Goal: Information Seeking & Learning: Learn about a topic

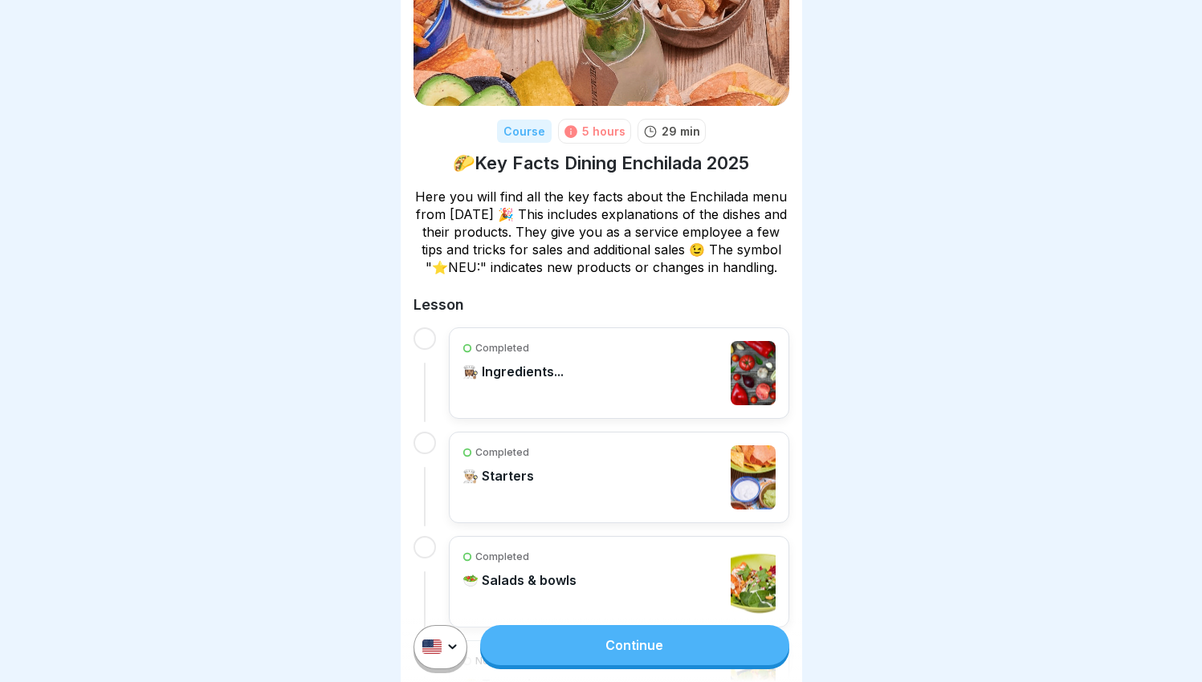
scroll to position [429, 0]
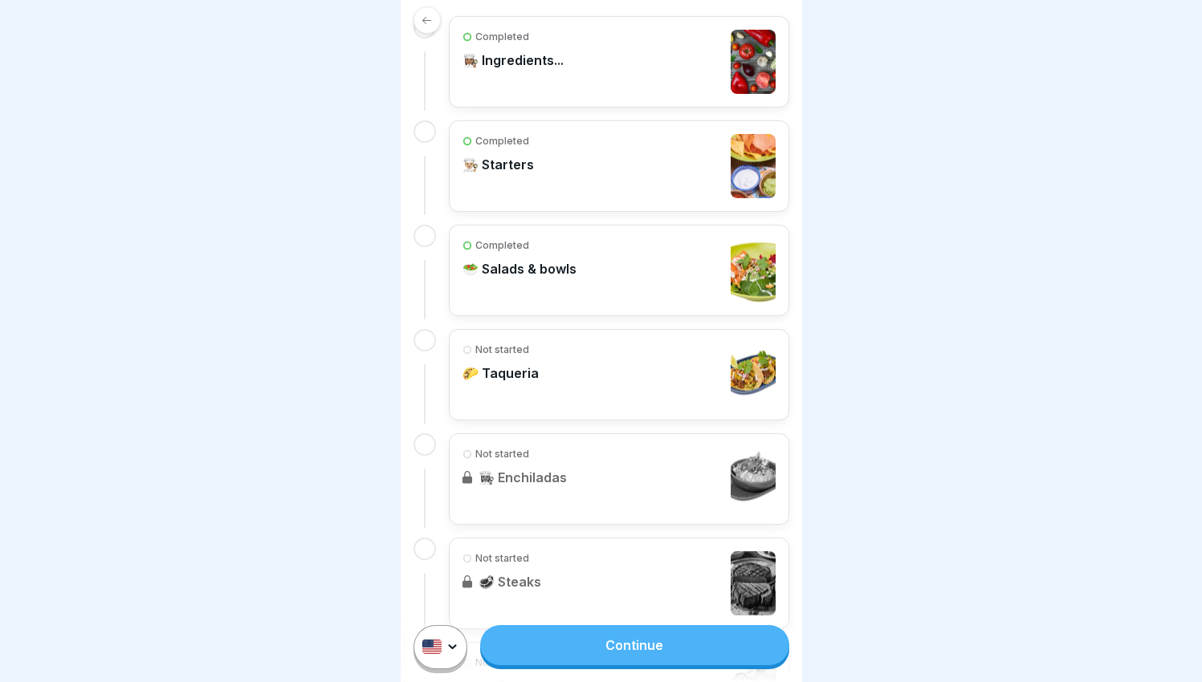
click at [572, 354] on div "Not started 🌮 Taqueria" at bounding box center [619, 375] width 340 height 92
click at [659, 664] on link "Continue" at bounding box center [634, 645] width 308 height 40
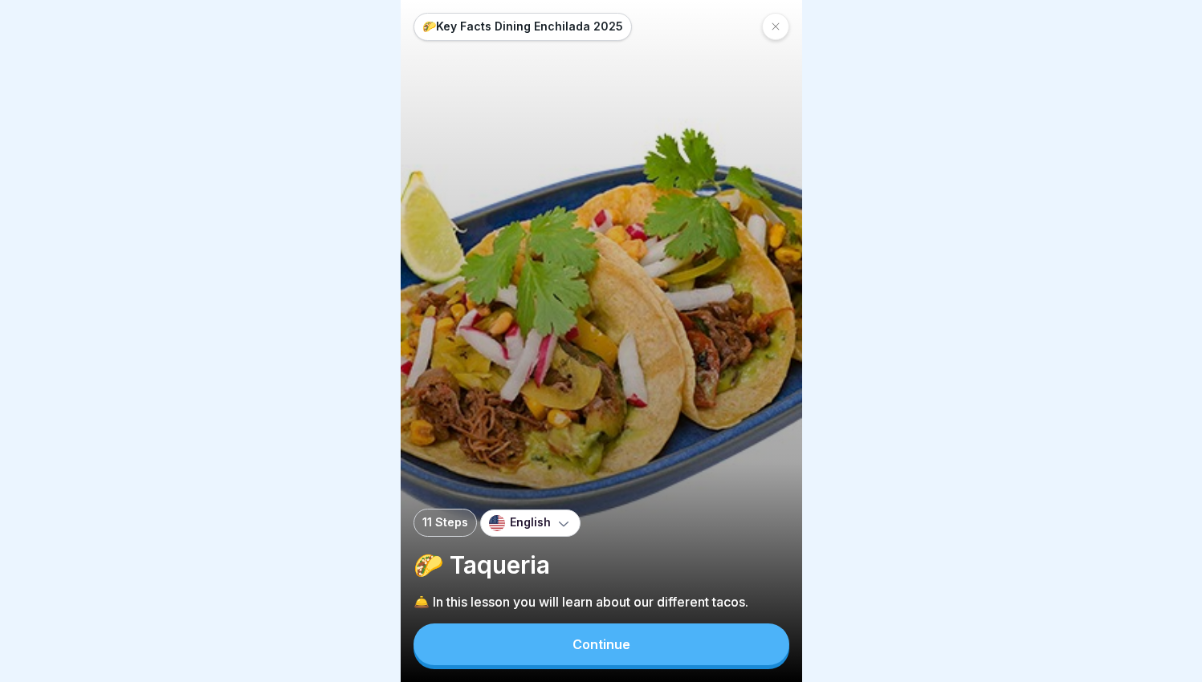
click at [646, 466] on div "🌮Key Facts Dining Enchilada 2025 11 Steps English 🌮 Taqueria 🛎️ In this lesson …" at bounding box center [601, 341] width 401 height 682
click at [686, 660] on button "Continue" at bounding box center [601, 645] width 376 height 42
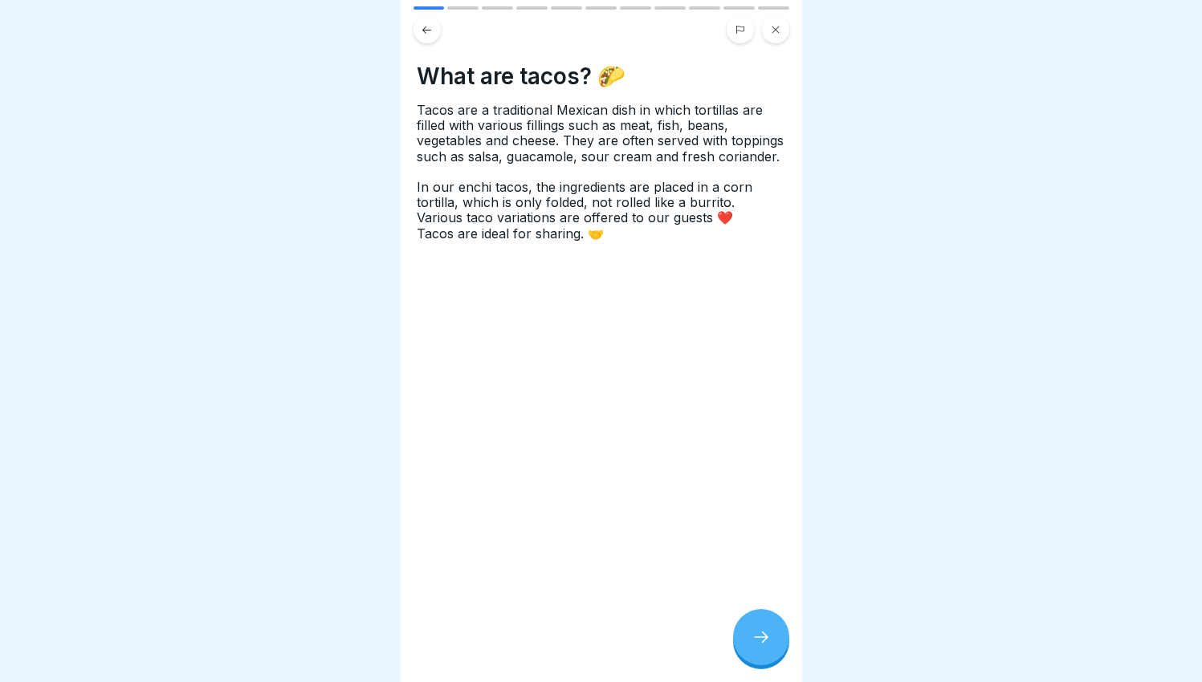
click at [757, 647] on icon at bounding box center [760, 637] width 19 height 19
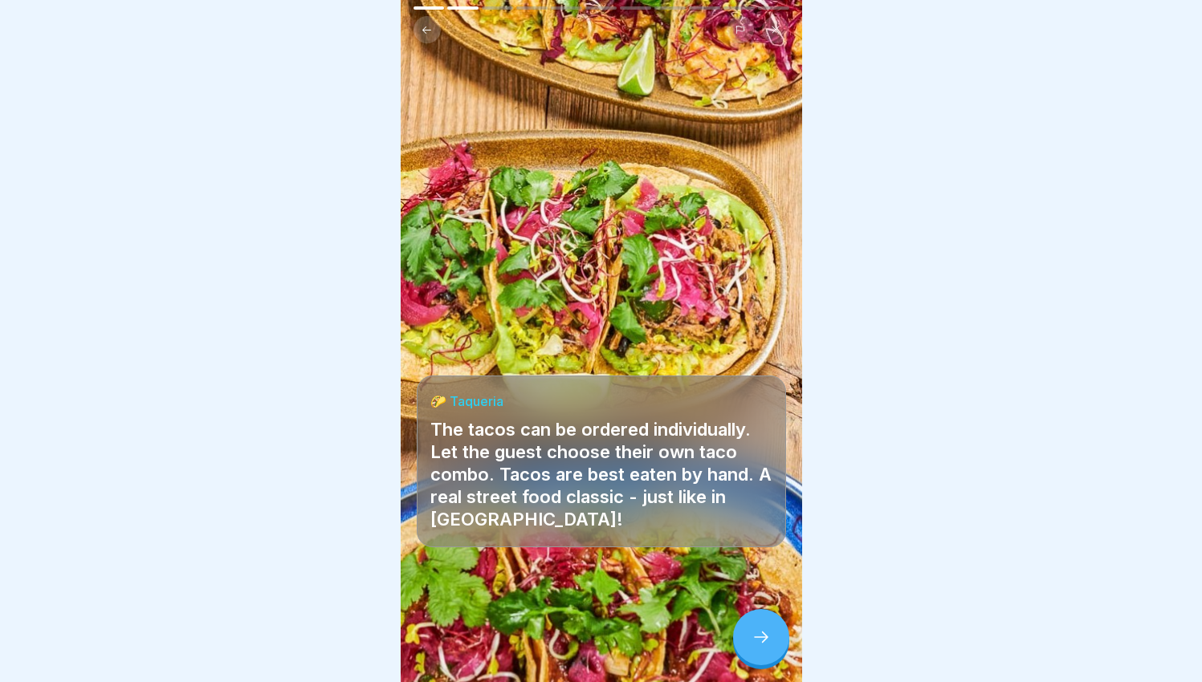
click at [759, 640] on div at bounding box center [761, 637] width 56 height 56
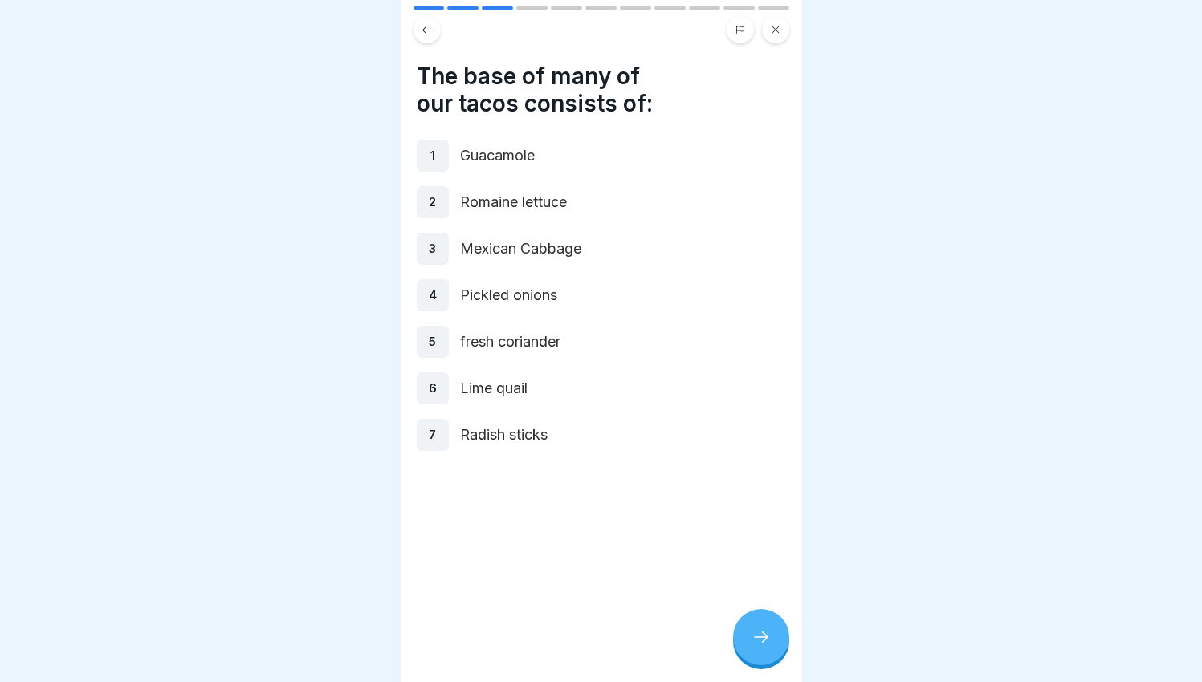
click at [760, 640] on div at bounding box center [761, 637] width 56 height 56
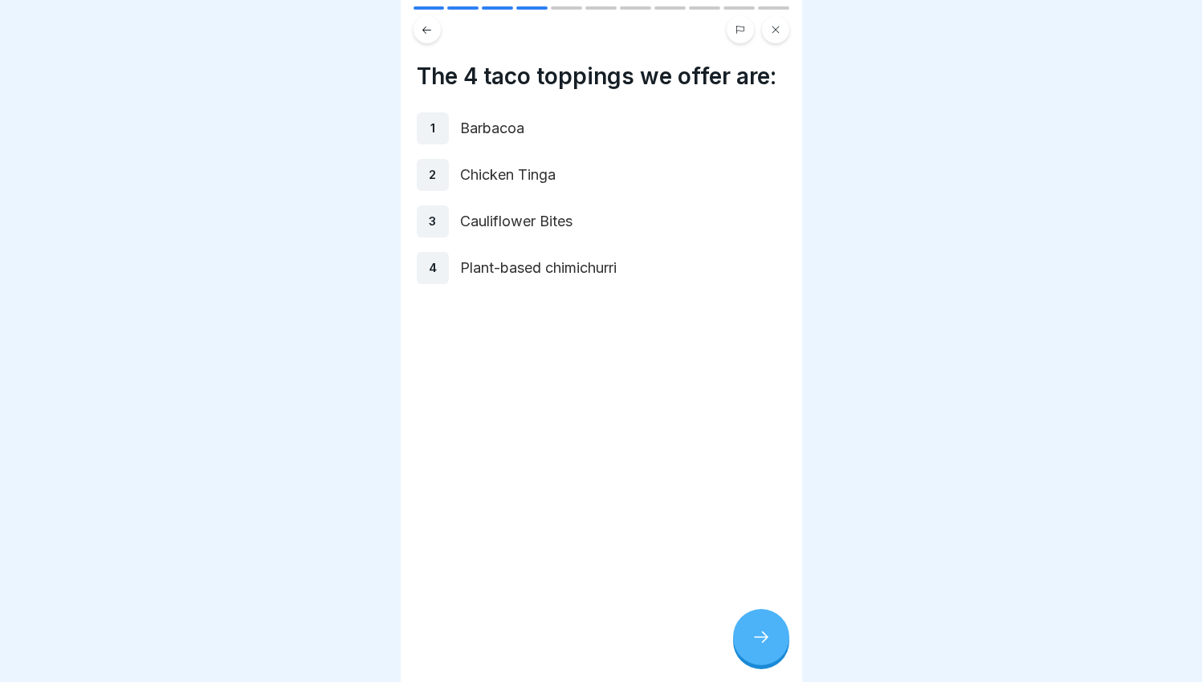
click at [761, 637] on div at bounding box center [761, 637] width 56 height 56
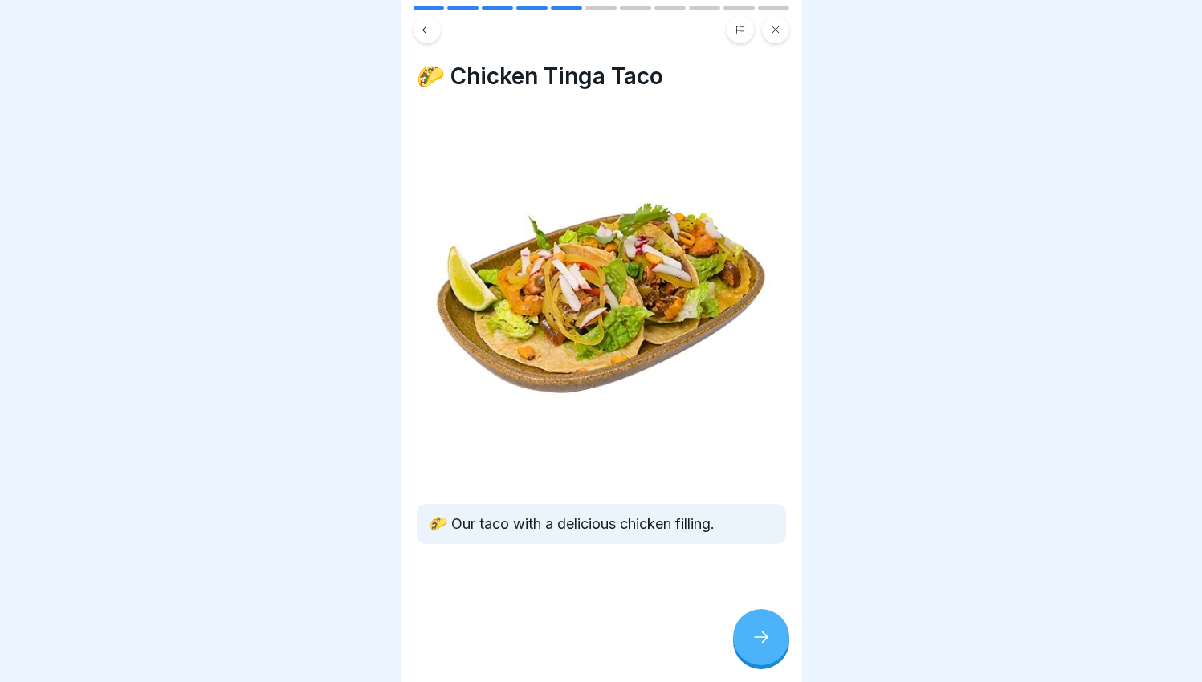
click at [761, 637] on div at bounding box center [761, 637] width 56 height 56
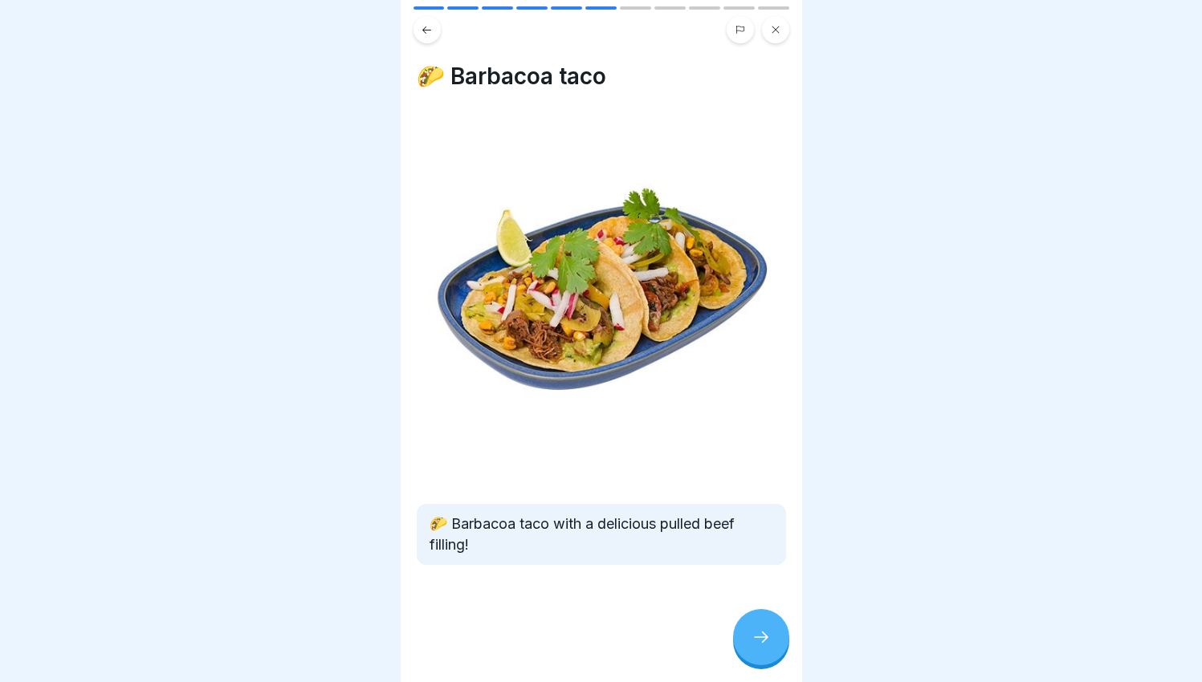
click at [761, 637] on div at bounding box center [761, 637] width 56 height 56
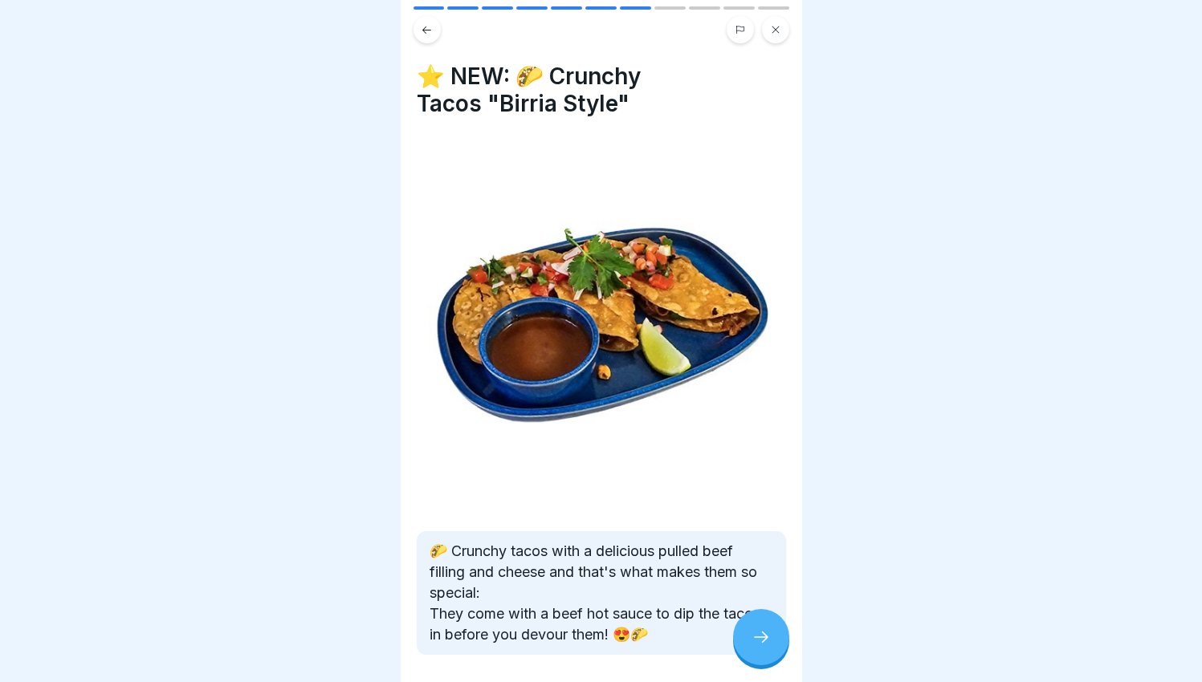
click at [761, 637] on div at bounding box center [761, 637] width 56 height 56
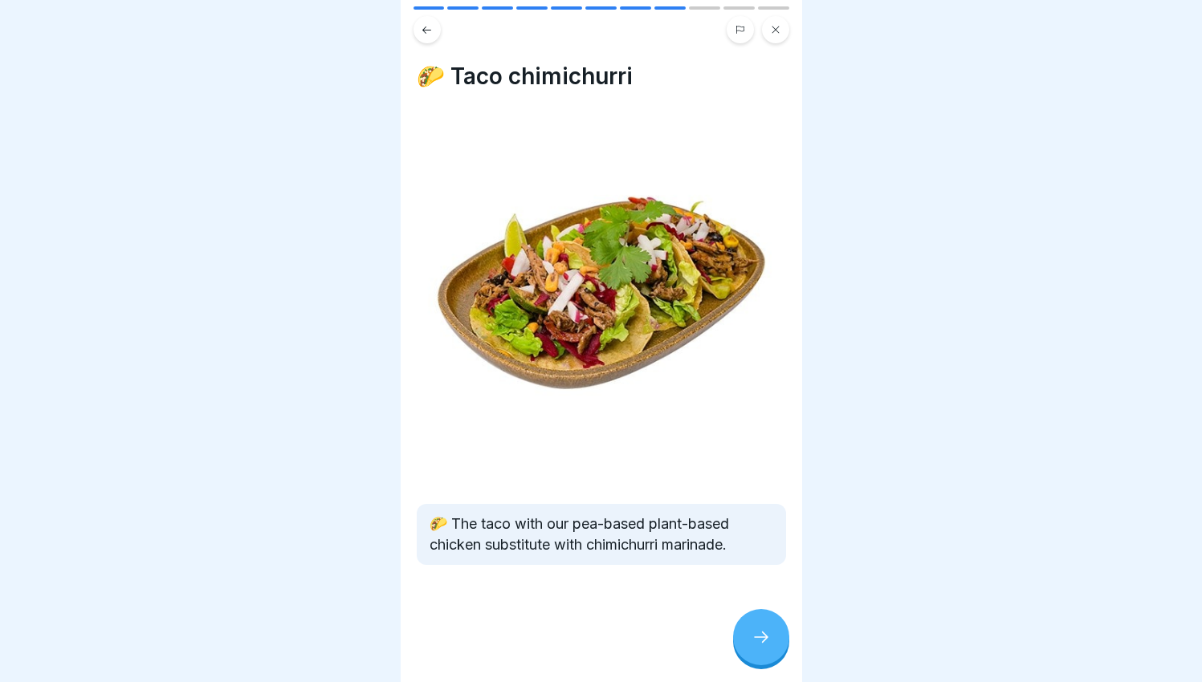
drag, startPoint x: 763, startPoint y: 634, endPoint x: 762, endPoint y: 624, distance: 10.5
click at [763, 626] on div at bounding box center [761, 637] width 56 height 56
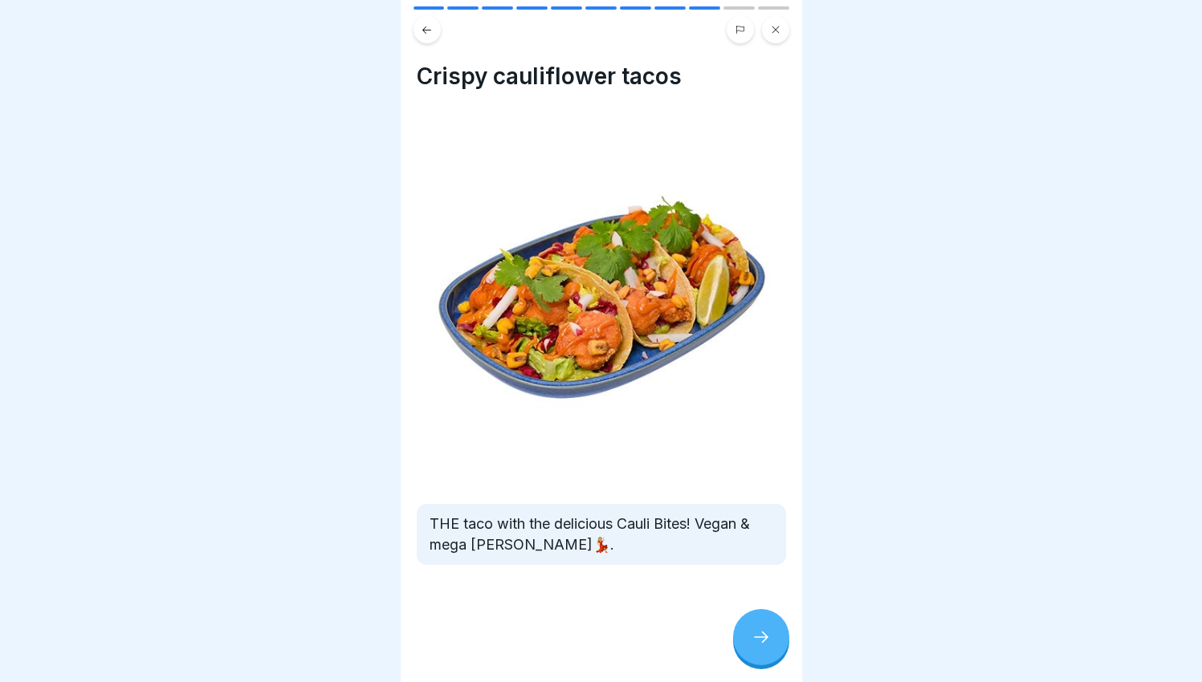
click at [753, 647] on icon at bounding box center [760, 637] width 19 height 19
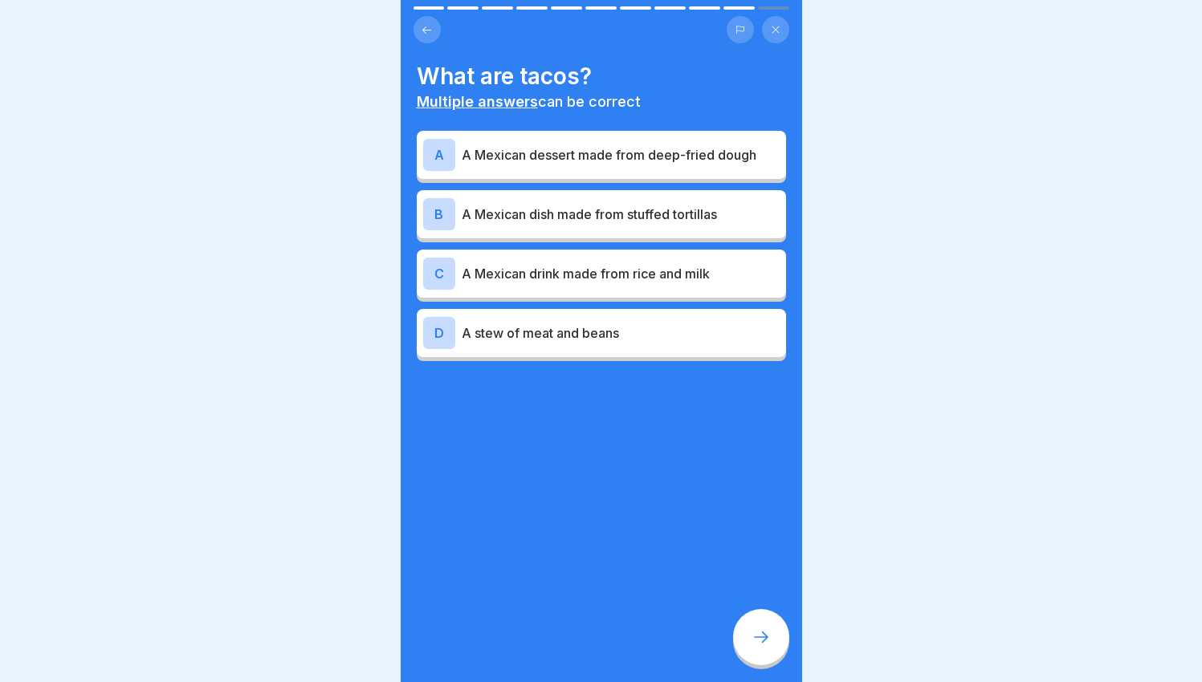
click at [519, 218] on p "A Mexican dish made from stuffed tortillas" at bounding box center [621, 214] width 318 height 19
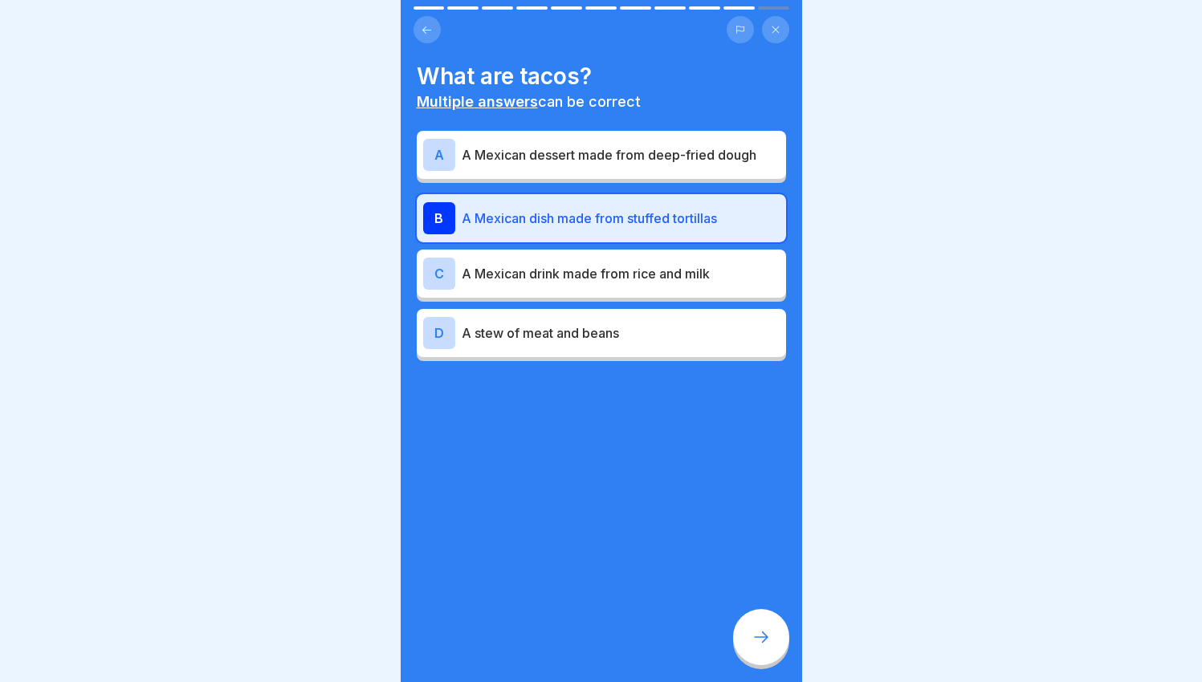
click at [768, 637] on div at bounding box center [761, 637] width 56 height 56
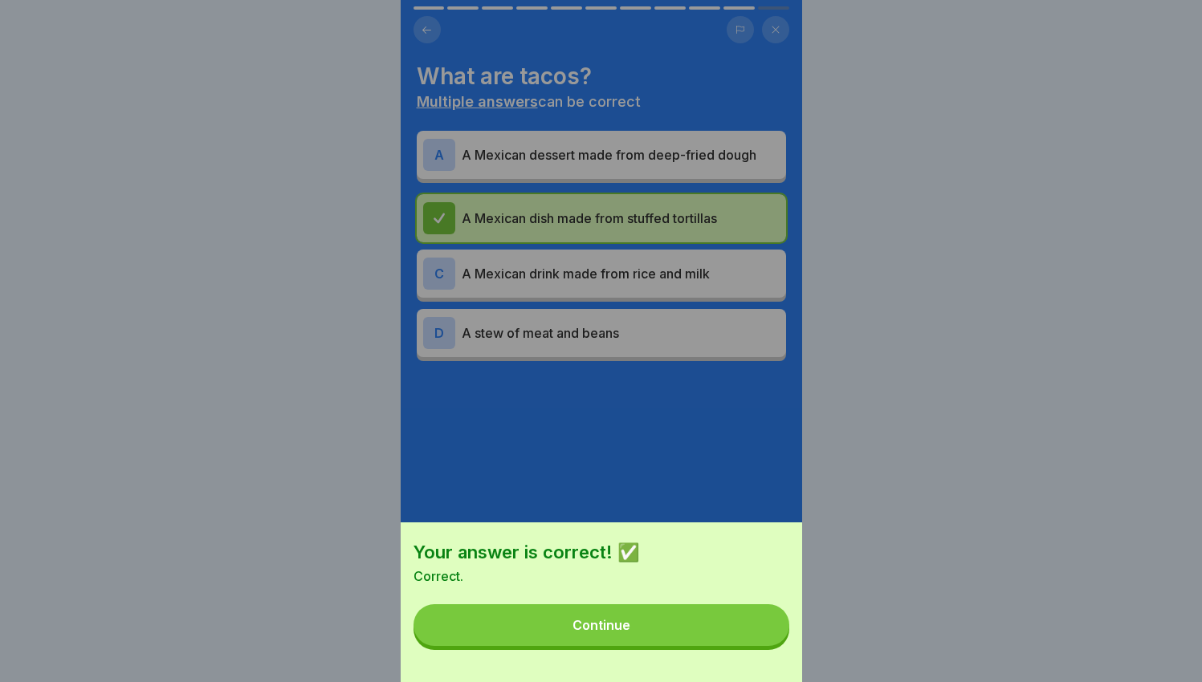
click at [716, 627] on button "Continue" at bounding box center [601, 626] width 376 height 42
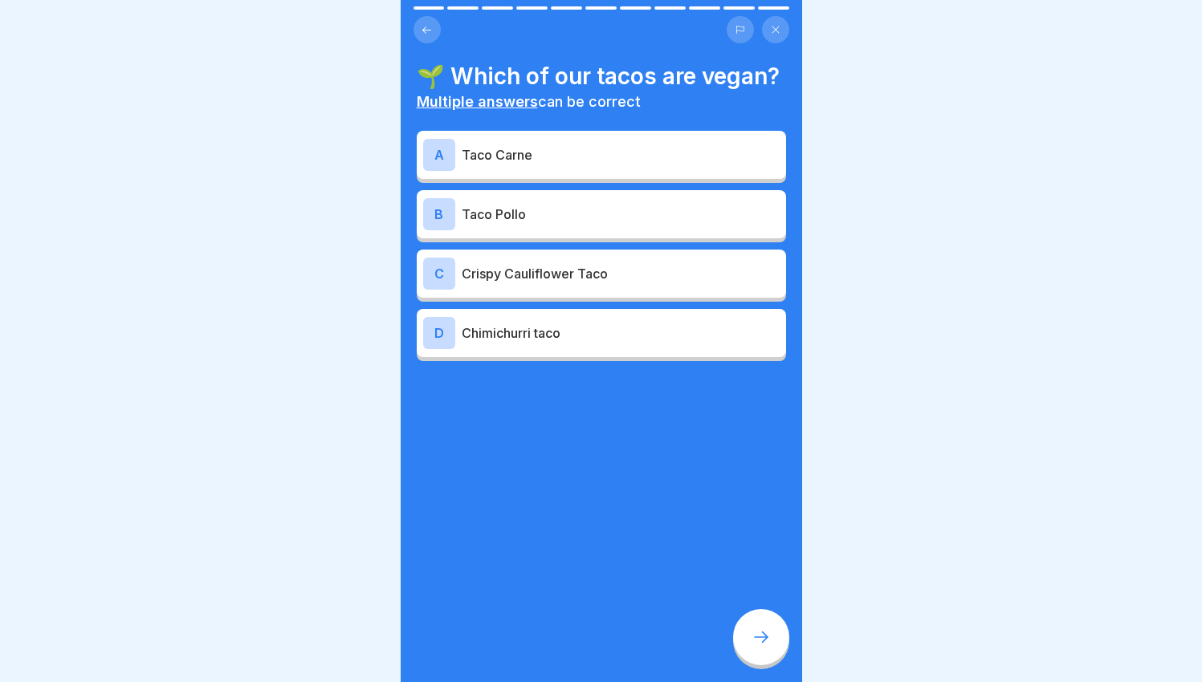
click at [561, 283] on p "Crispy Cauliflower Taco" at bounding box center [621, 273] width 318 height 19
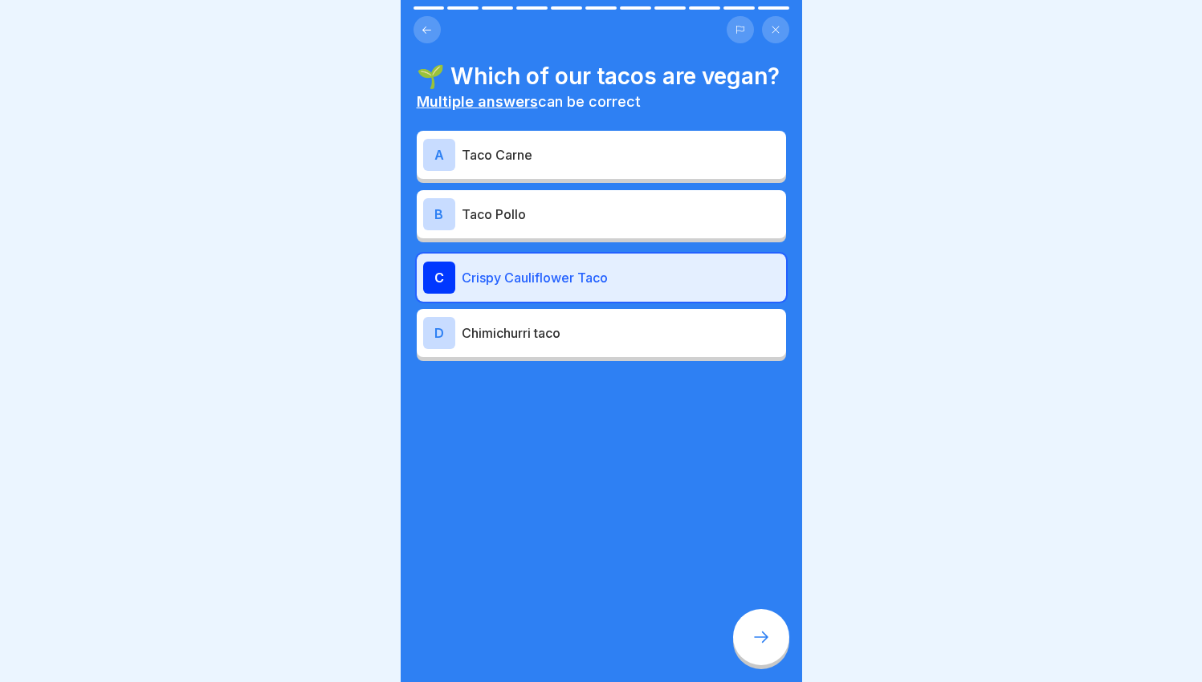
click at [753, 647] on icon at bounding box center [760, 637] width 19 height 19
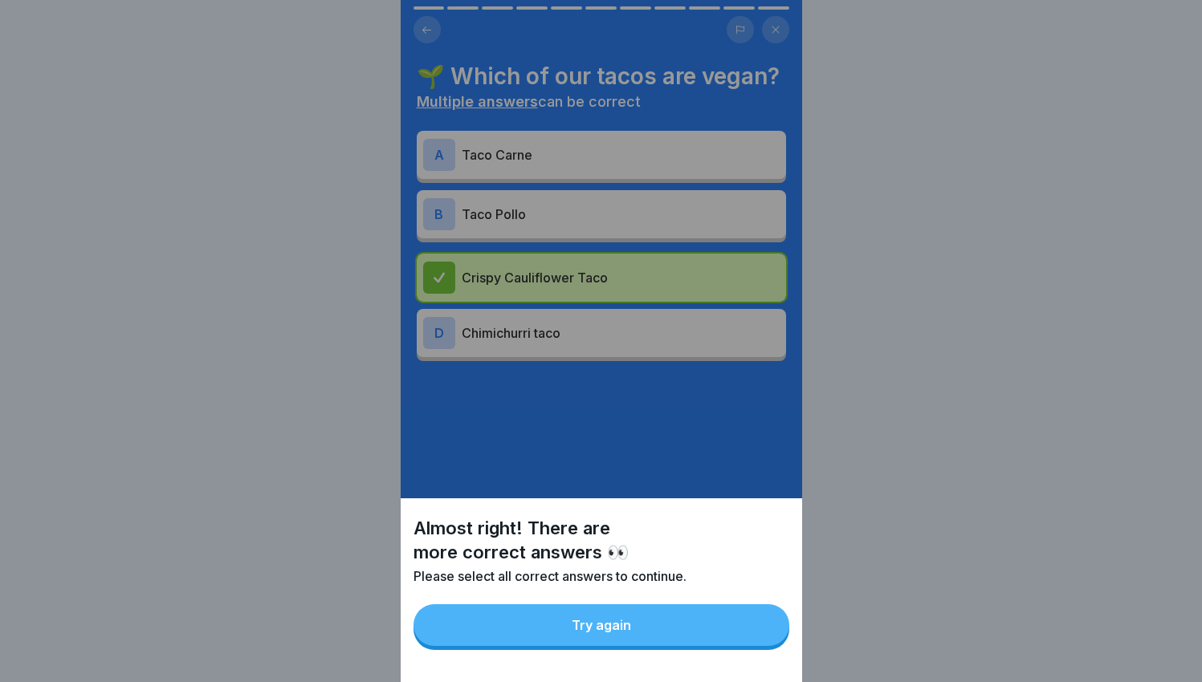
click at [733, 638] on button "Try again" at bounding box center [601, 626] width 376 height 42
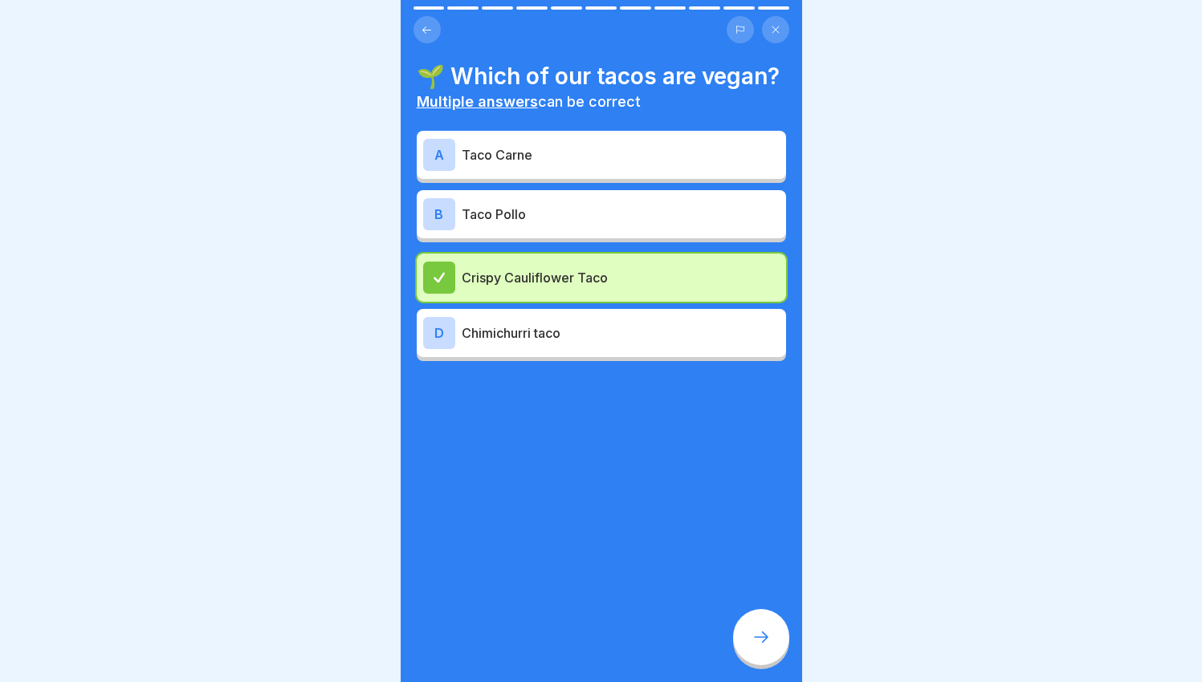
click at [535, 343] on p "Chimichurri taco" at bounding box center [621, 333] width 318 height 19
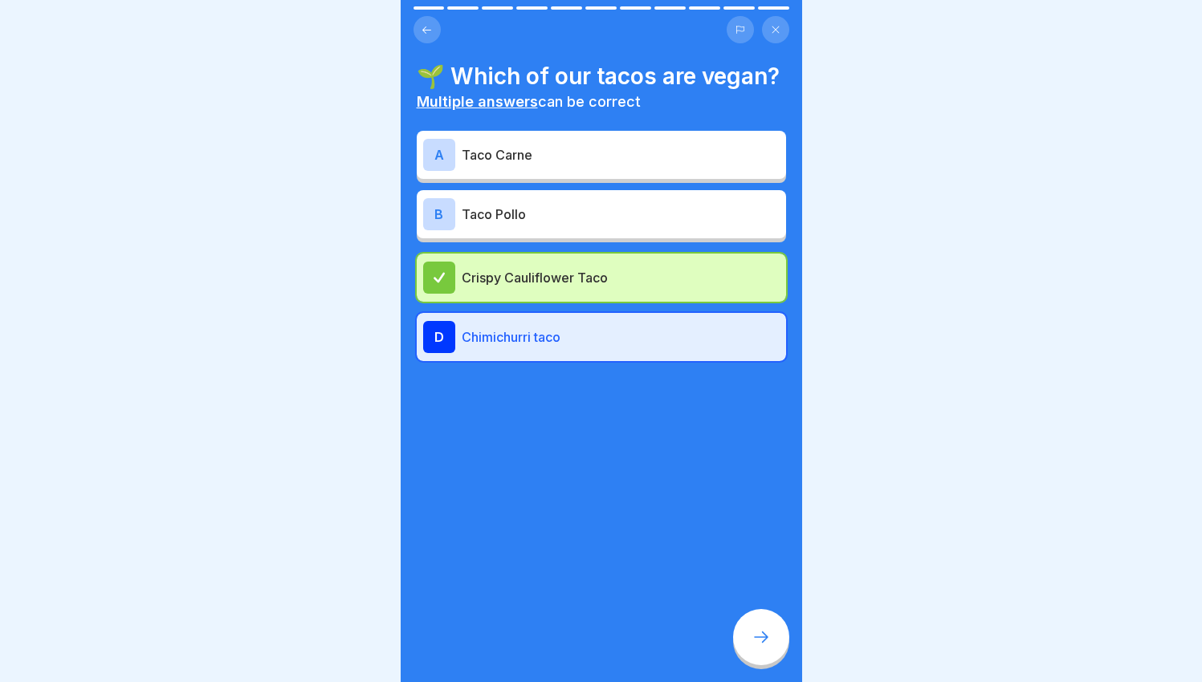
click at [750, 643] on div at bounding box center [761, 637] width 56 height 56
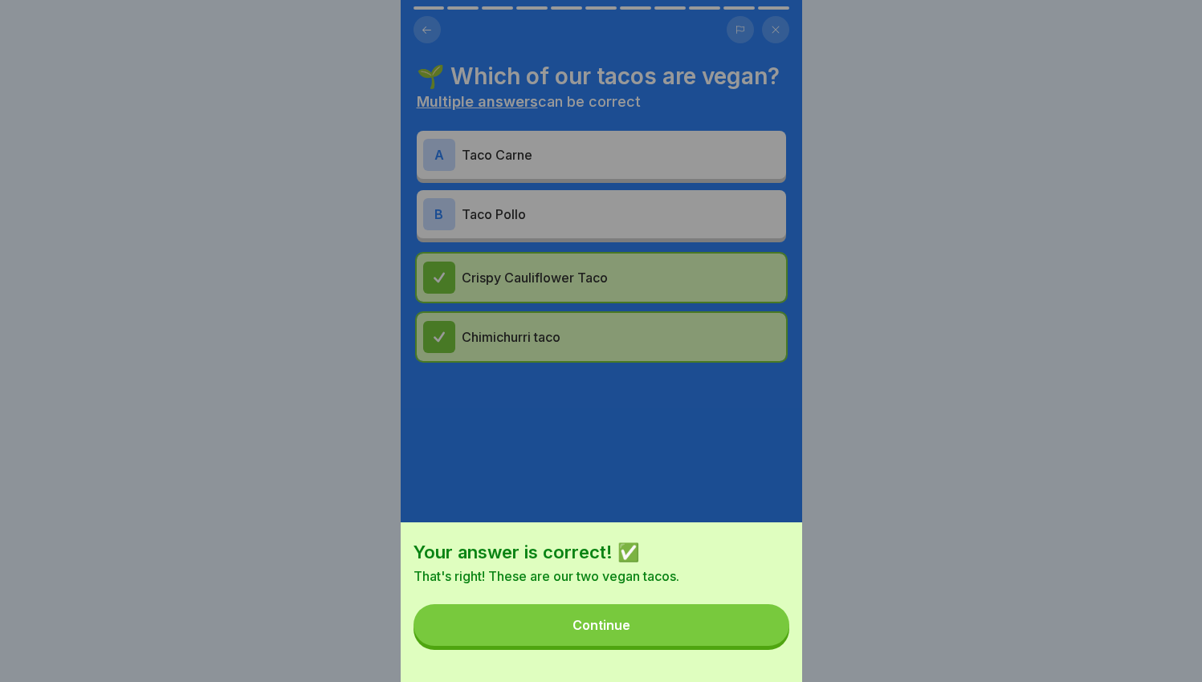
click at [719, 627] on button "Continue" at bounding box center [601, 626] width 376 height 42
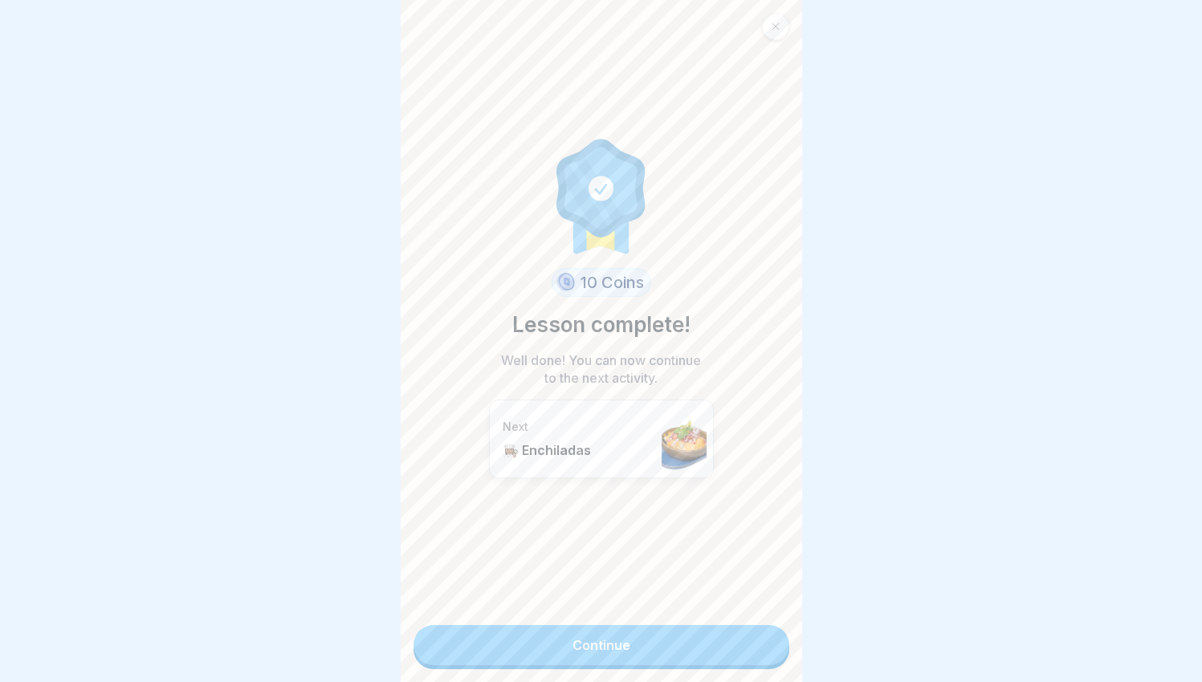
click at [665, 641] on link "Continue" at bounding box center [601, 645] width 376 height 40
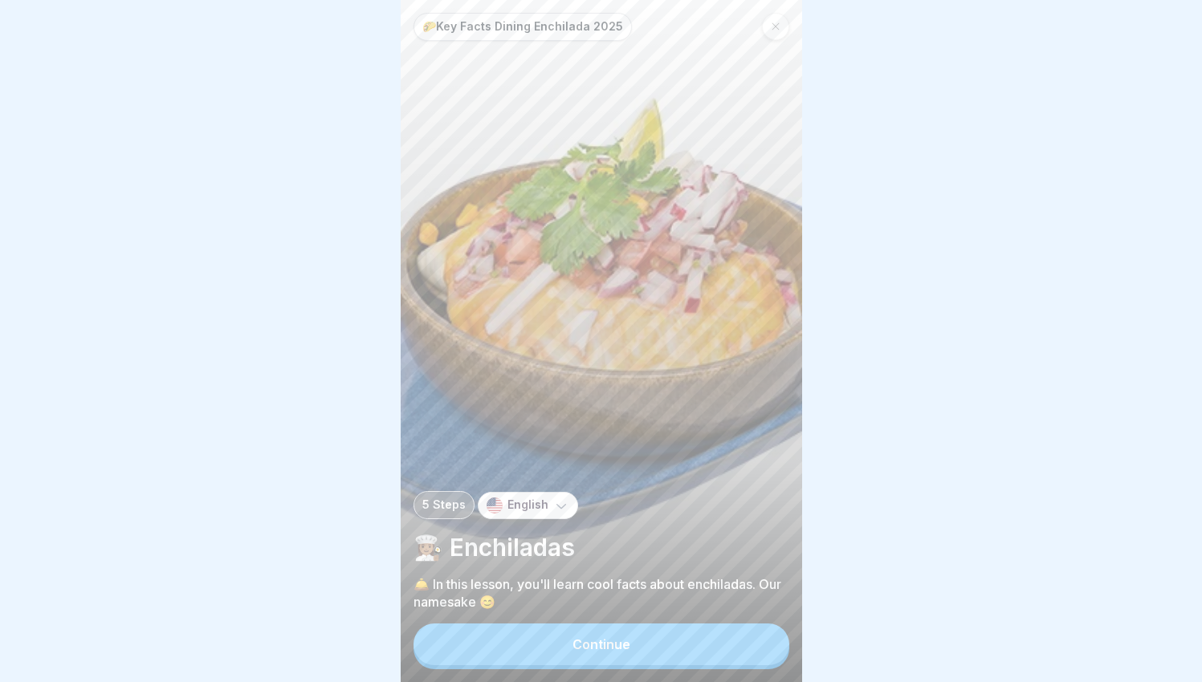
click at [666, 652] on button "Continue" at bounding box center [601, 645] width 376 height 42
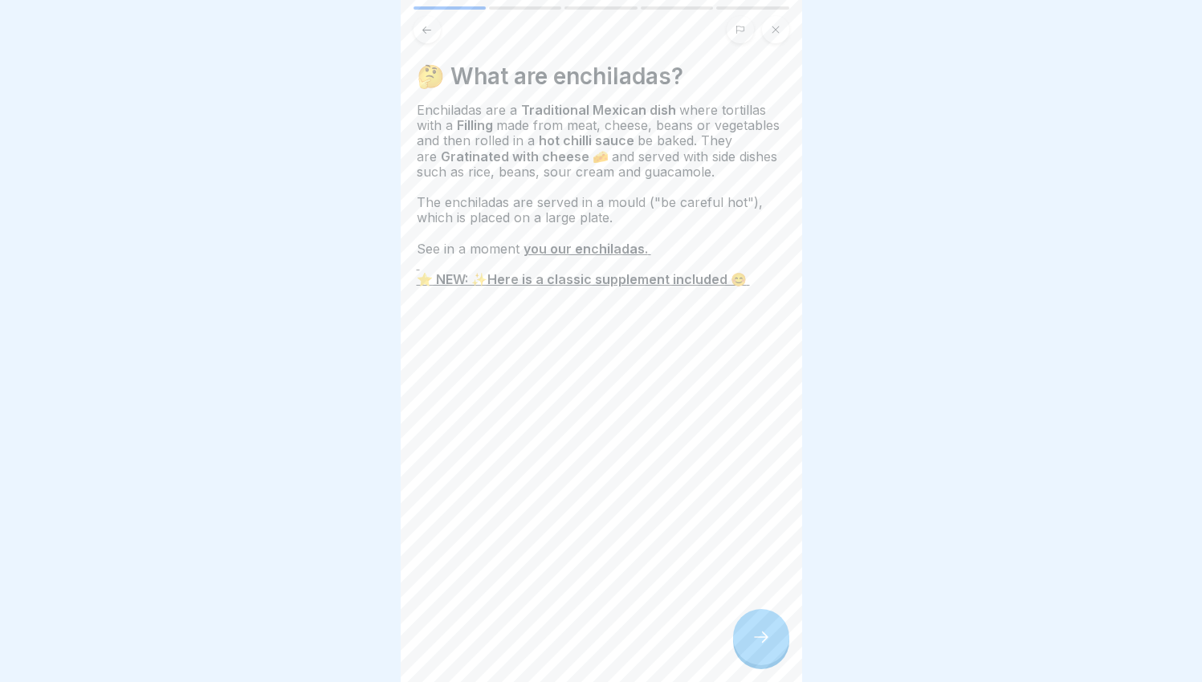
click at [760, 647] on icon at bounding box center [760, 637] width 19 height 19
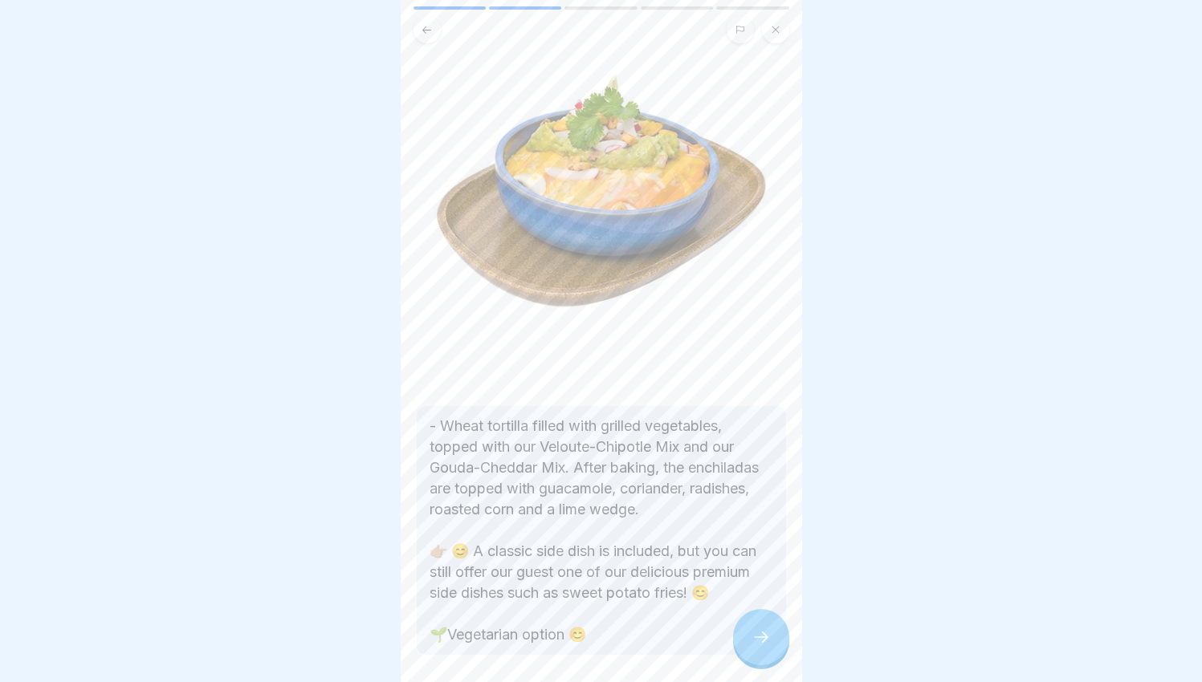
scroll to position [101, 0]
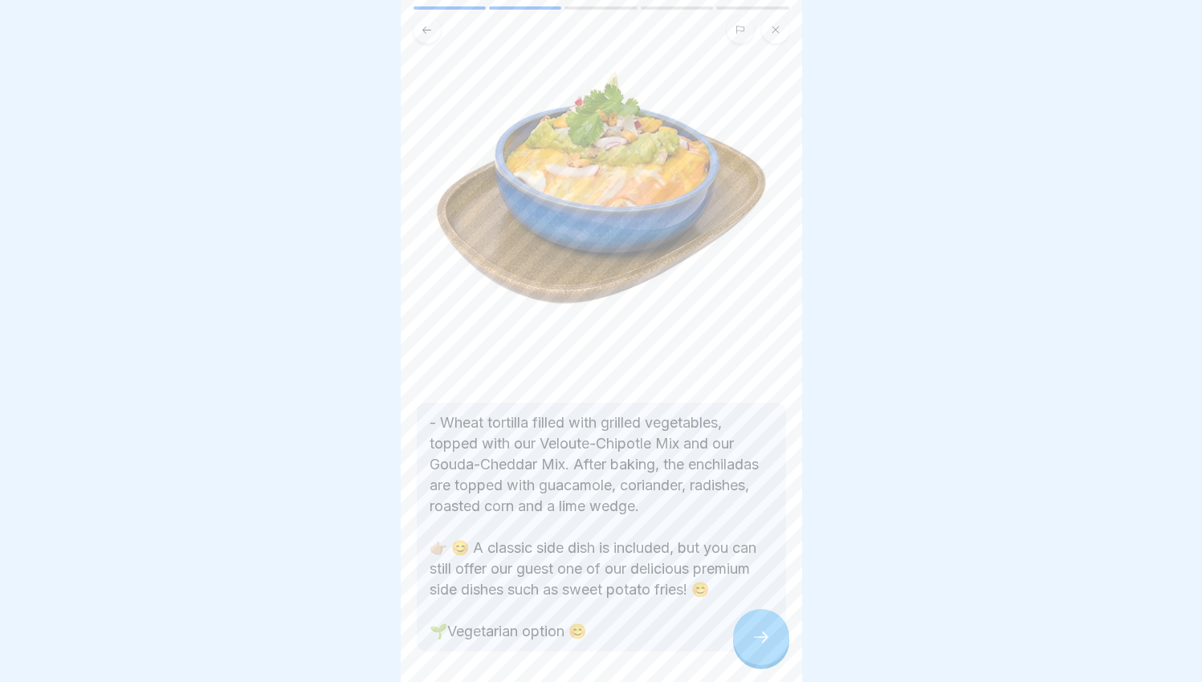
click at [759, 635] on div at bounding box center [761, 637] width 56 height 56
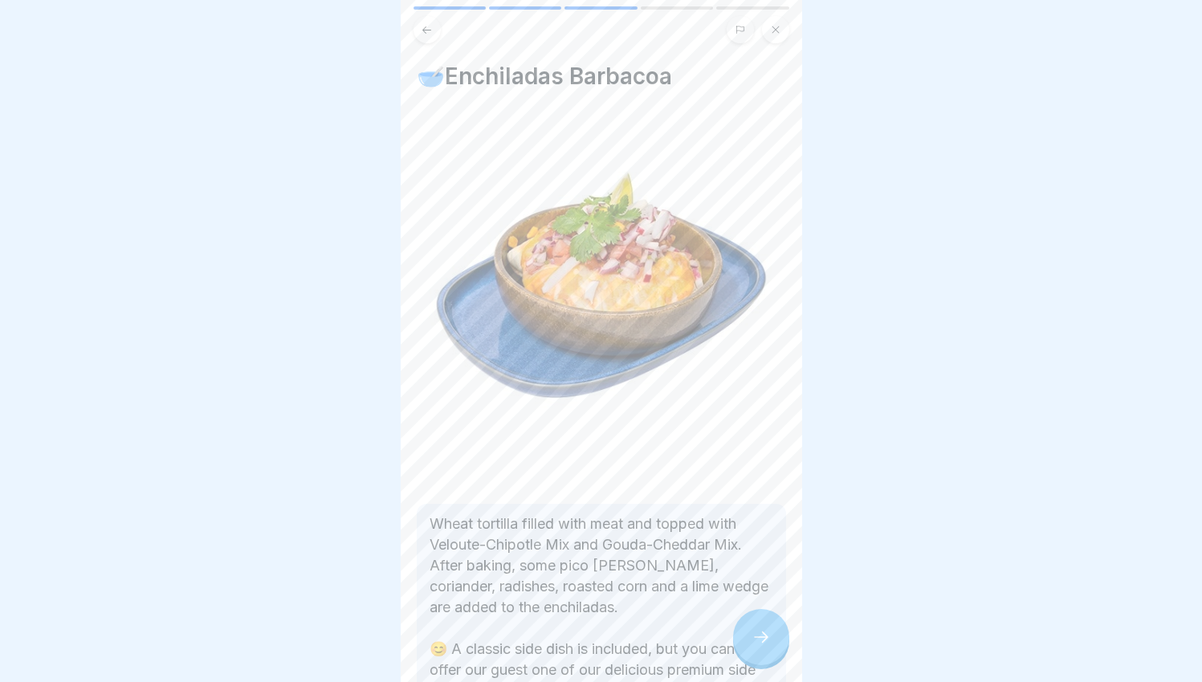
scroll to position [26, 0]
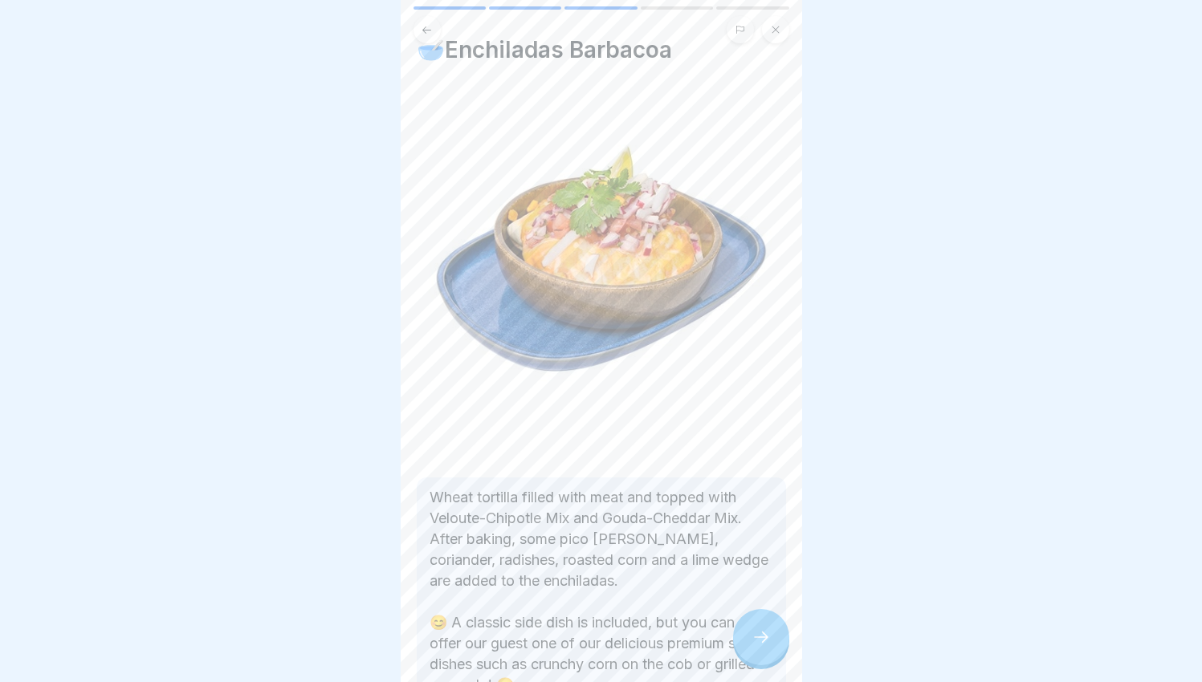
click at [762, 639] on div at bounding box center [761, 637] width 56 height 56
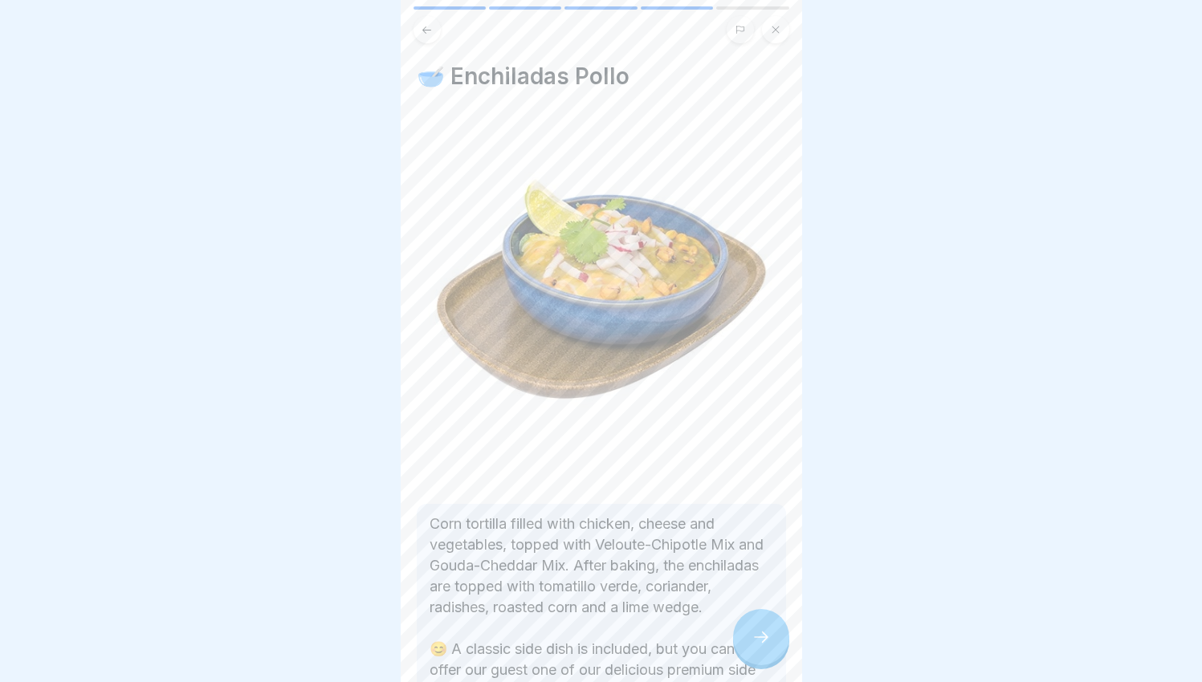
click at [762, 639] on div at bounding box center [761, 637] width 56 height 56
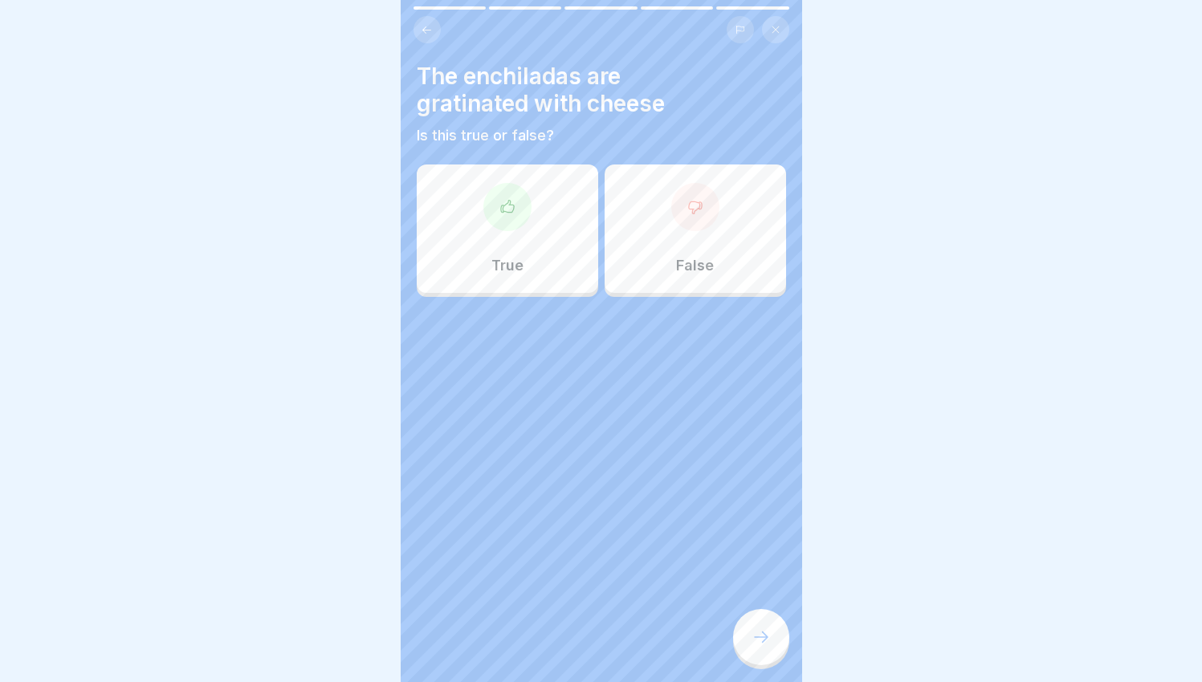
click at [516, 220] on div at bounding box center [507, 207] width 48 height 48
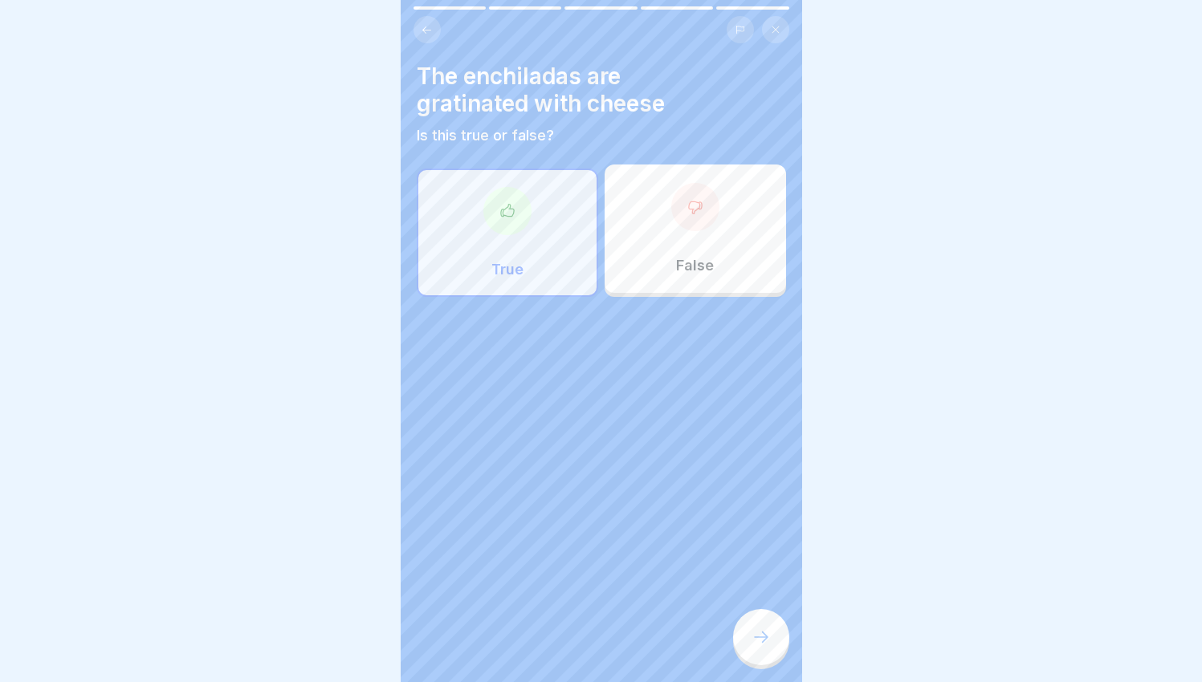
click at [776, 651] on div at bounding box center [761, 637] width 56 height 56
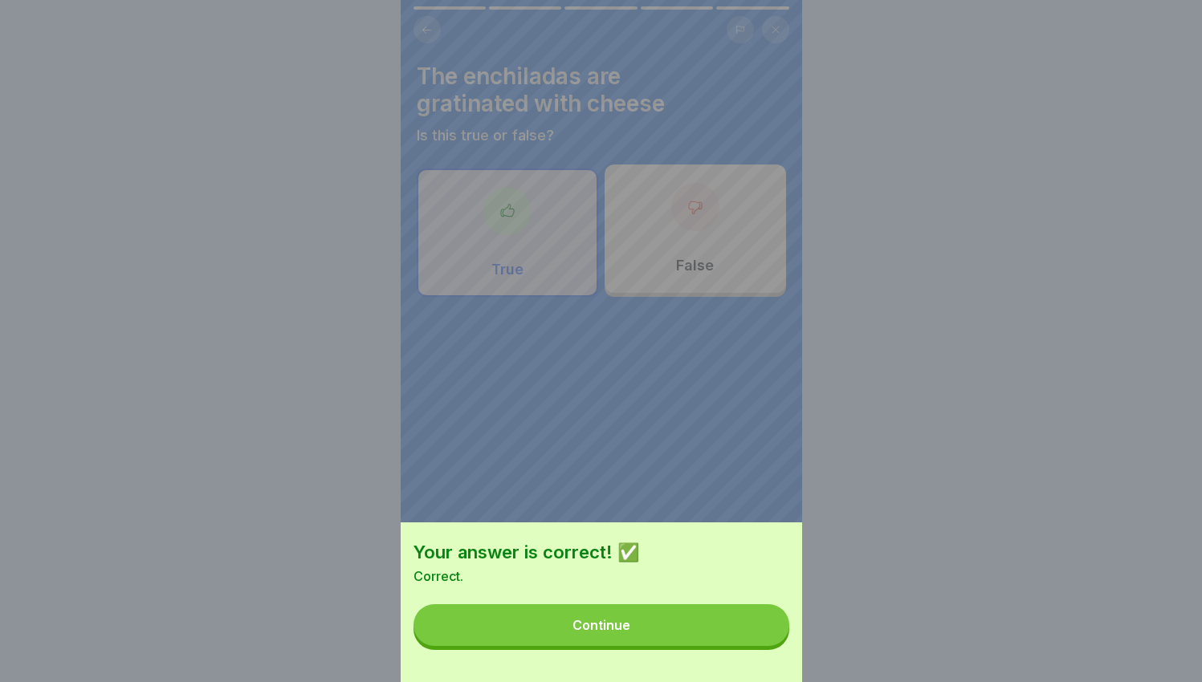
click at [745, 645] on button "Continue" at bounding box center [601, 626] width 376 height 42
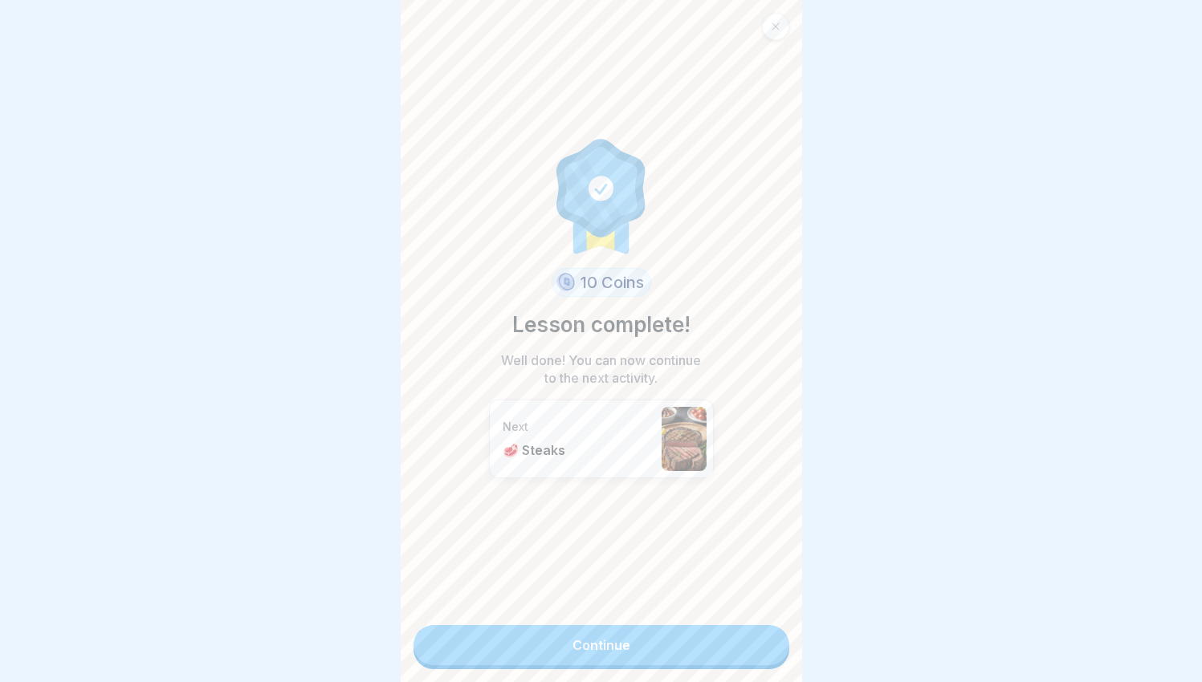
click at [535, 632] on link "Continue" at bounding box center [601, 645] width 376 height 40
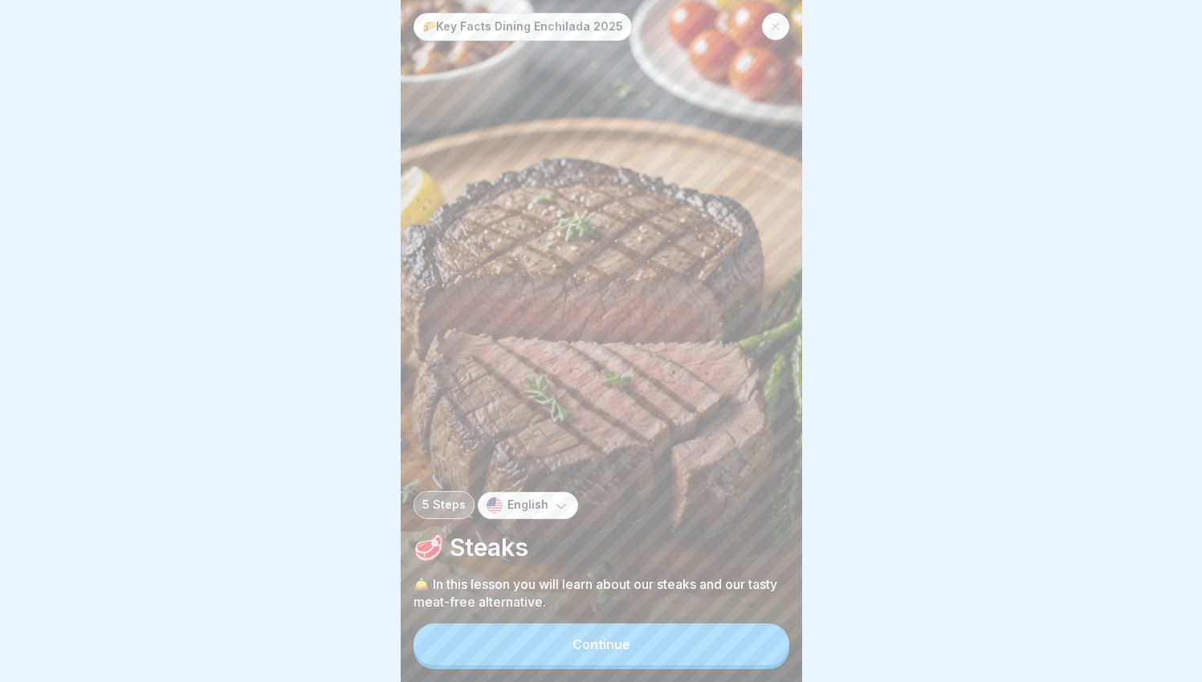
click at [565, 650] on button "Continue" at bounding box center [601, 645] width 376 height 42
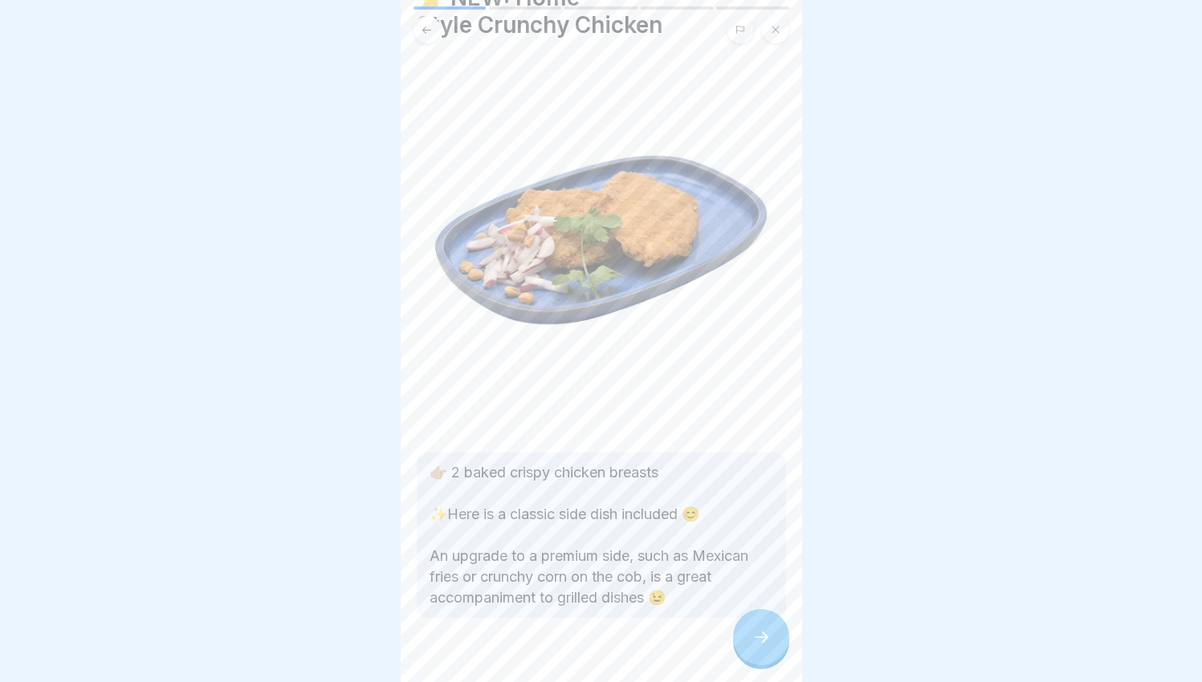
scroll to position [50, 0]
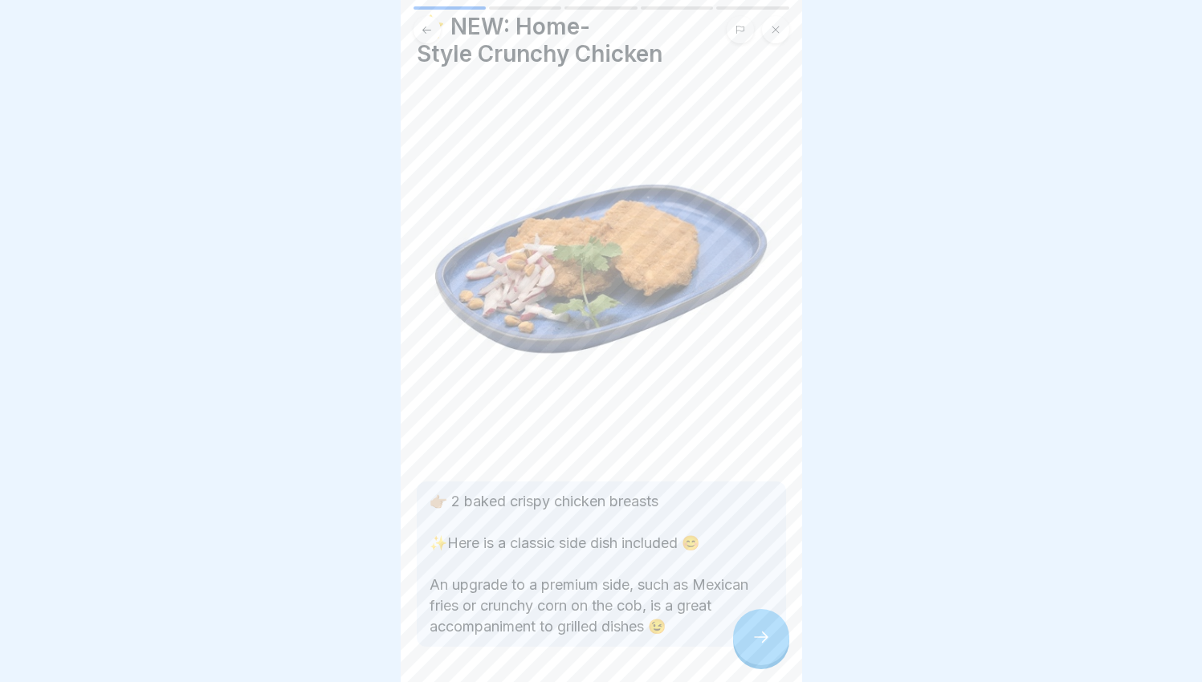
click at [755, 645] on icon at bounding box center [760, 637] width 19 height 19
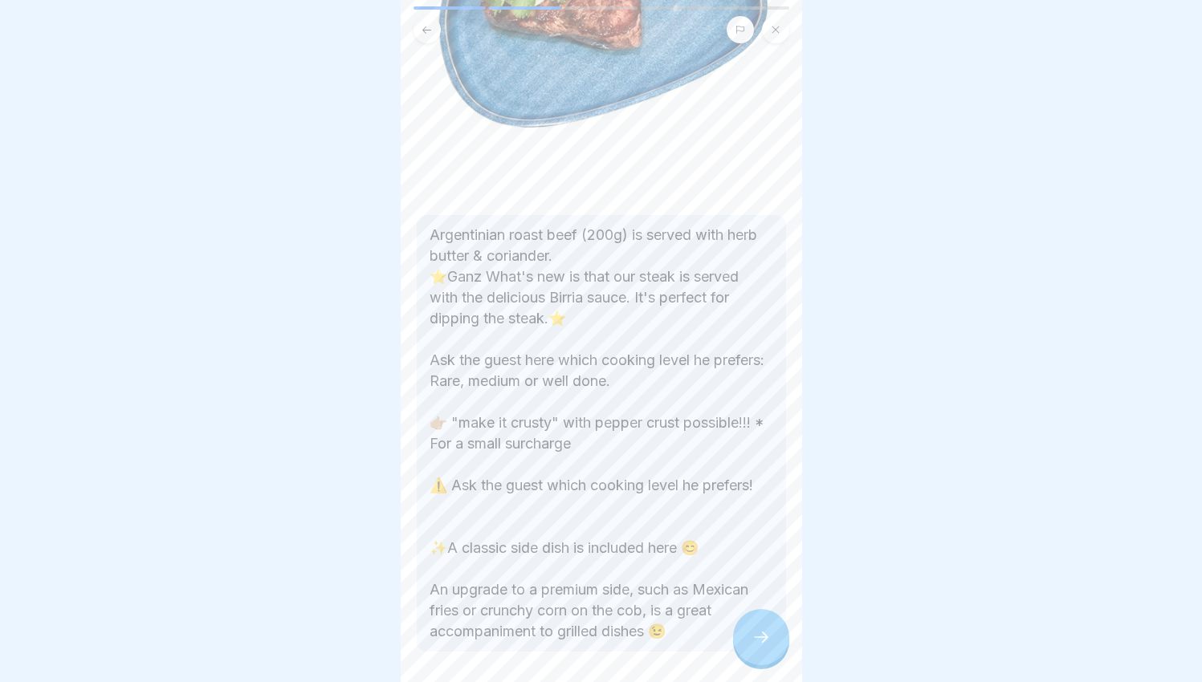
scroll to position [292, 0]
click at [742, 643] on div at bounding box center [761, 637] width 56 height 56
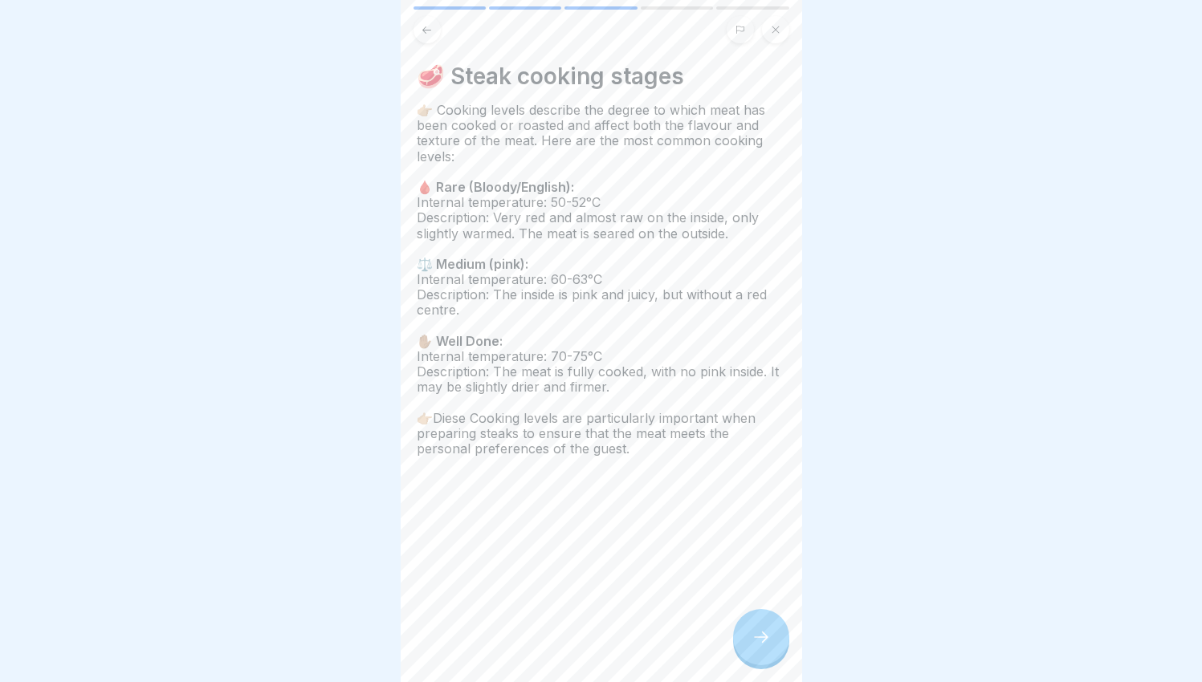
click at [742, 643] on div at bounding box center [761, 637] width 56 height 56
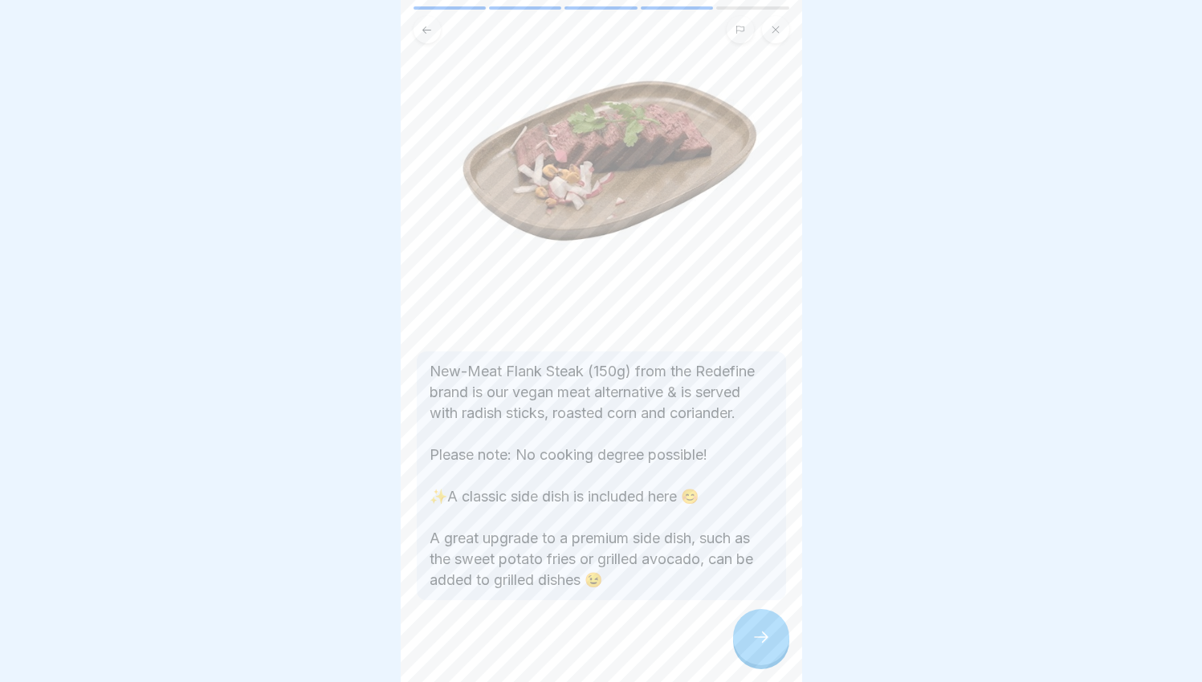
scroll to position [149, 0]
click at [746, 637] on div at bounding box center [761, 637] width 56 height 56
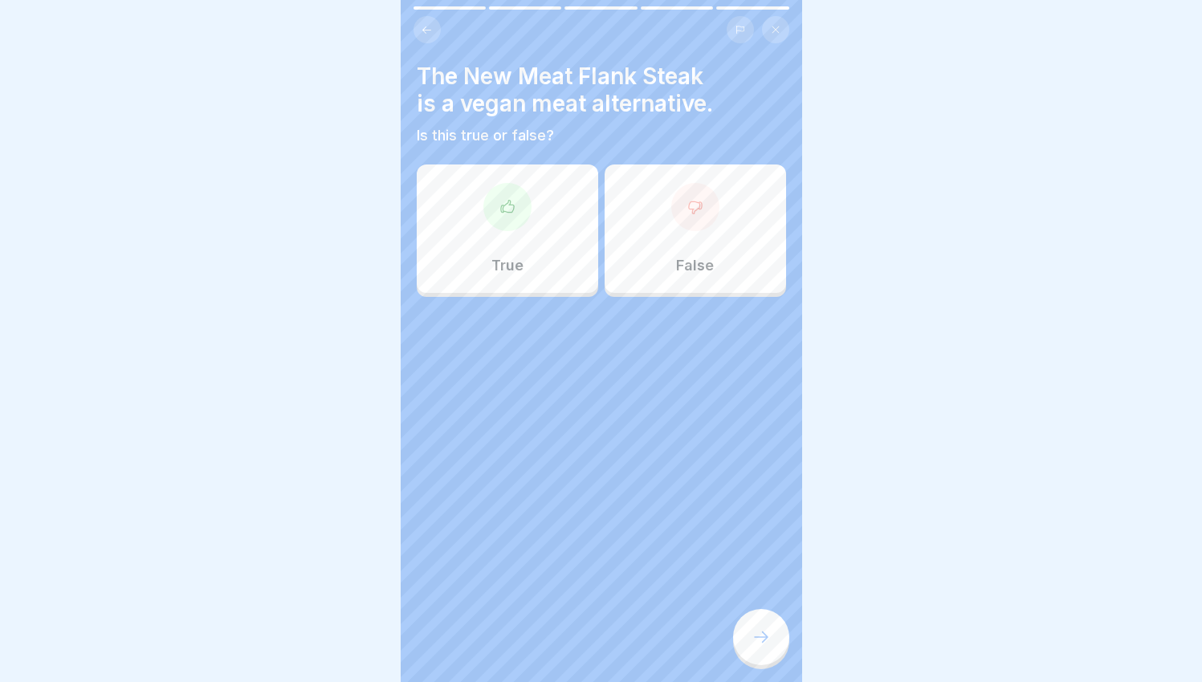
click at [530, 273] on div "True" at bounding box center [507, 229] width 181 height 128
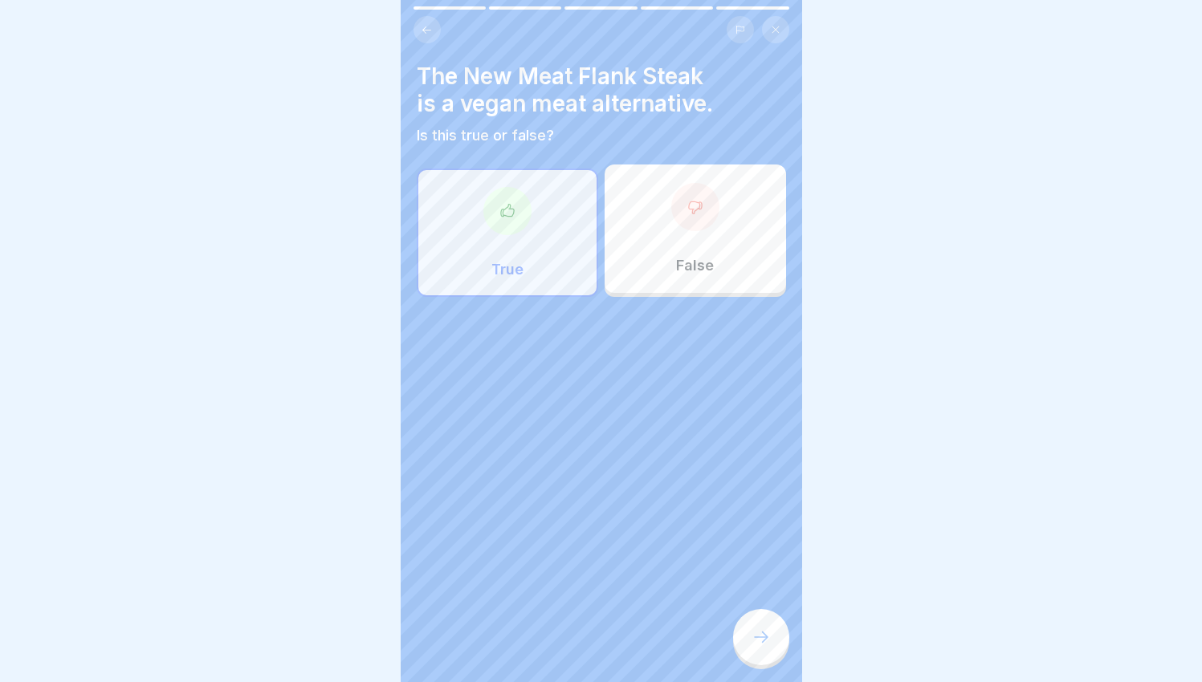
click at [752, 632] on div at bounding box center [761, 637] width 56 height 56
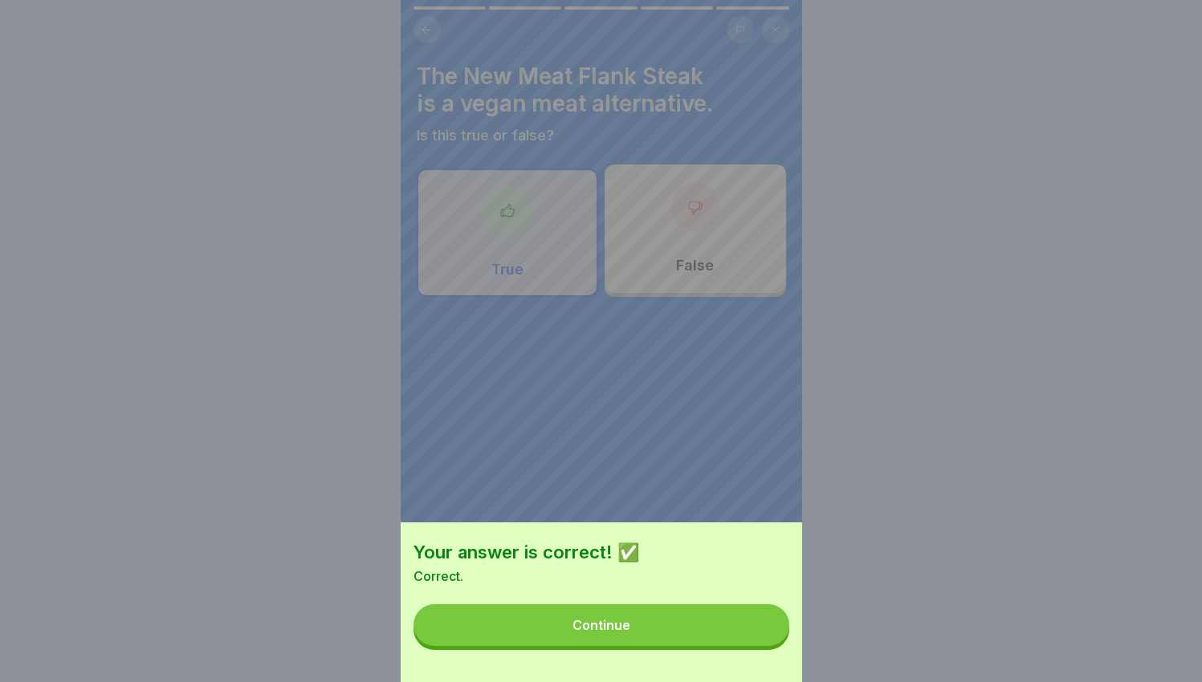
click at [674, 638] on button "Continue" at bounding box center [601, 626] width 376 height 42
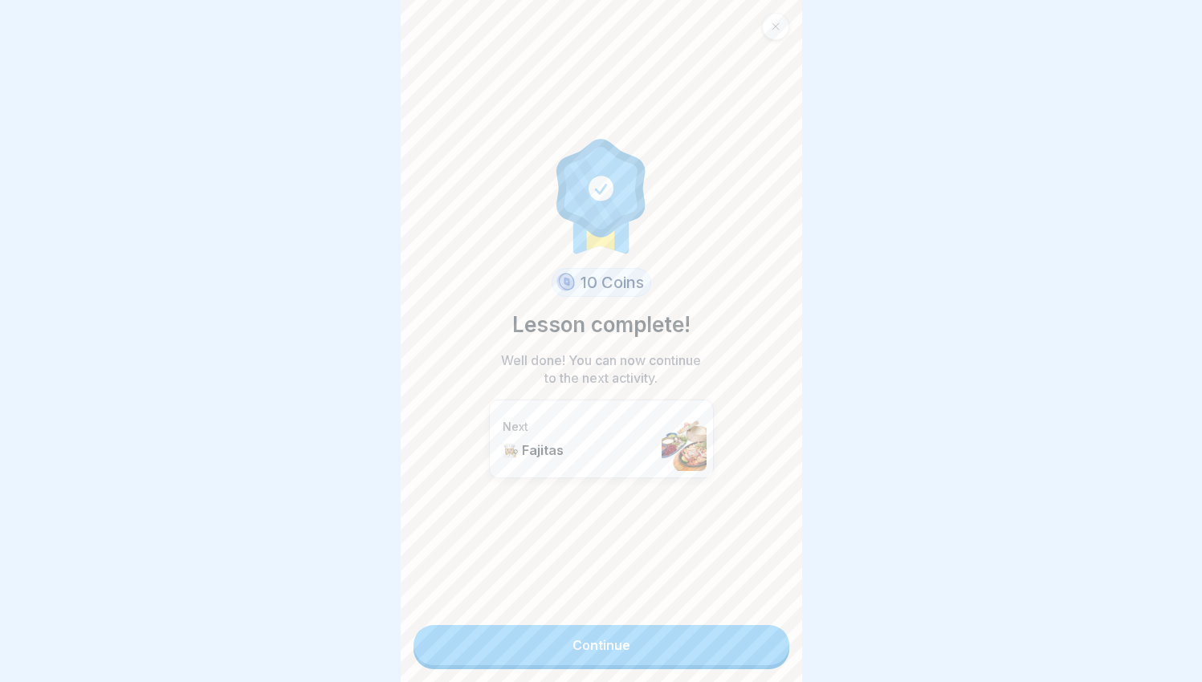
click at [697, 649] on link "Continue" at bounding box center [601, 645] width 376 height 40
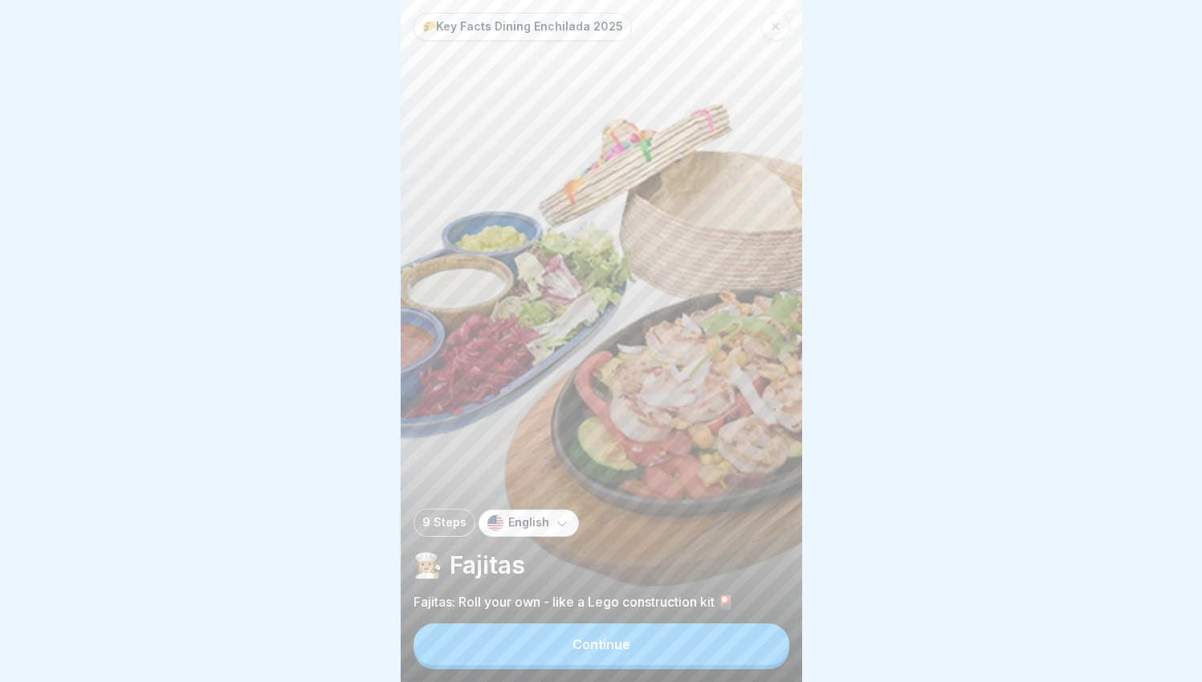
click at [668, 649] on button "Continue" at bounding box center [601, 645] width 376 height 42
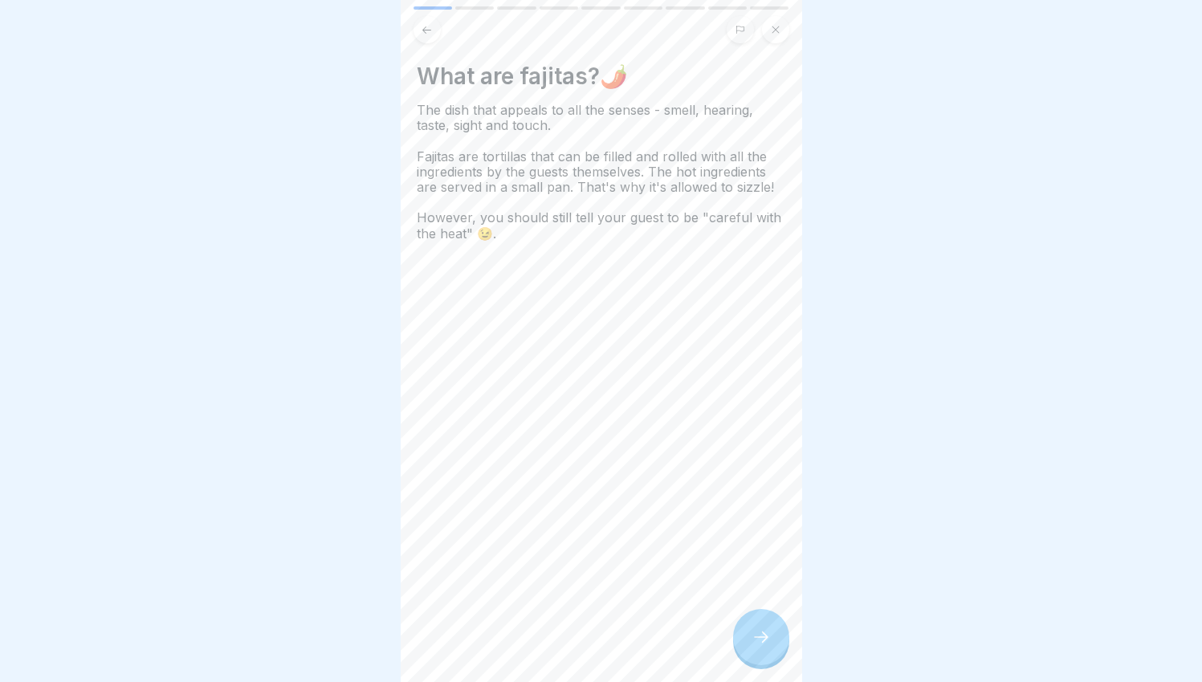
click at [762, 626] on div at bounding box center [761, 637] width 56 height 56
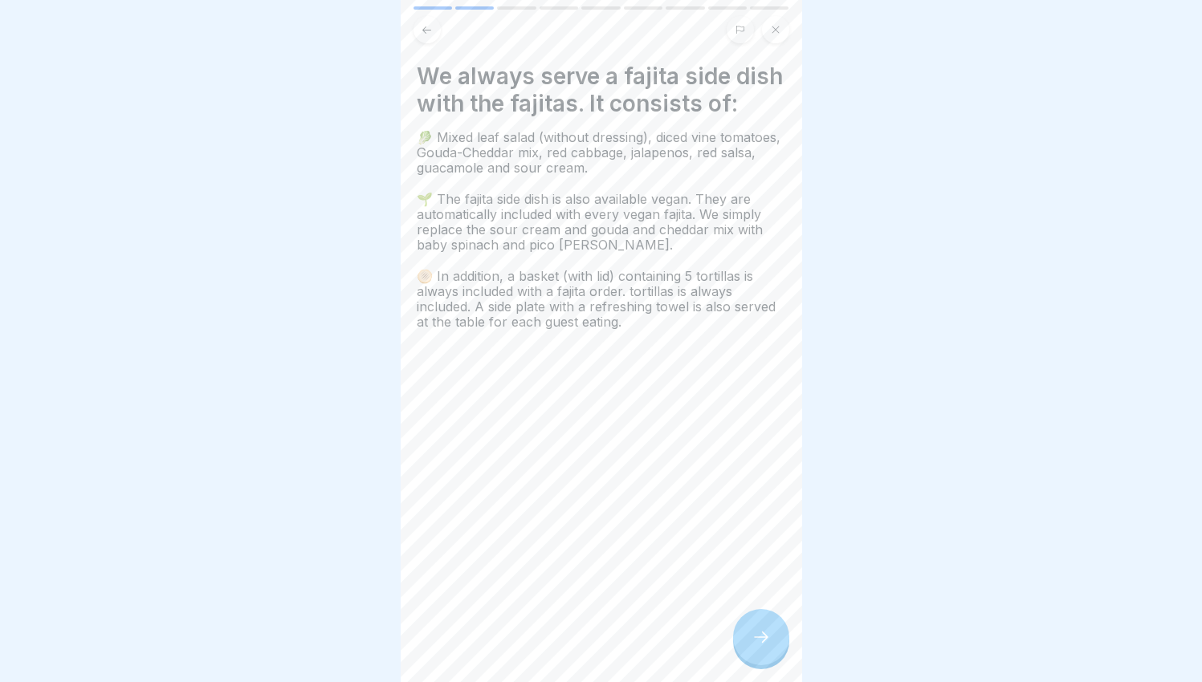
click at [762, 626] on div at bounding box center [761, 637] width 56 height 56
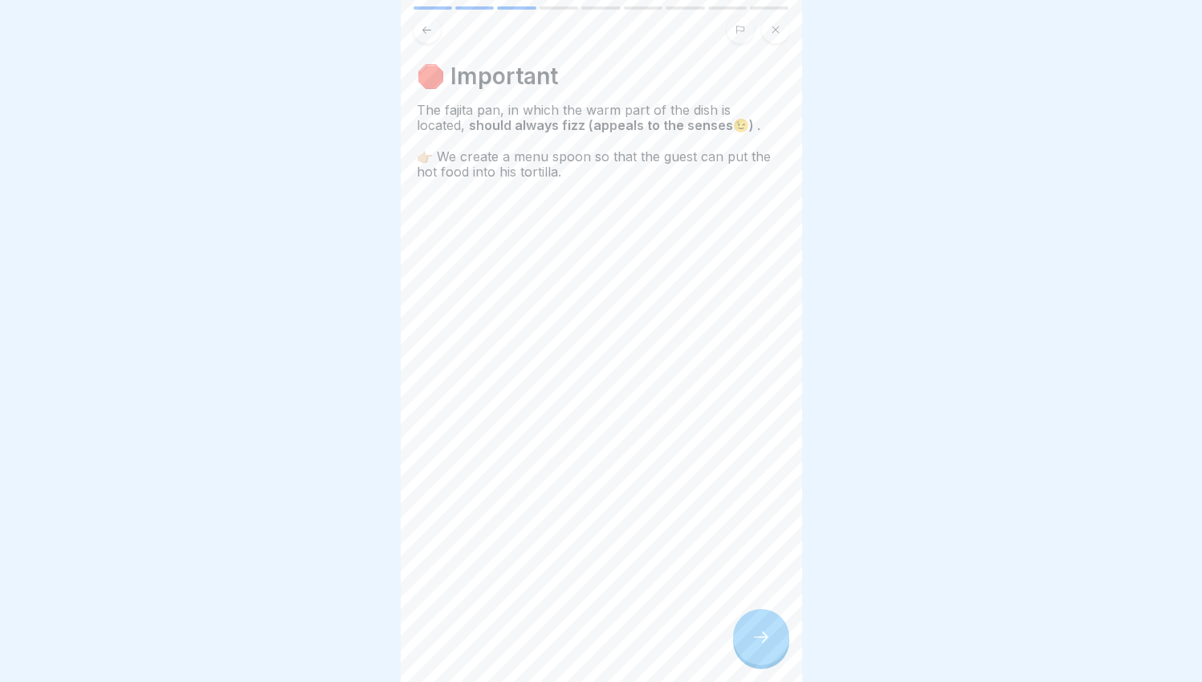
click at [780, 651] on div at bounding box center [761, 637] width 56 height 56
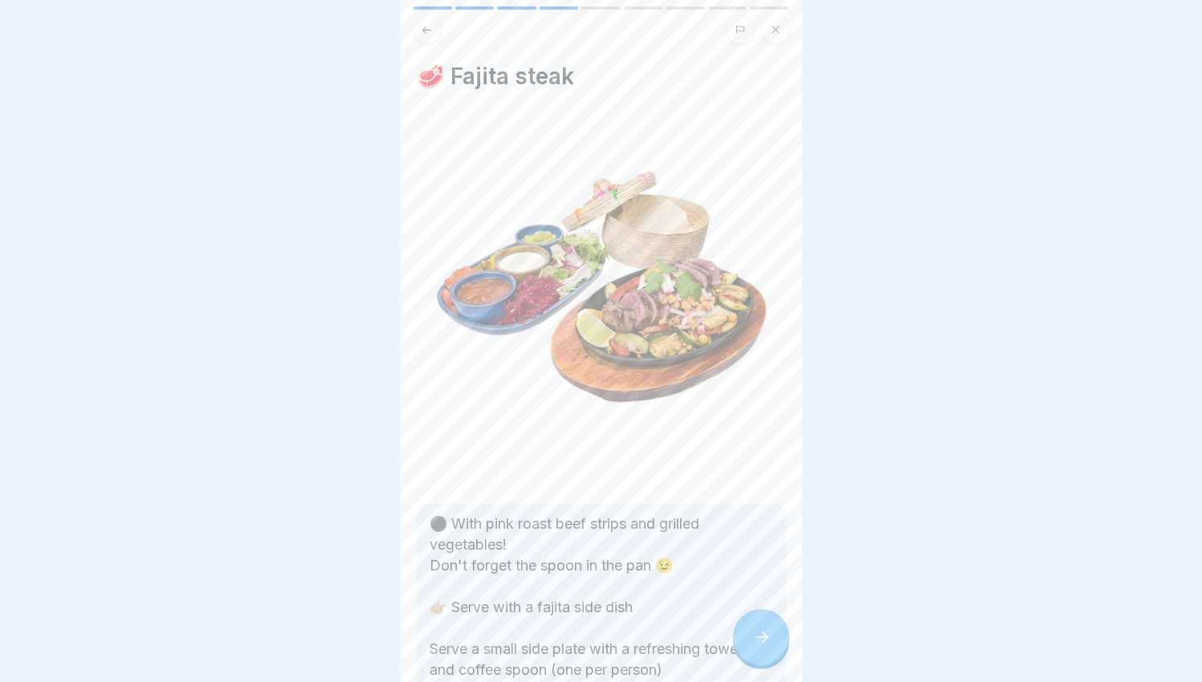
click at [761, 647] on icon at bounding box center [760, 637] width 19 height 19
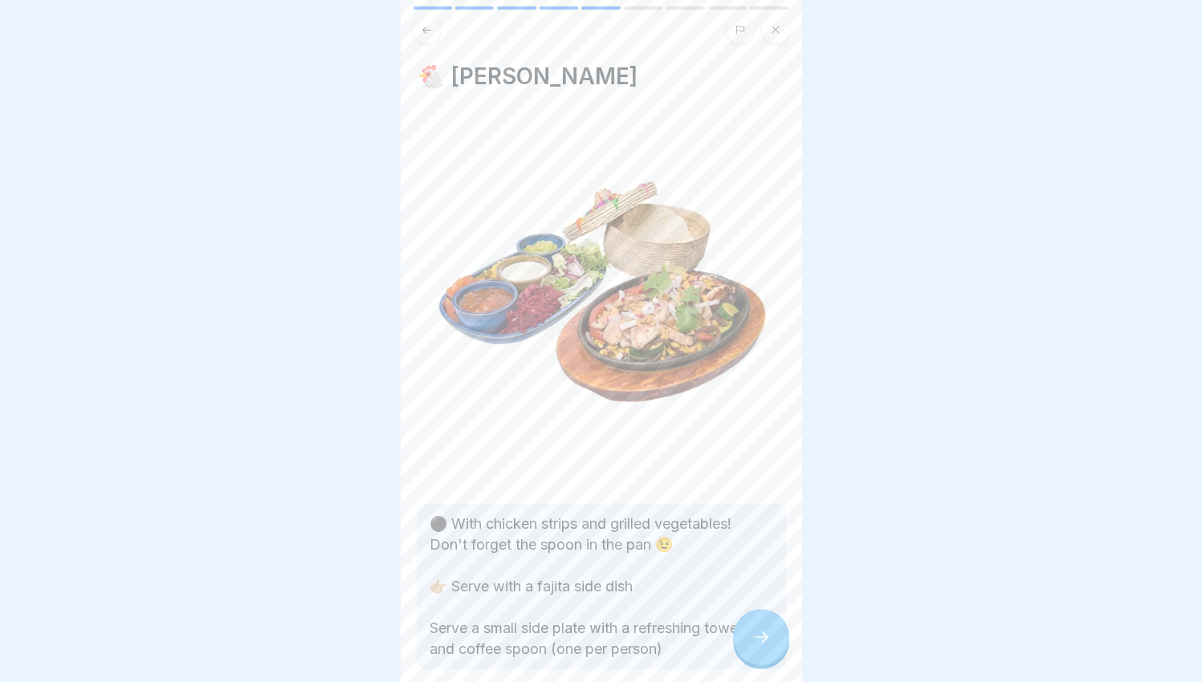
click at [761, 647] on icon at bounding box center [760, 637] width 19 height 19
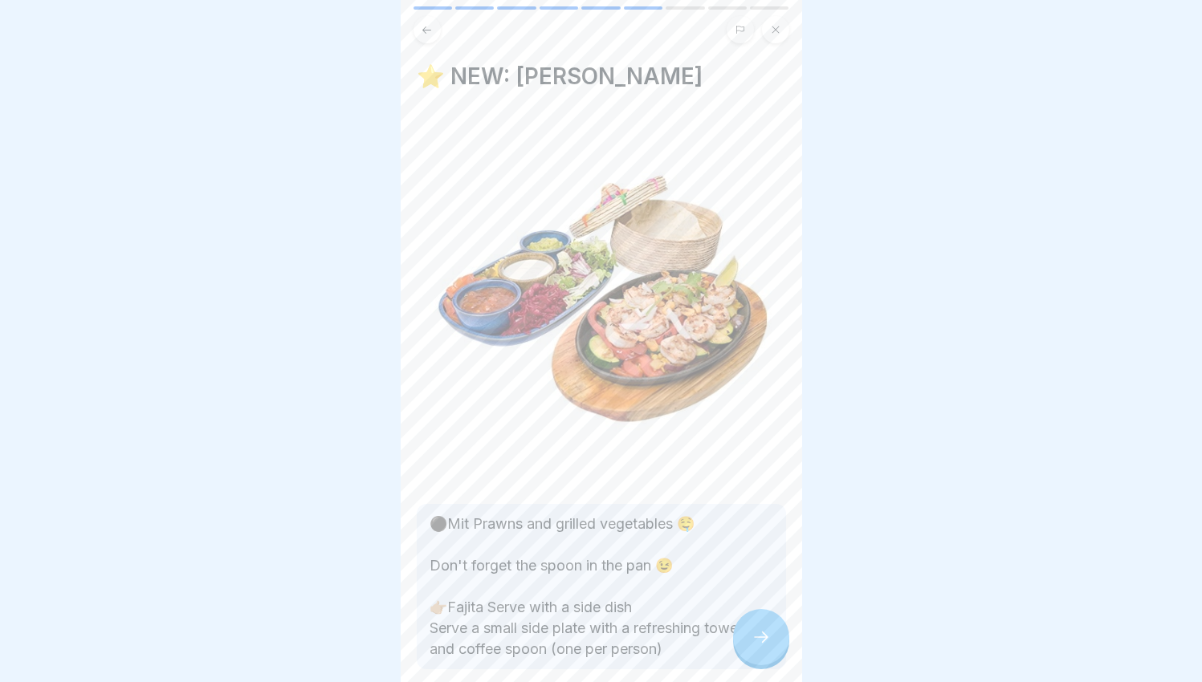
click at [761, 647] on icon at bounding box center [760, 637] width 19 height 19
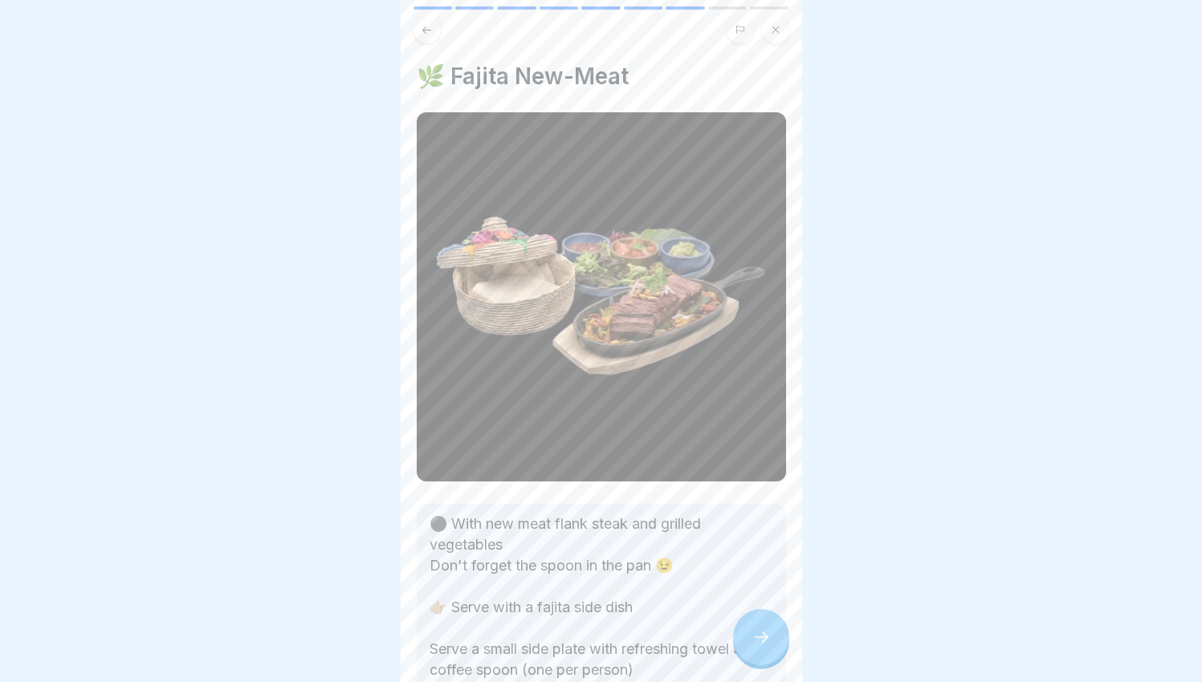
click at [770, 641] on div at bounding box center [761, 637] width 56 height 56
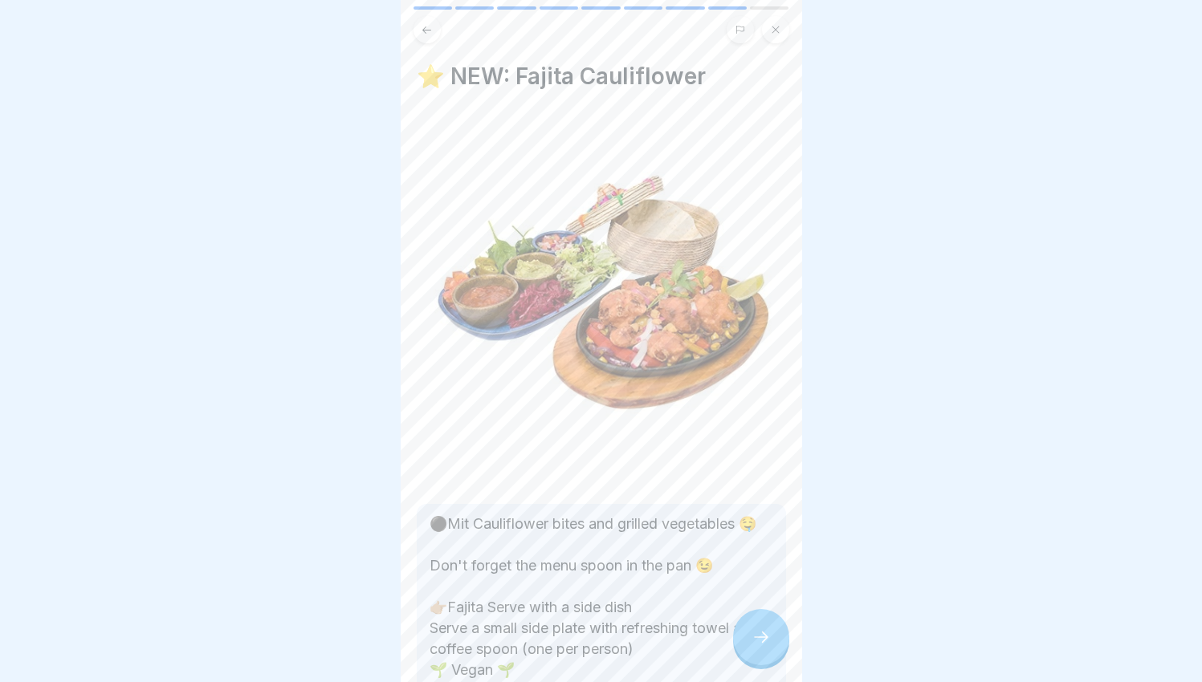
click at [770, 641] on div at bounding box center [761, 637] width 56 height 56
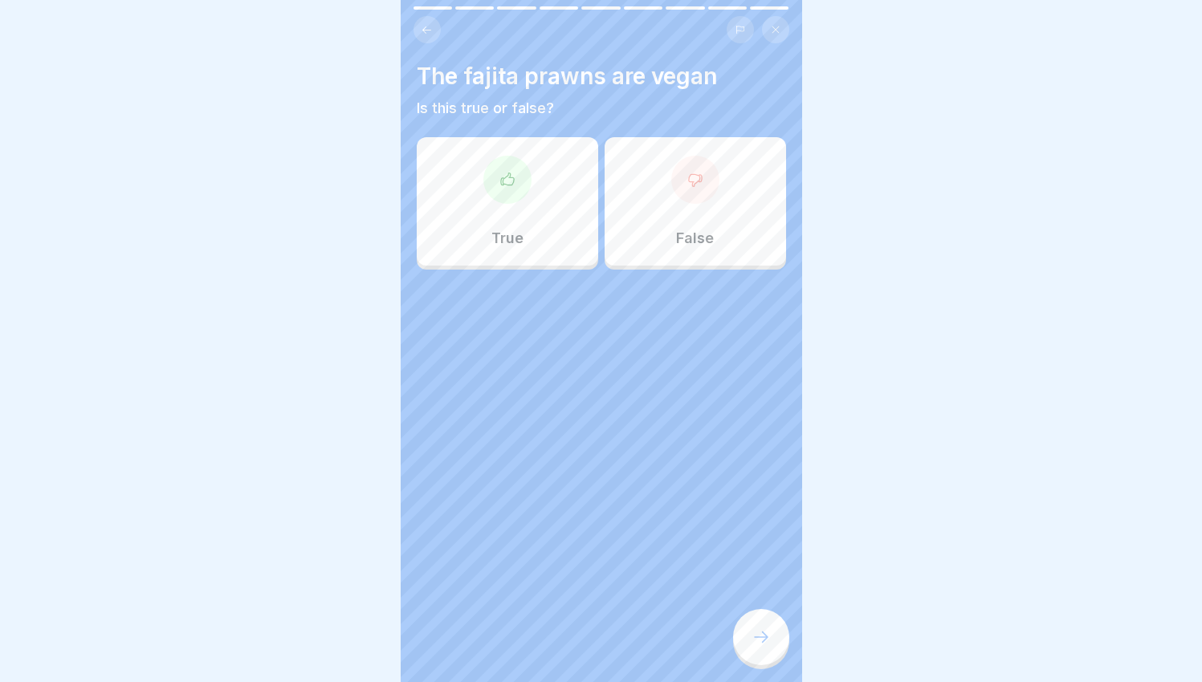
click at [705, 260] on div "False" at bounding box center [695, 201] width 181 height 128
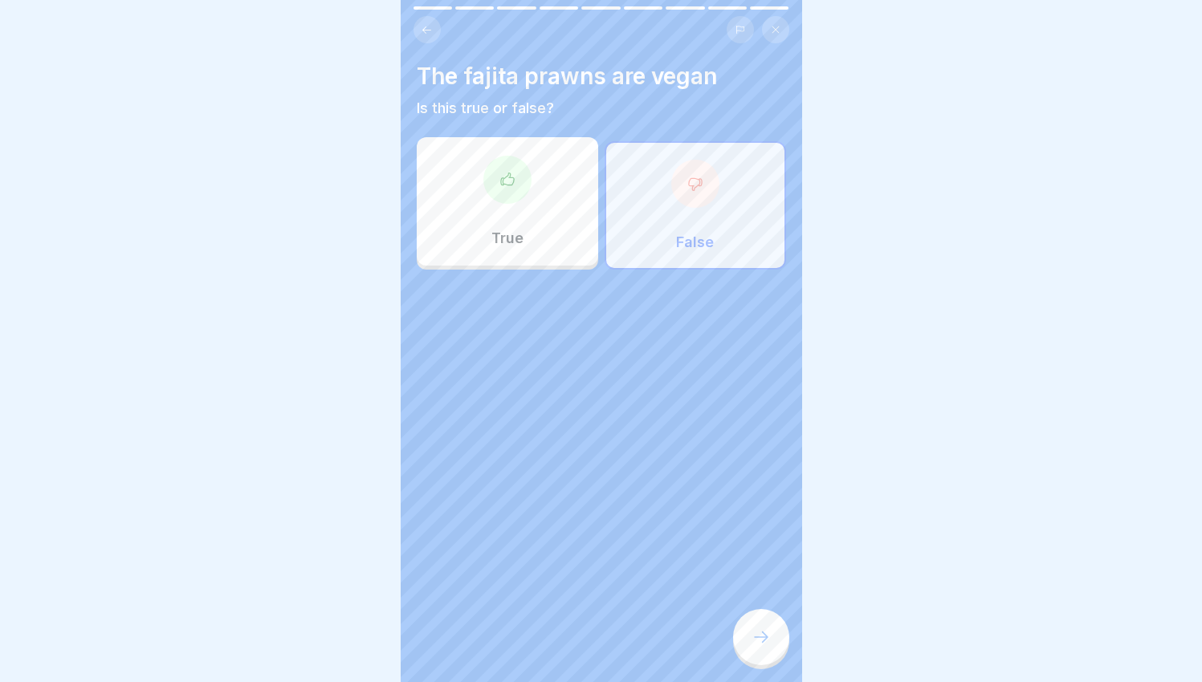
click at [765, 647] on icon at bounding box center [760, 637] width 19 height 19
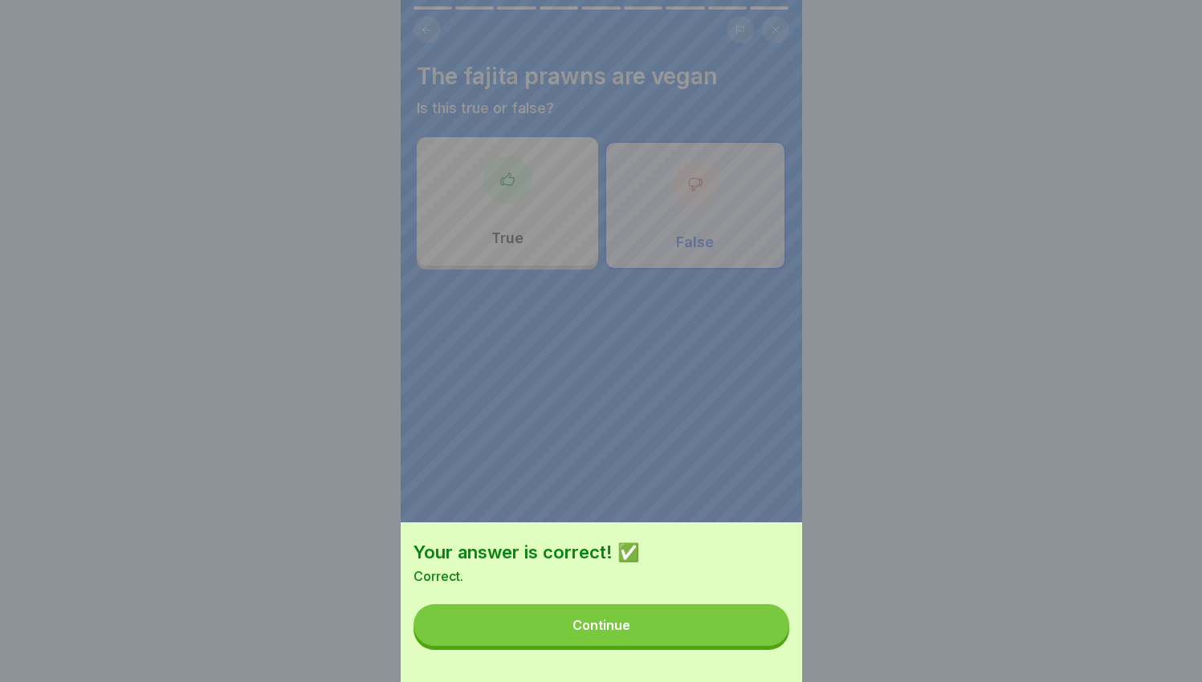
click at [747, 645] on button "Continue" at bounding box center [601, 626] width 376 height 42
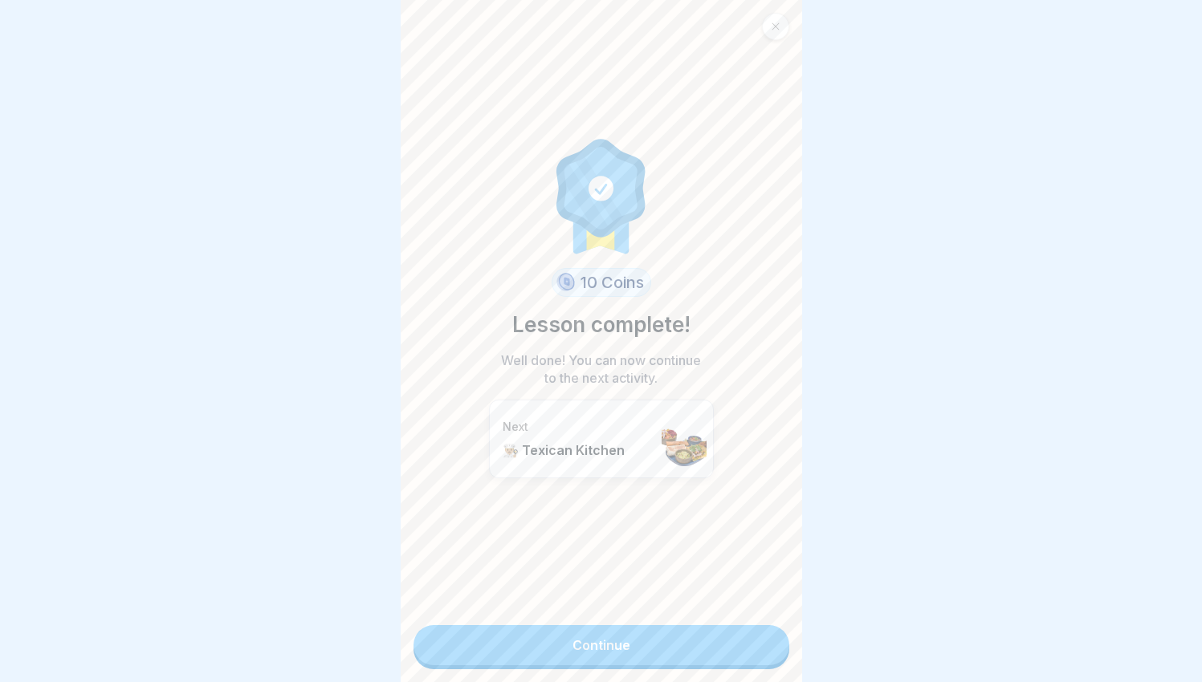
click at [729, 663] on link "Continue" at bounding box center [601, 645] width 376 height 40
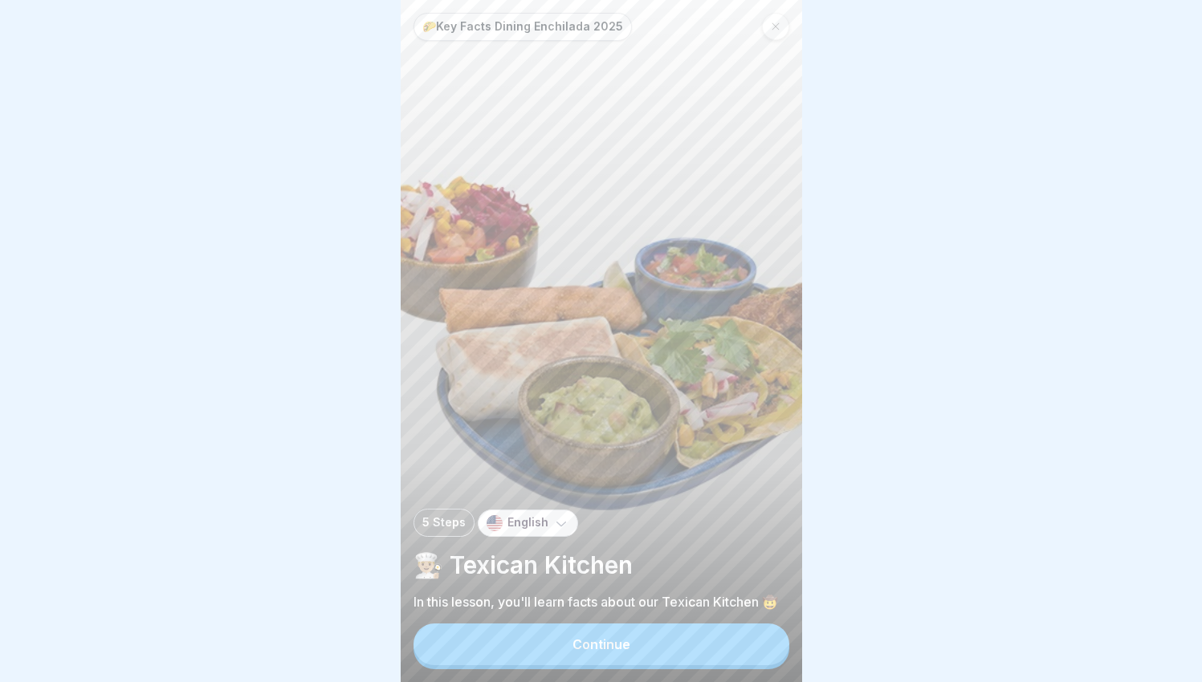
click at [715, 655] on button "Continue" at bounding box center [601, 645] width 376 height 42
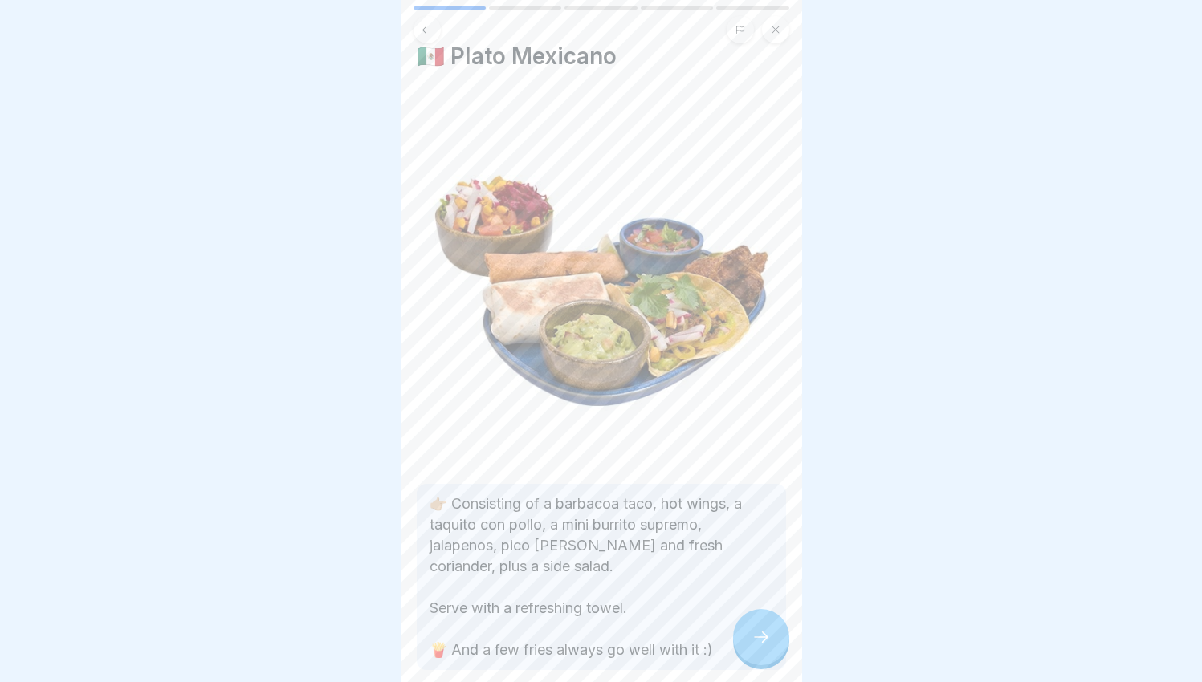
scroll to position [57, 0]
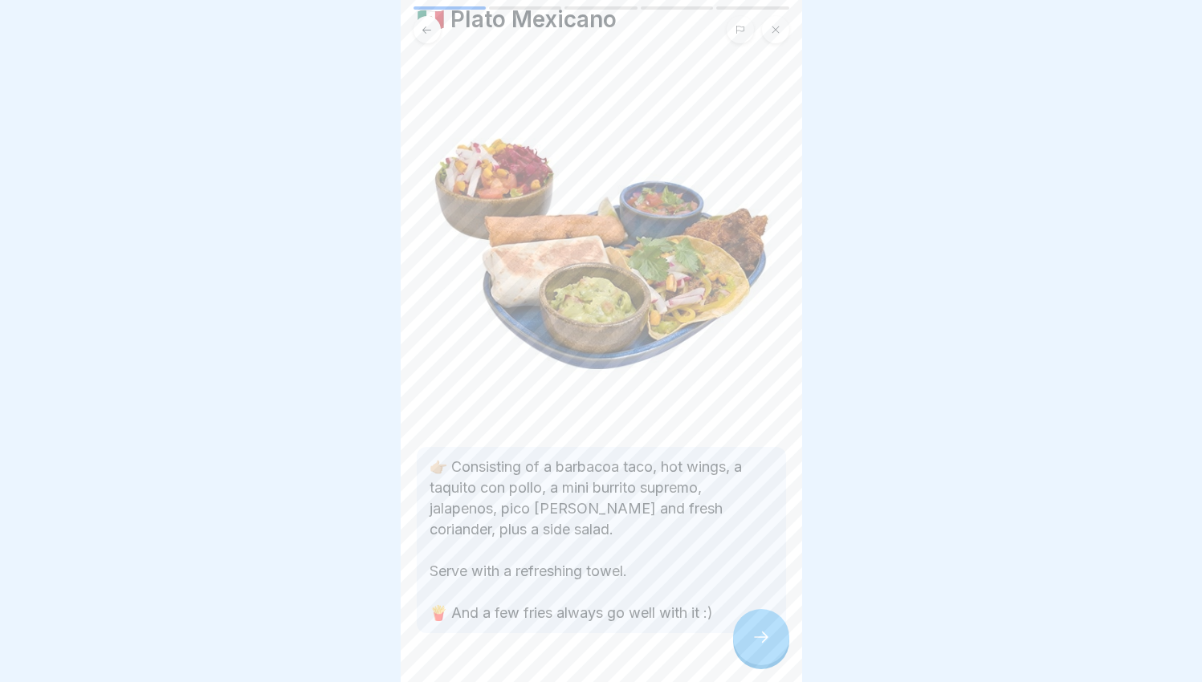
click at [747, 648] on div at bounding box center [761, 637] width 56 height 56
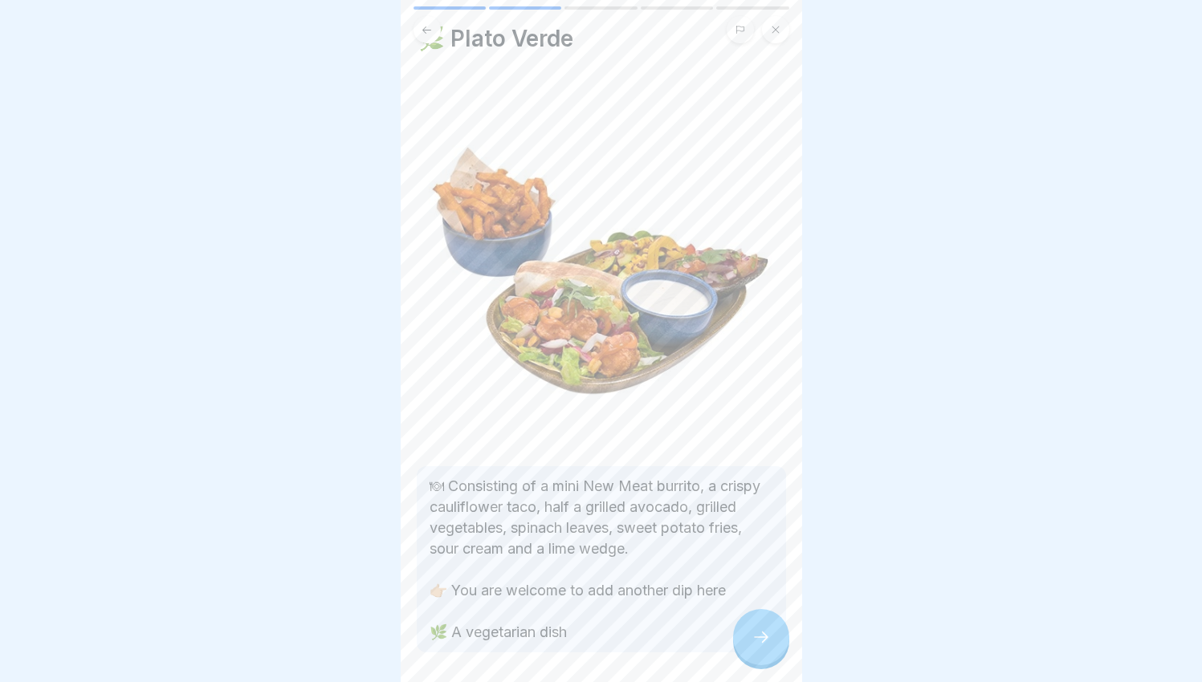
scroll to position [27, 0]
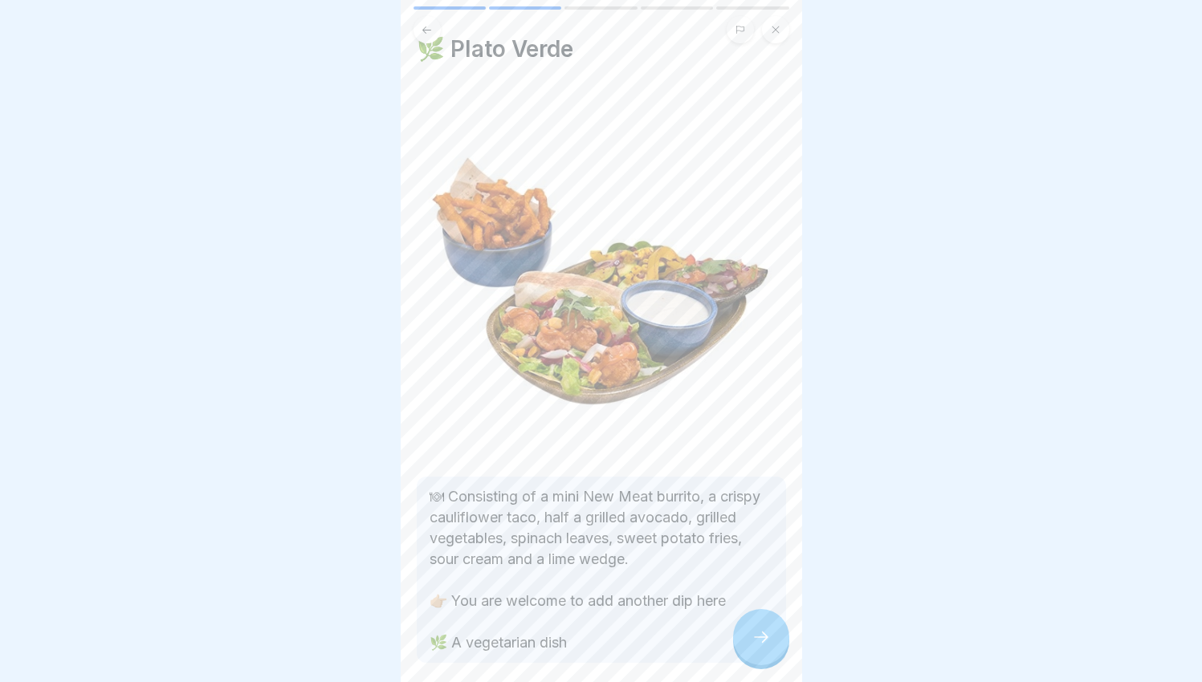
click at [782, 662] on div at bounding box center [761, 637] width 56 height 56
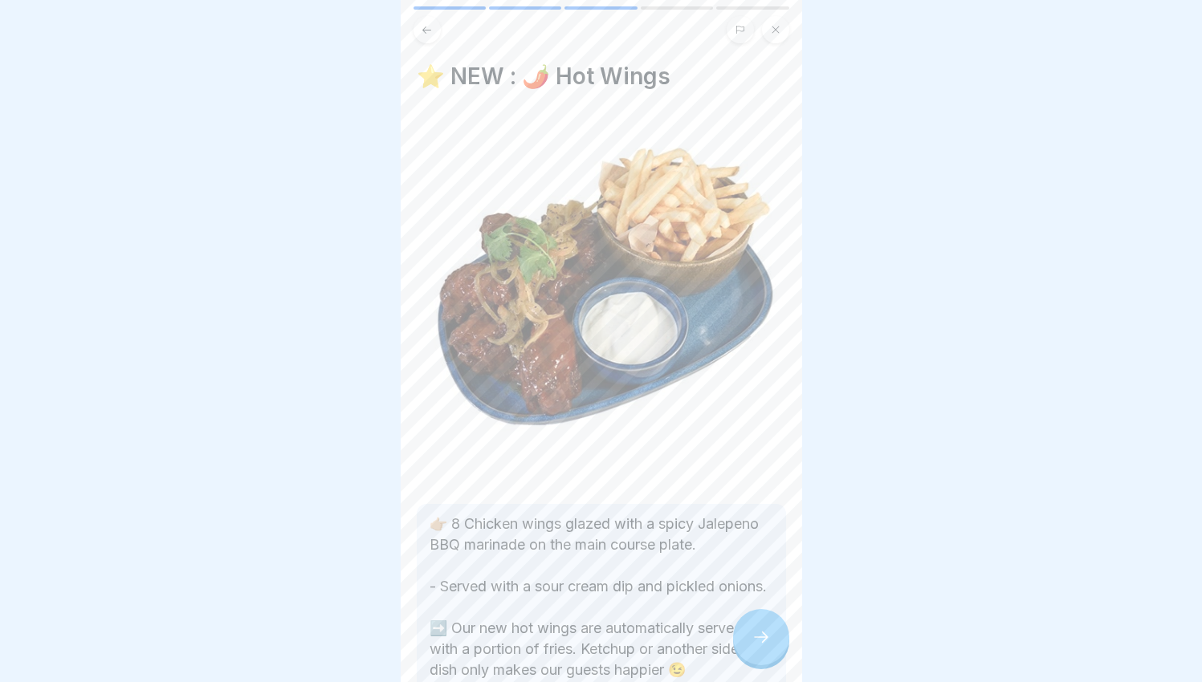
scroll to position [110, 0]
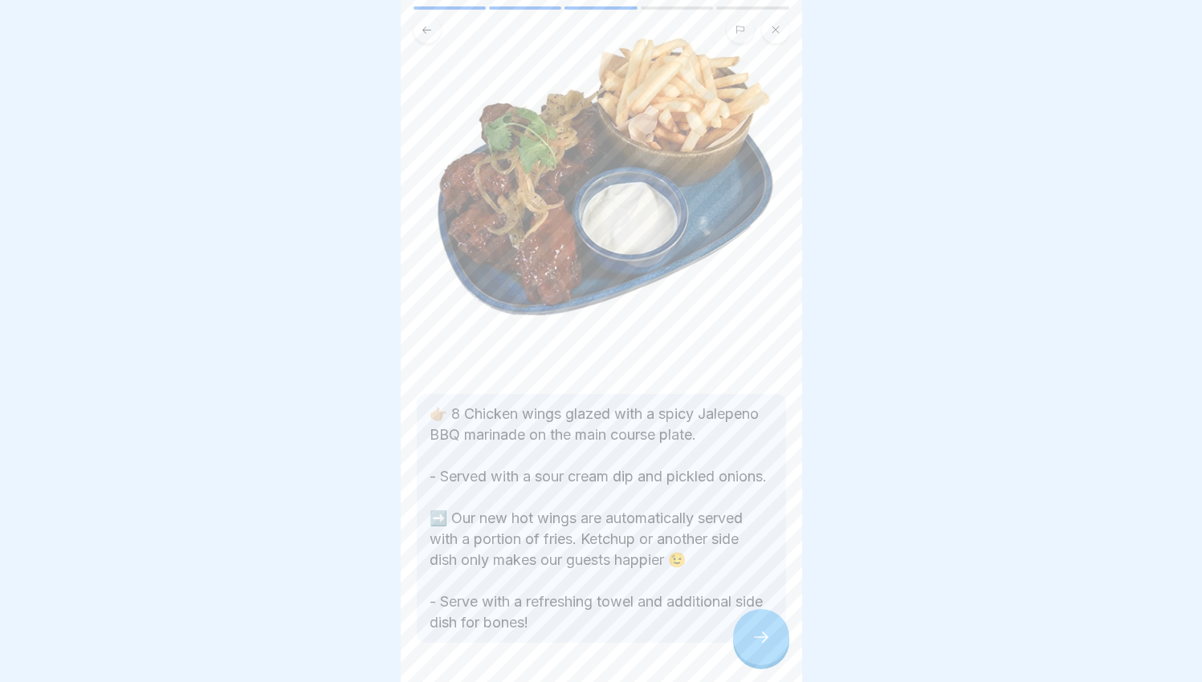
click at [743, 638] on div at bounding box center [761, 637] width 56 height 56
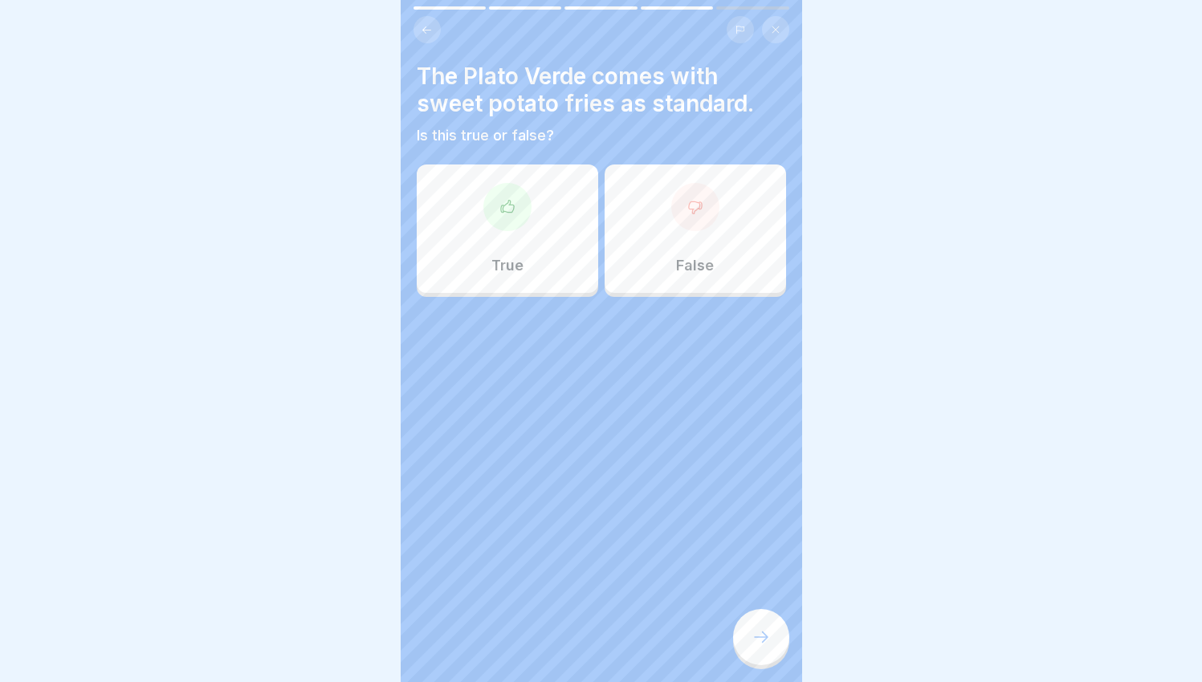
click at [535, 260] on div "True" at bounding box center [507, 229] width 181 height 128
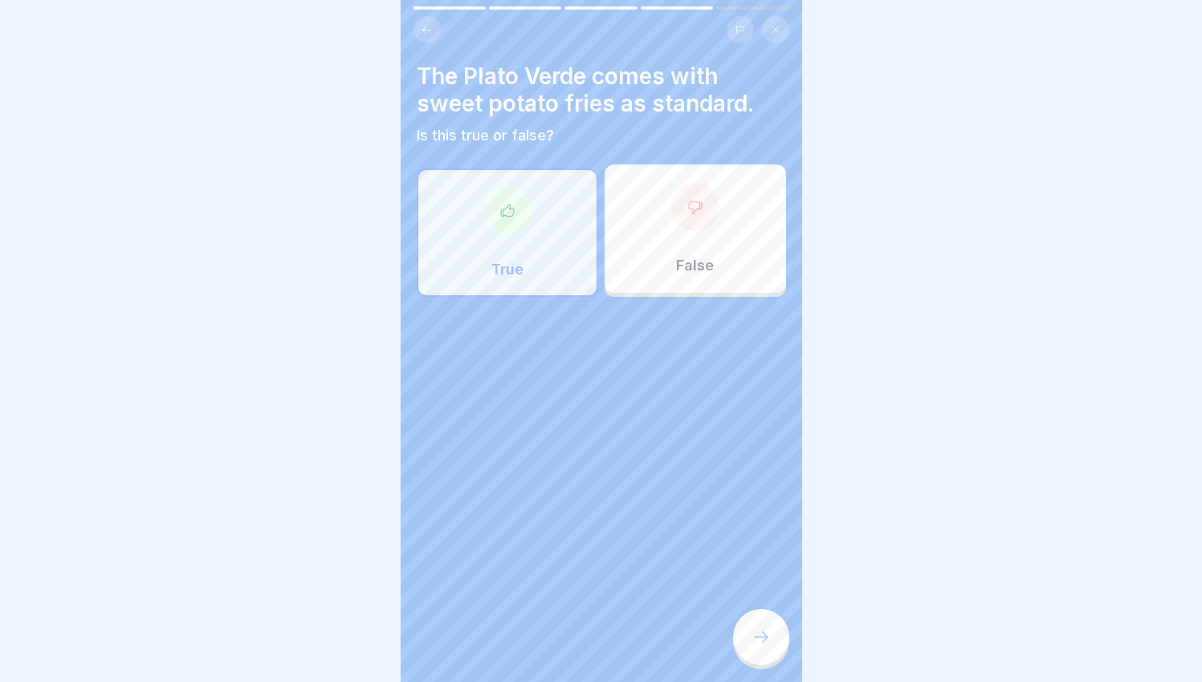
click at [772, 653] on div at bounding box center [761, 637] width 56 height 56
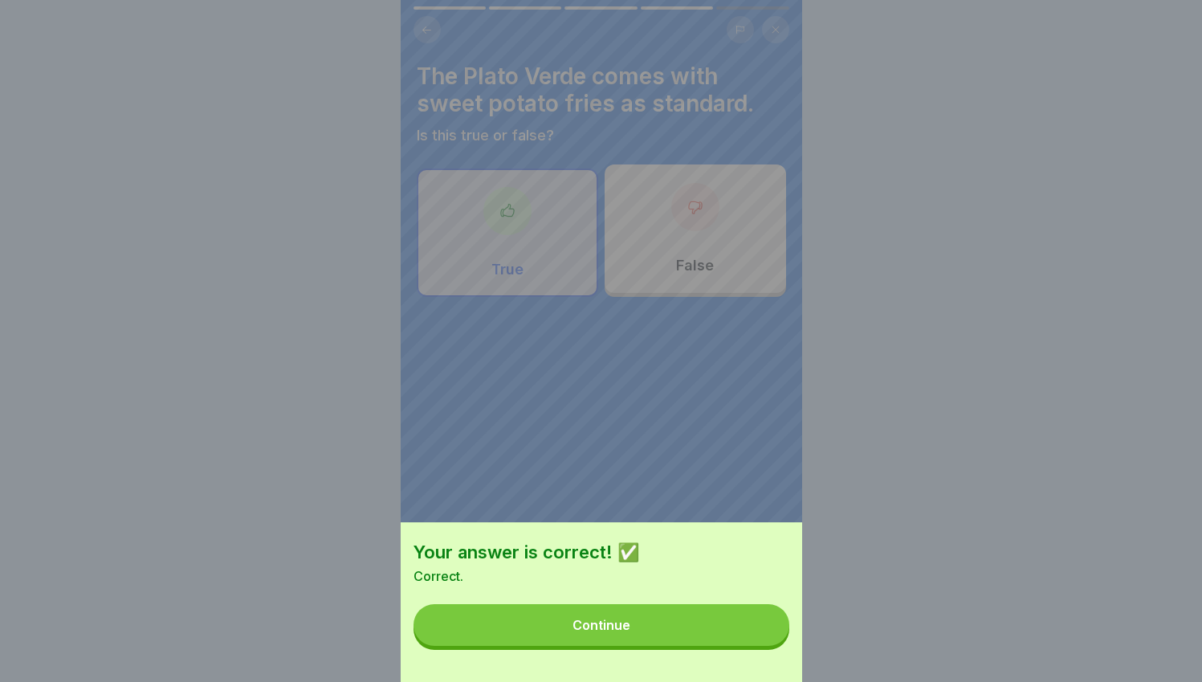
click at [755, 641] on button "Continue" at bounding box center [601, 626] width 376 height 42
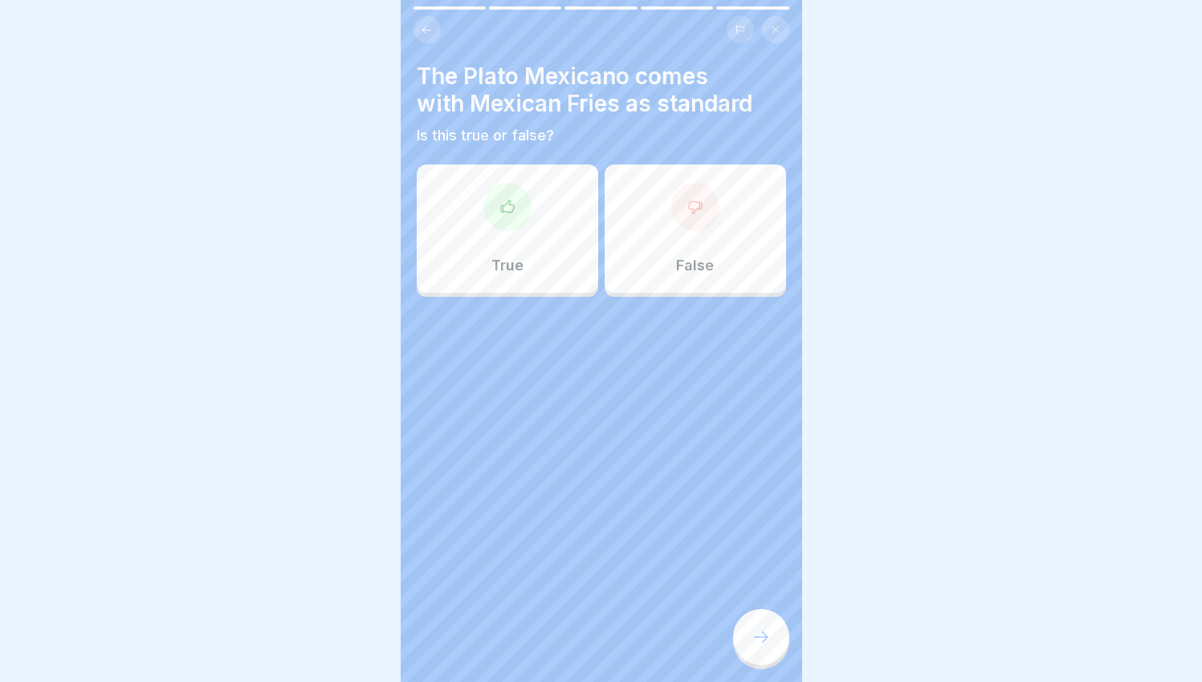
click at [627, 230] on div "False" at bounding box center [695, 229] width 181 height 128
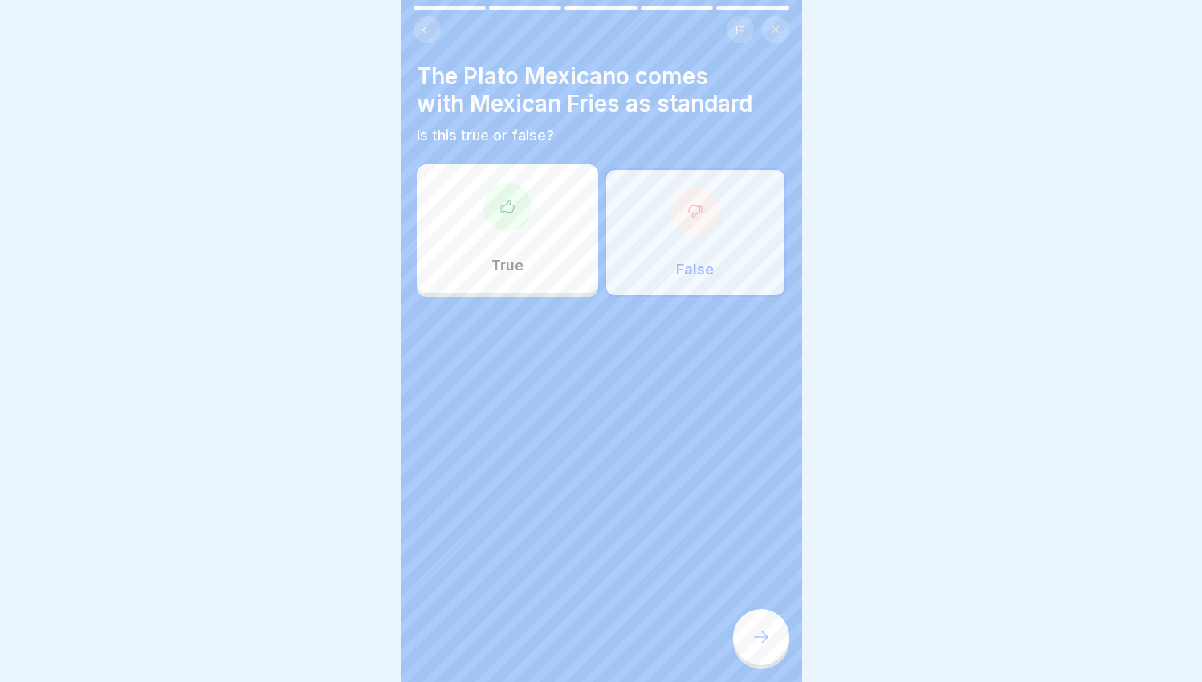
click at [748, 659] on div at bounding box center [761, 637] width 56 height 56
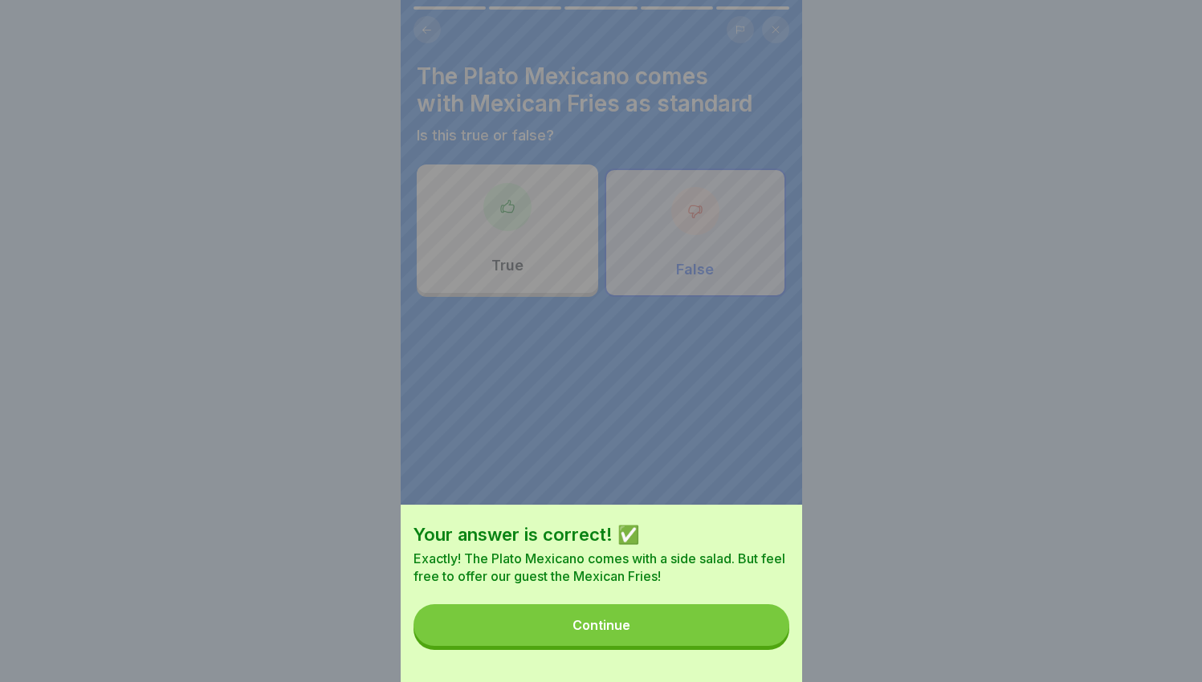
click at [733, 645] on button "Continue" at bounding box center [601, 626] width 376 height 42
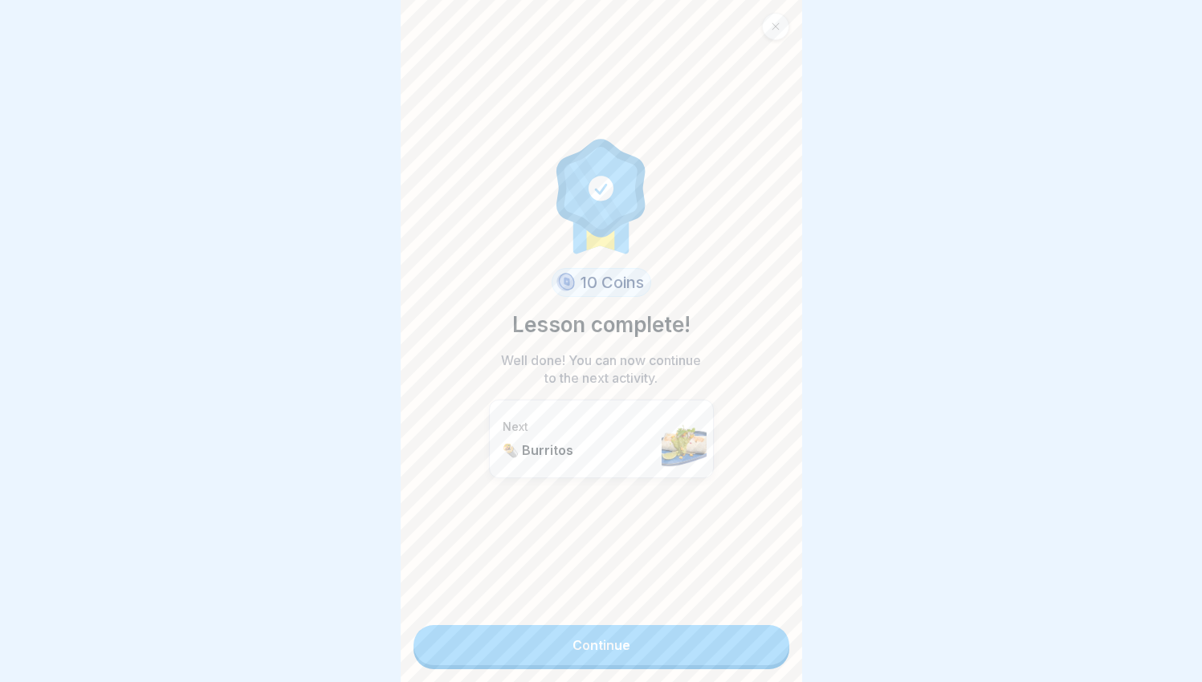
click at [694, 641] on link "Continue" at bounding box center [601, 645] width 376 height 40
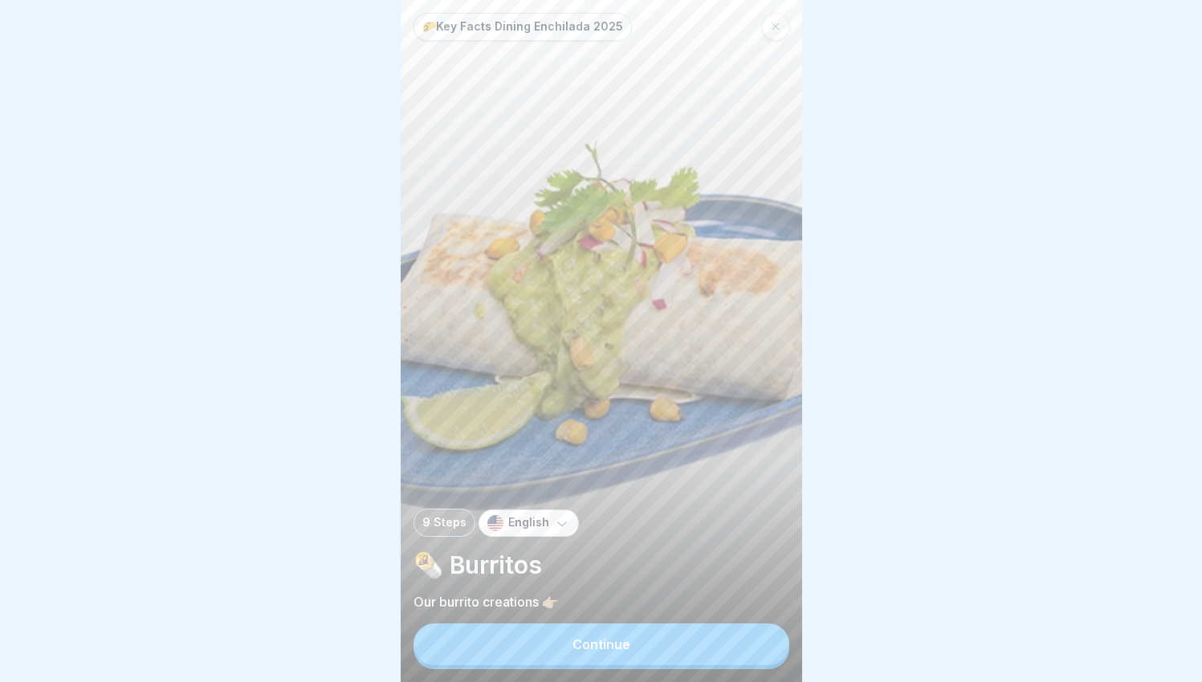
click at [693, 649] on button "Continue" at bounding box center [601, 645] width 376 height 42
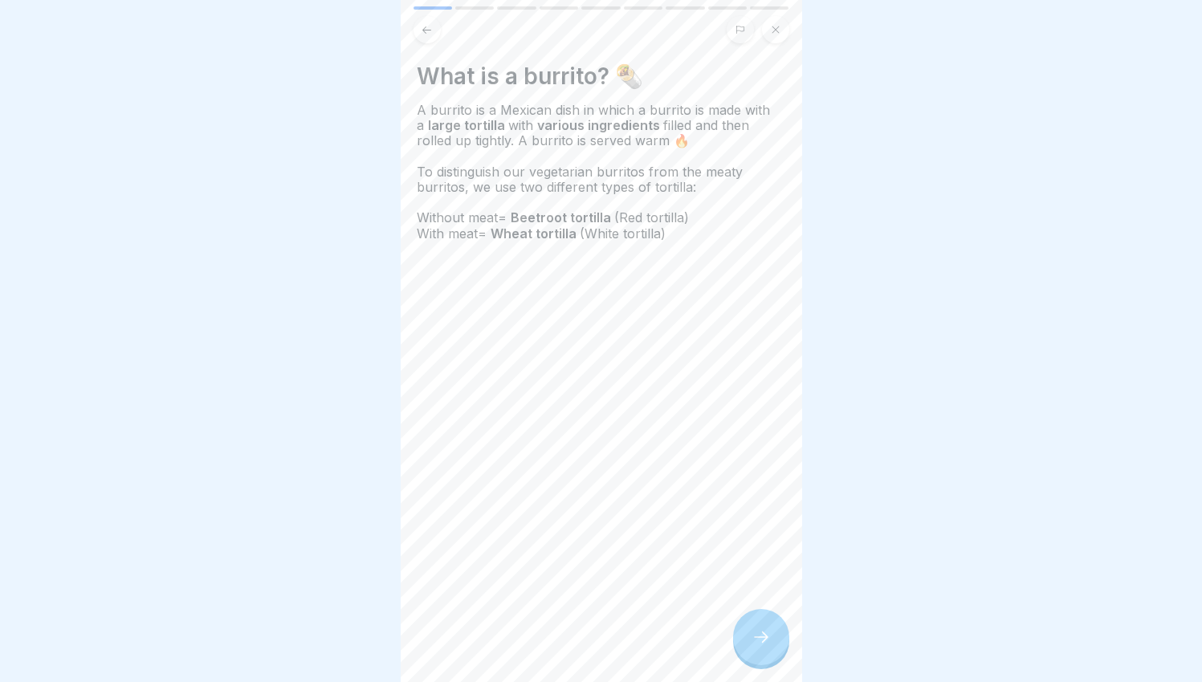
click at [755, 647] on icon at bounding box center [760, 637] width 19 height 19
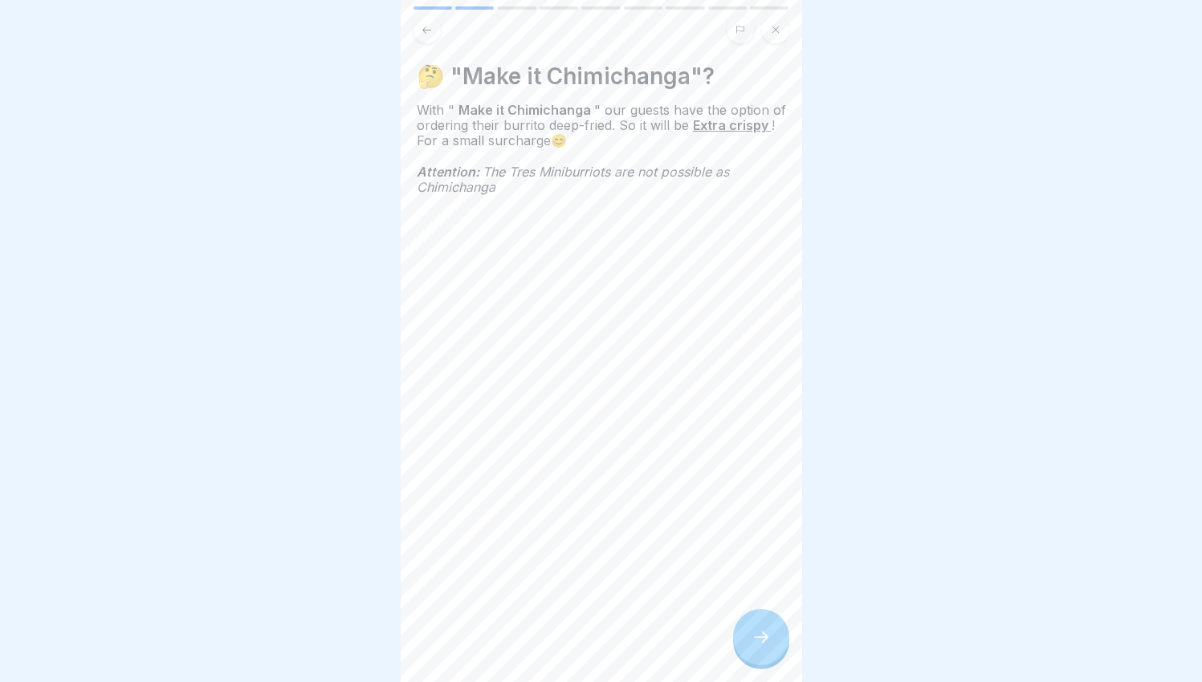
click at [750, 639] on div at bounding box center [761, 637] width 56 height 56
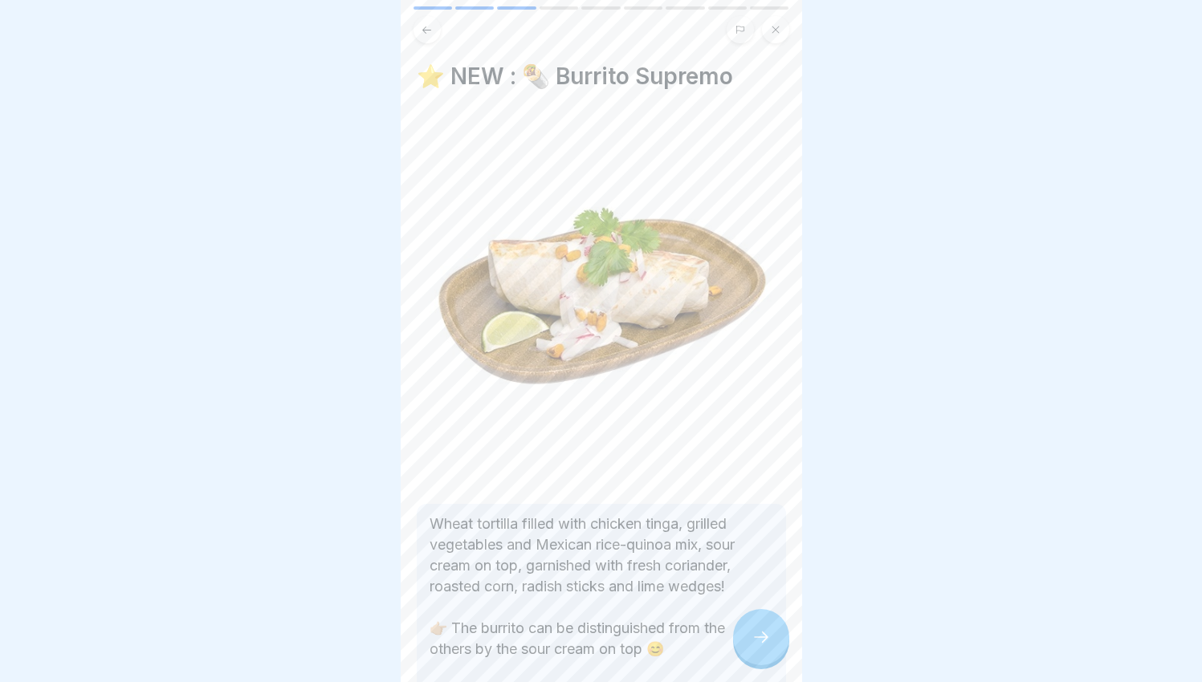
drag, startPoint x: 750, startPoint y: 639, endPoint x: 662, endPoint y: 605, distance: 94.5
click at [662, 605] on div "🌮Key Facts Dining Enchilada 2025 9 Steps English 🌯 Burritos Our burrito creatio…" at bounding box center [601, 341] width 401 height 682
click at [739, 645] on div at bounding box center [761, 637] width 56 height 56
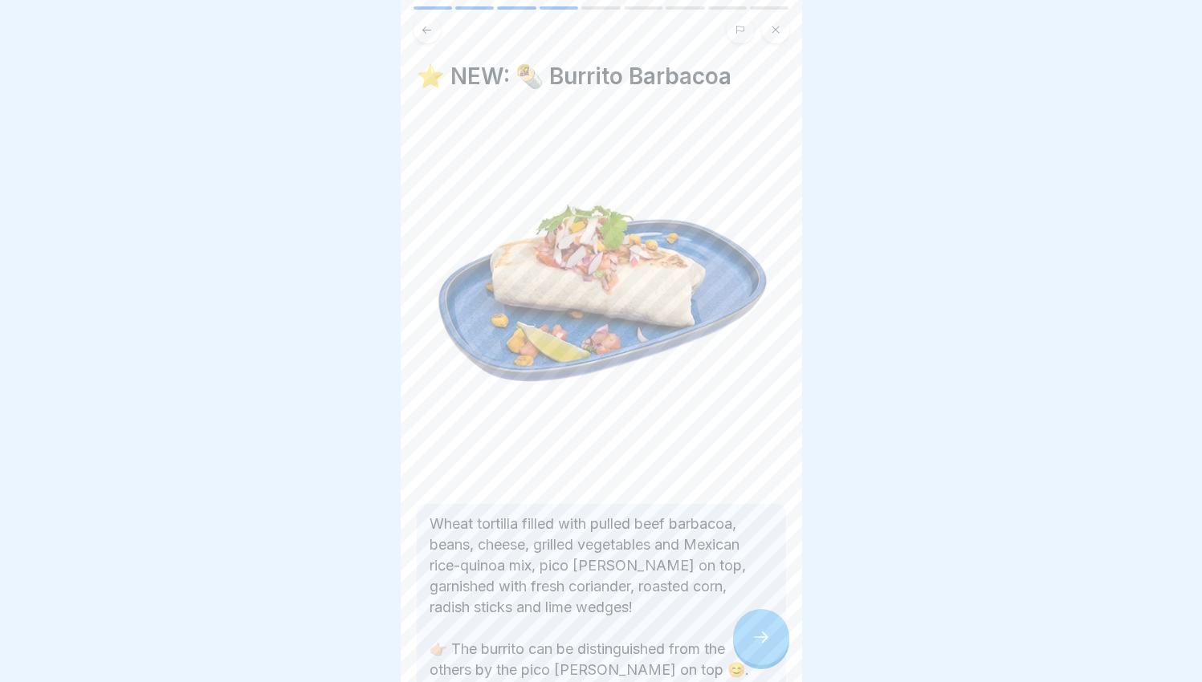
click at [753, 631] on div at bounding box center [761, 637] width 56 height 56
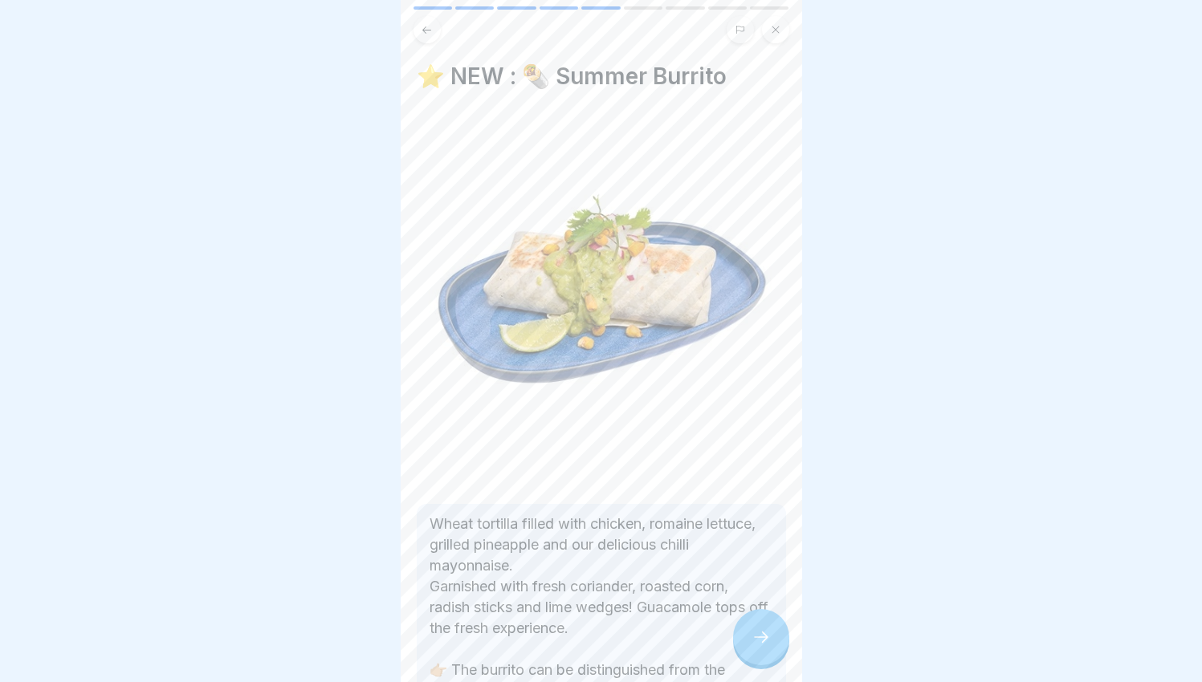
click at [776, 630] on div at bounding box center [761, 637] width 56 height 56
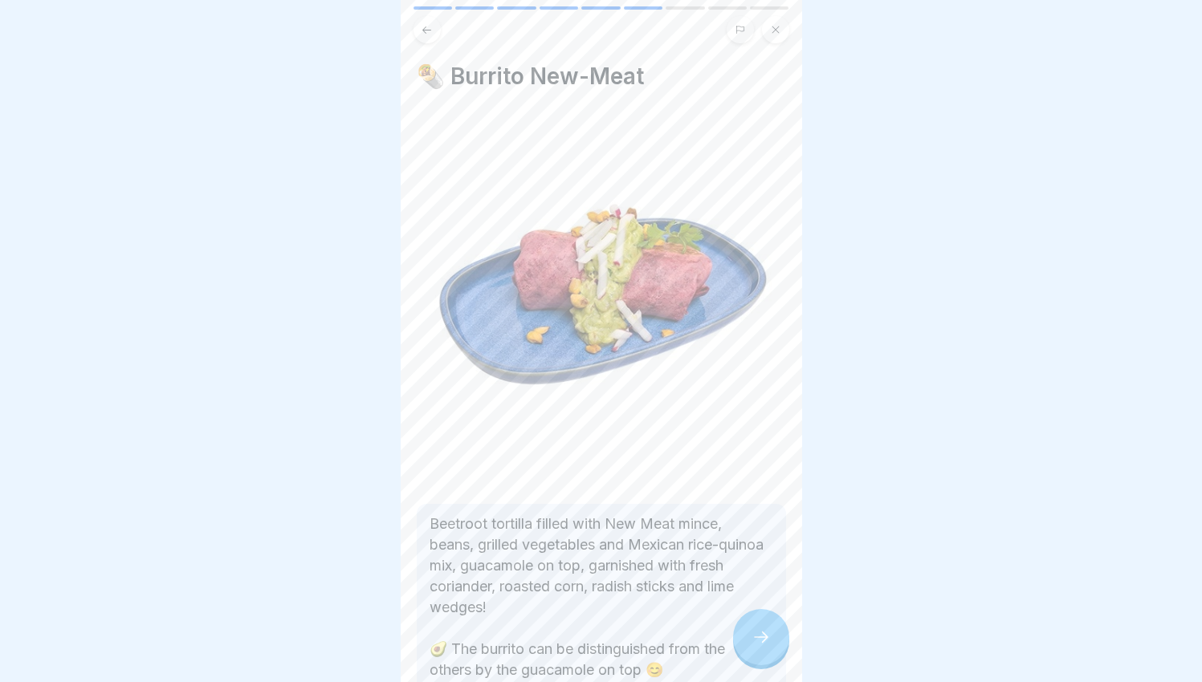
click at [776, 630] on div at bounding box center [761, 637] width 56 height 56
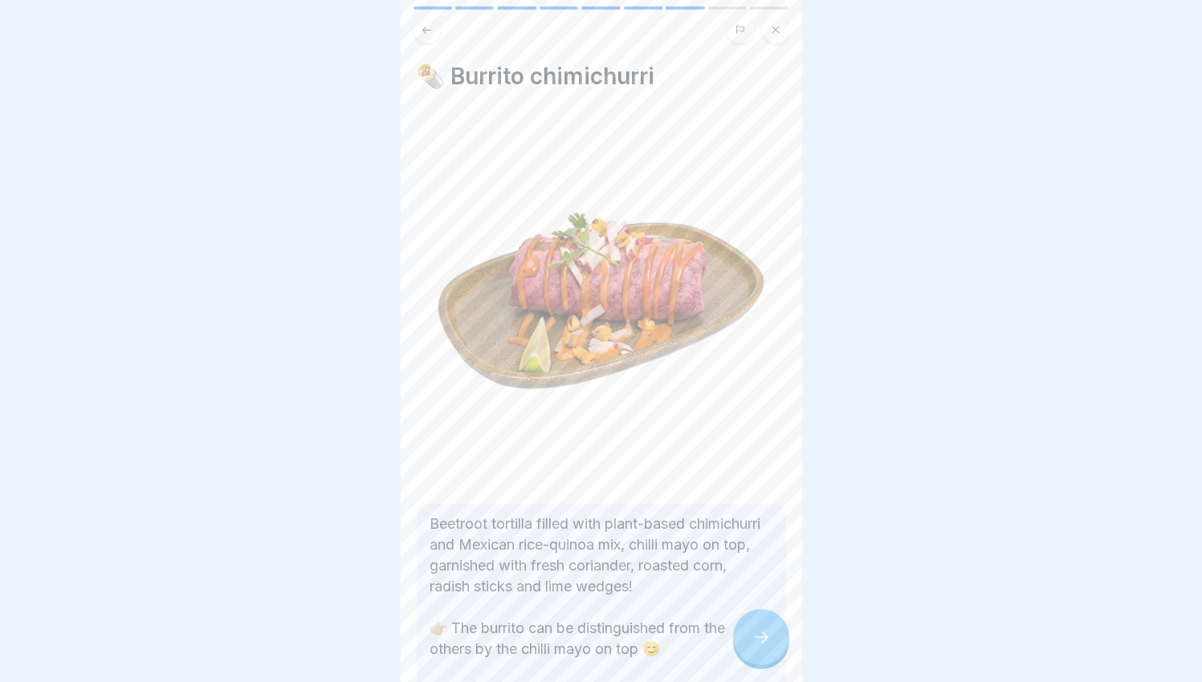
click at [775, 629] on div at bounding box center [761, 637] width 56 height 56
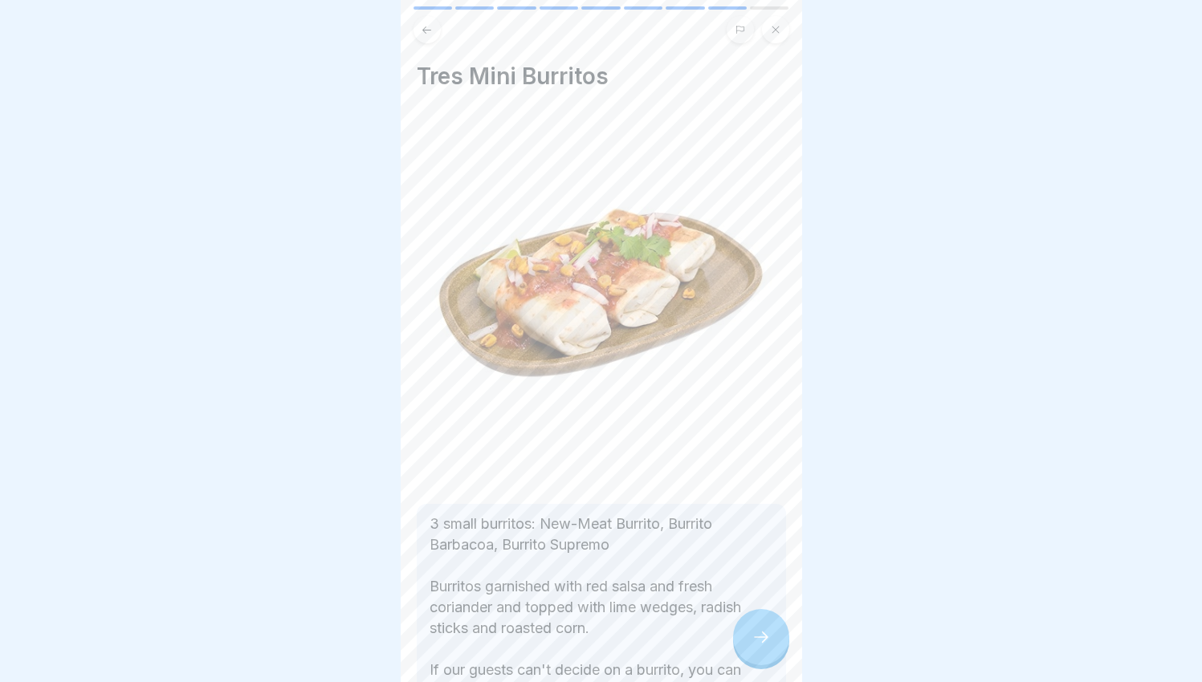
click at [775, 629] on div at bounding box center [761, 637] width 56 height 56
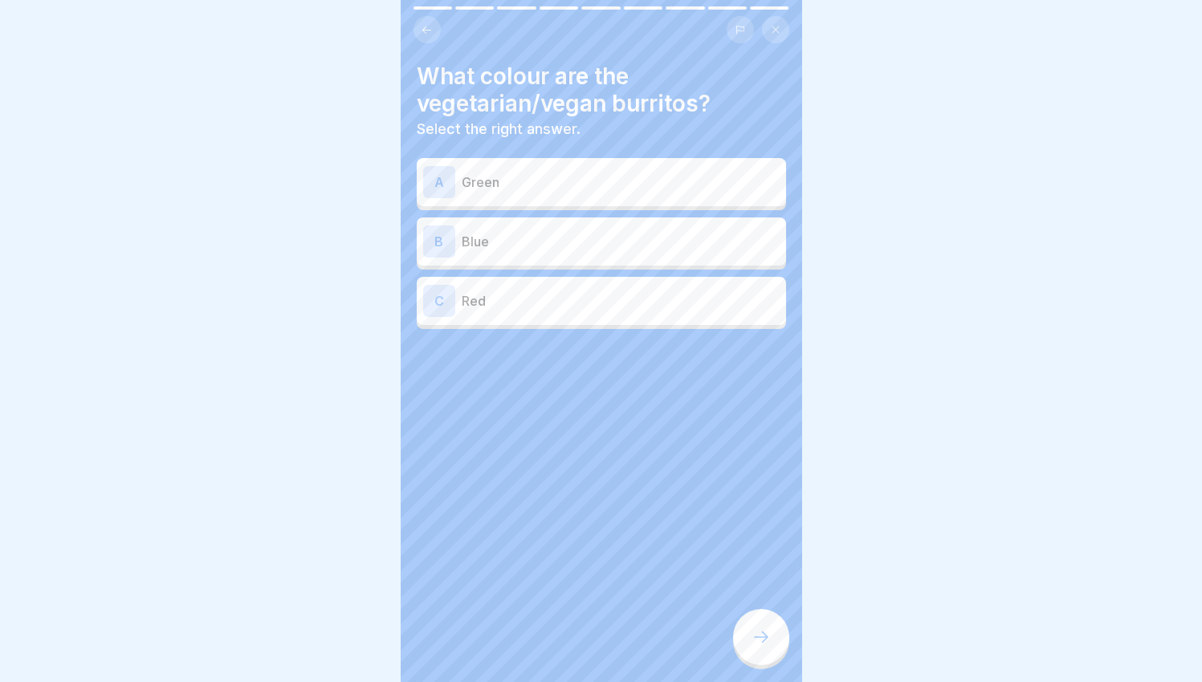
click at [538, 295] on p "Red" at bounding box center [621, 300] width 318 height 19
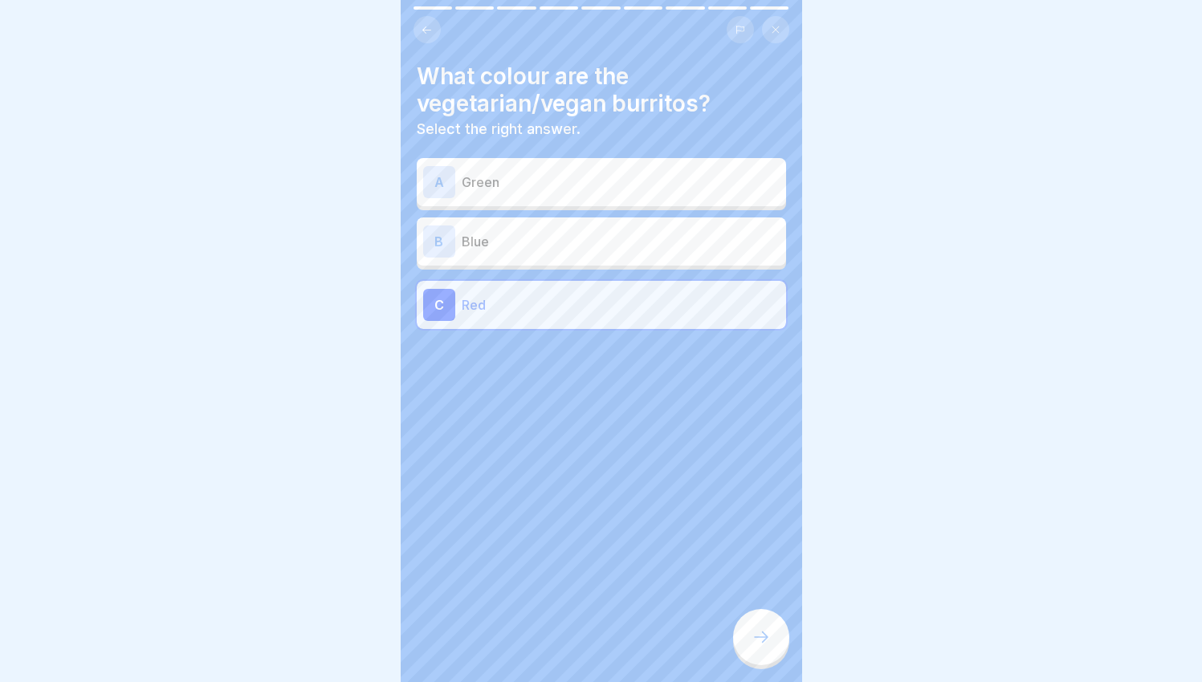
click at [762, 643] on icon at bounding box center [760, 637] width 19 height 19
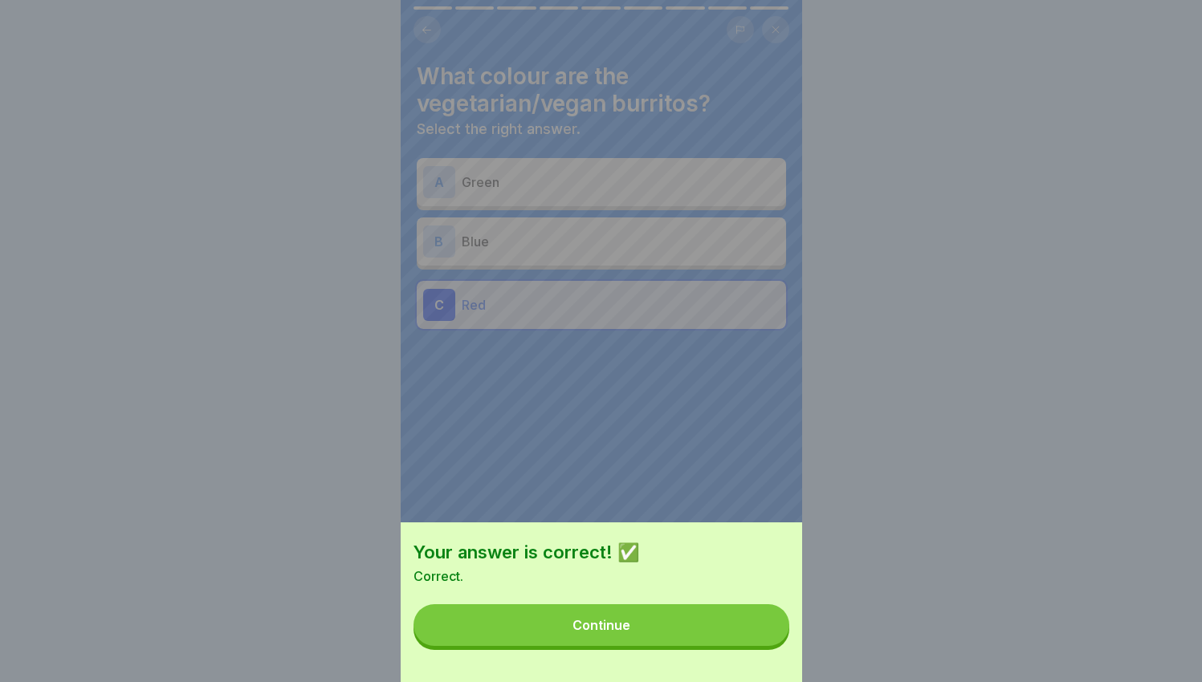
click at [755, 639] on button "Continue" at bounding box center [601, 626] width 376 height 42
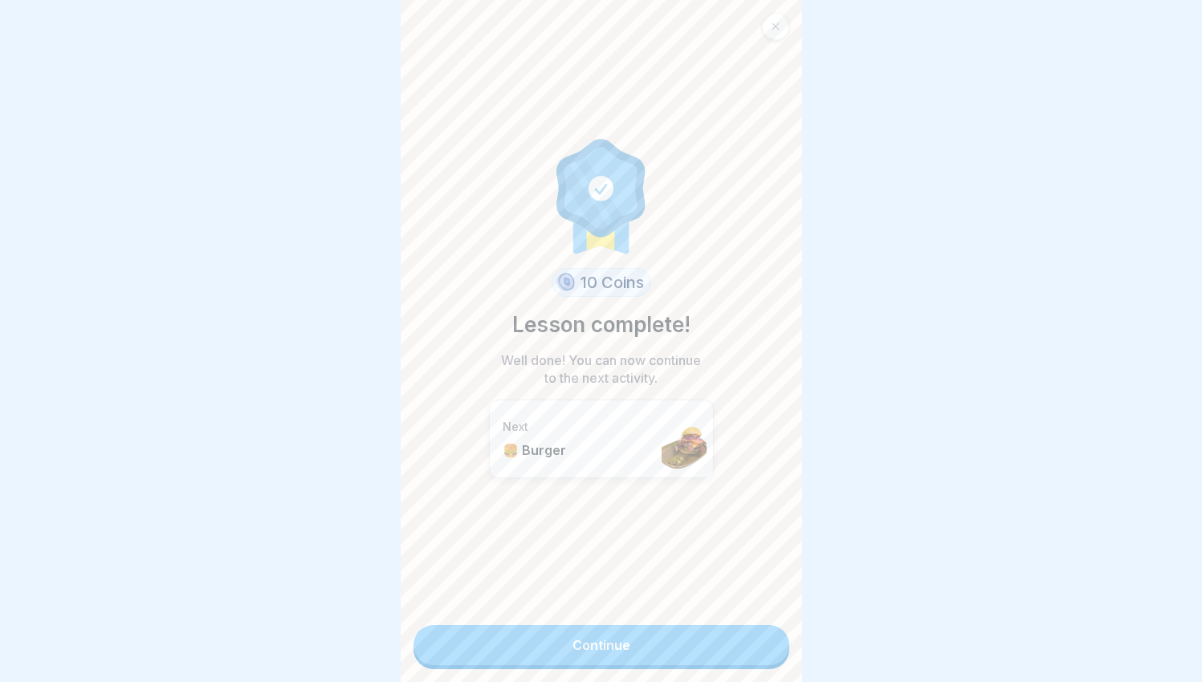
click at [717, 655] on link "Continue" at bounding box center [601, 645] width 376 height 40
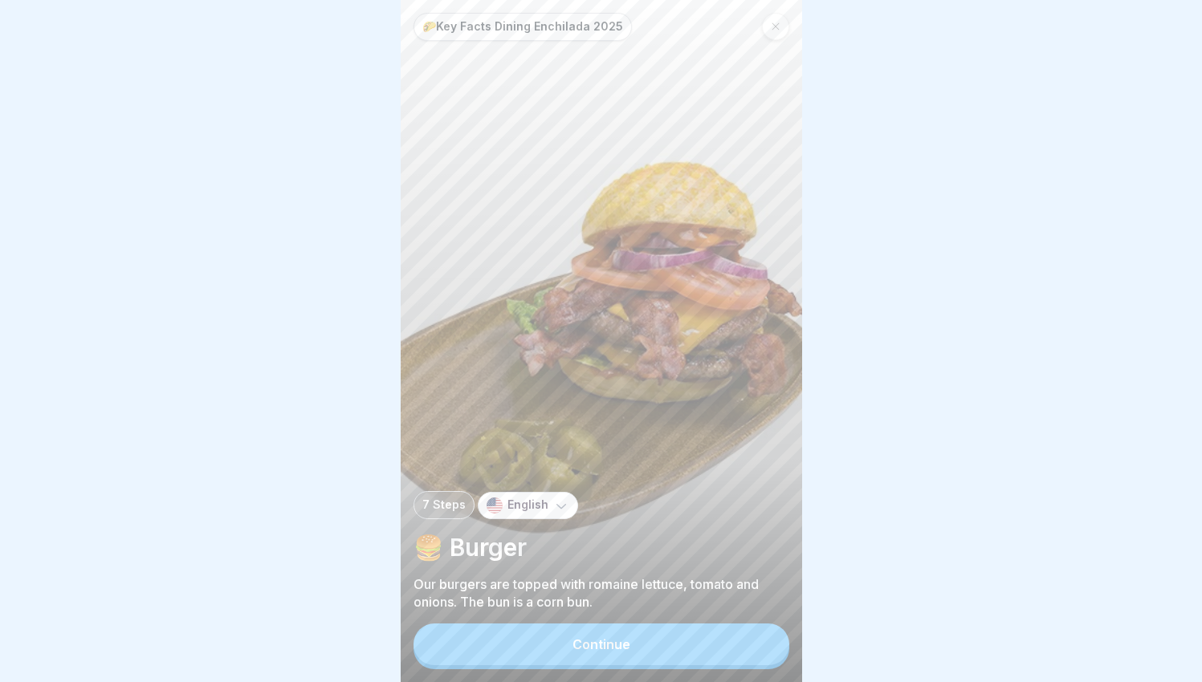
click at [621, 647] on button "Continue" at bounding box center [601, 645] width 376 height 42
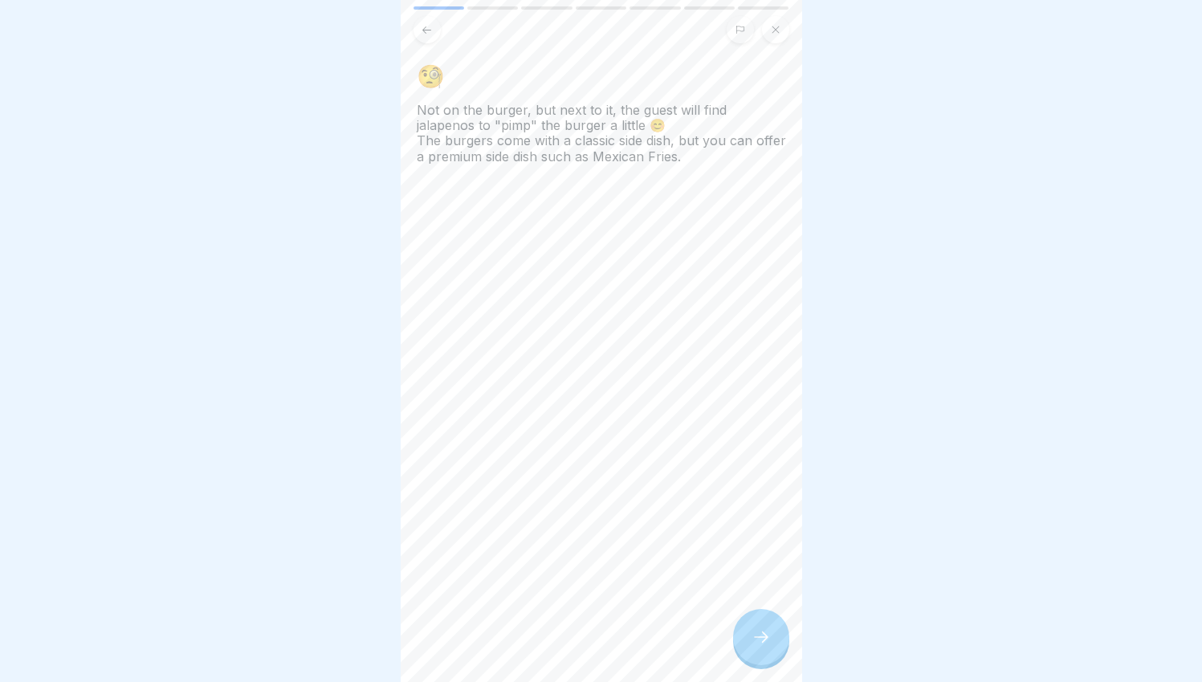
click at [759, 647] on icon at bounding box center [760, 637] width 19 height 19
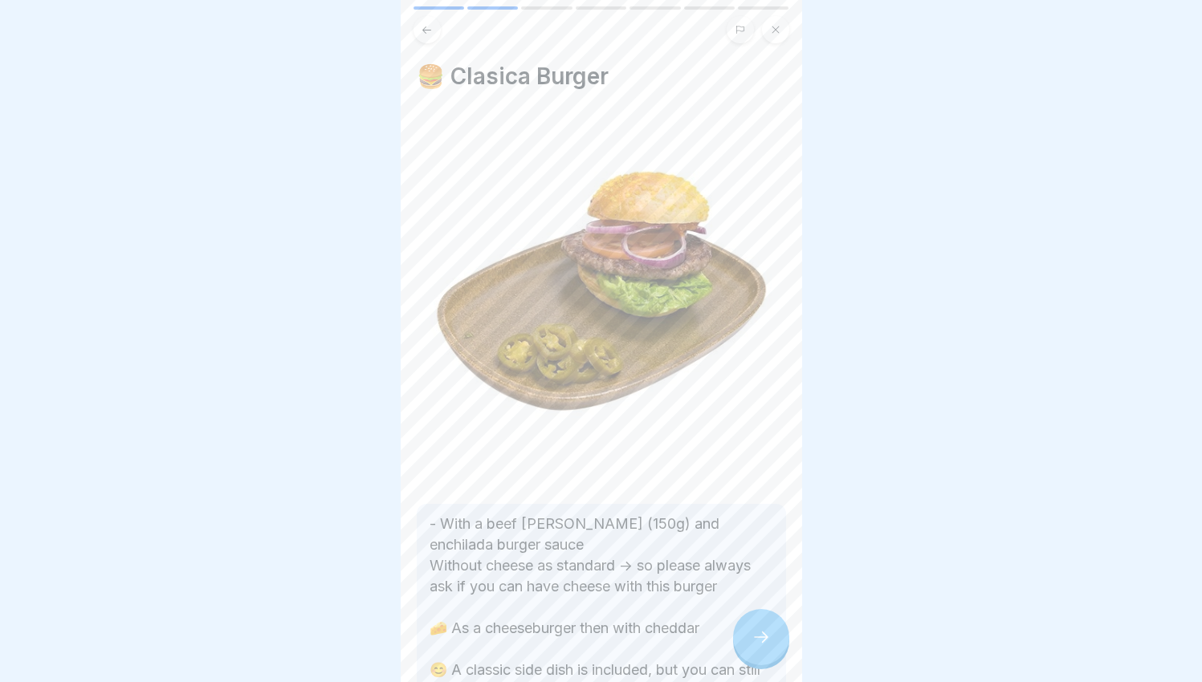
click at [758, 647] on icon at bounding box center [760, 637] width 19 height 19
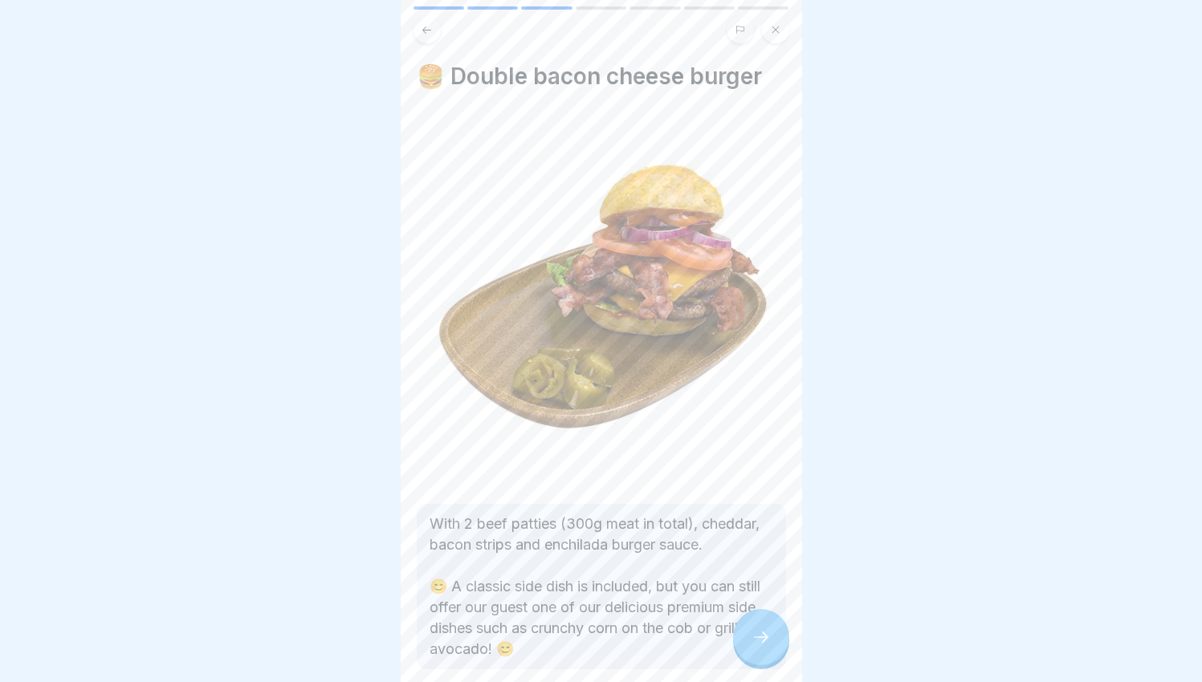
click at [758, 647] on icon at bounding box center [760, 637] width 19 height 19
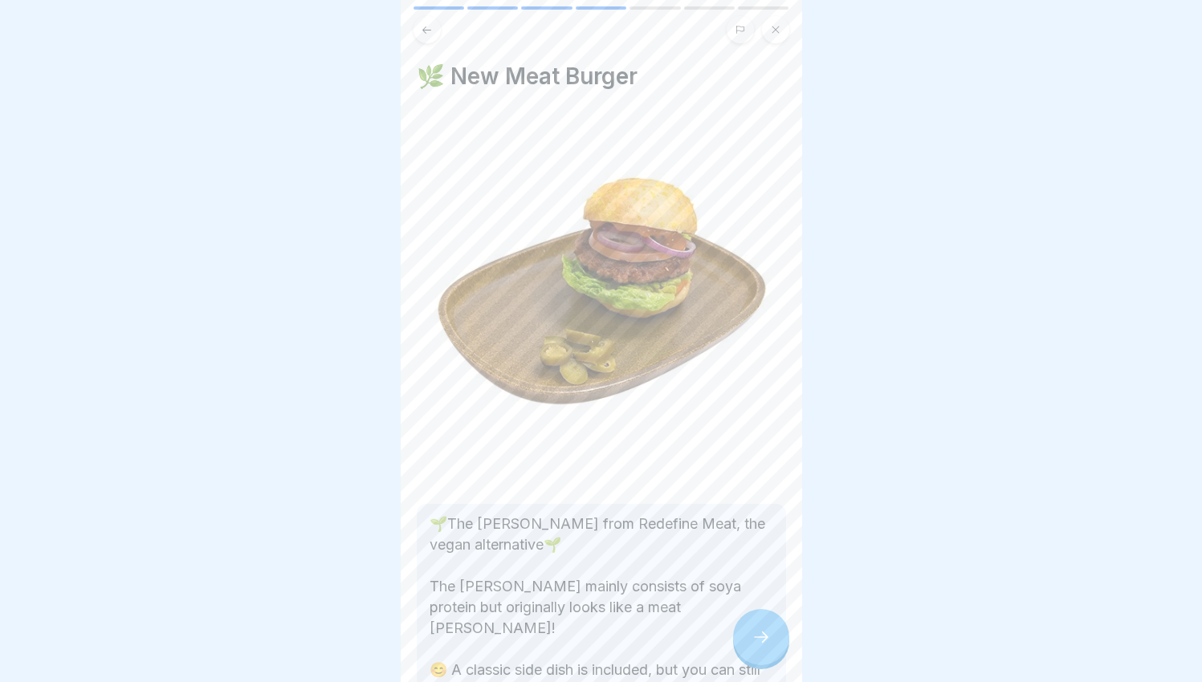
click at [758, 646] on icon at bounding box center [760, 637] width 19 height 19
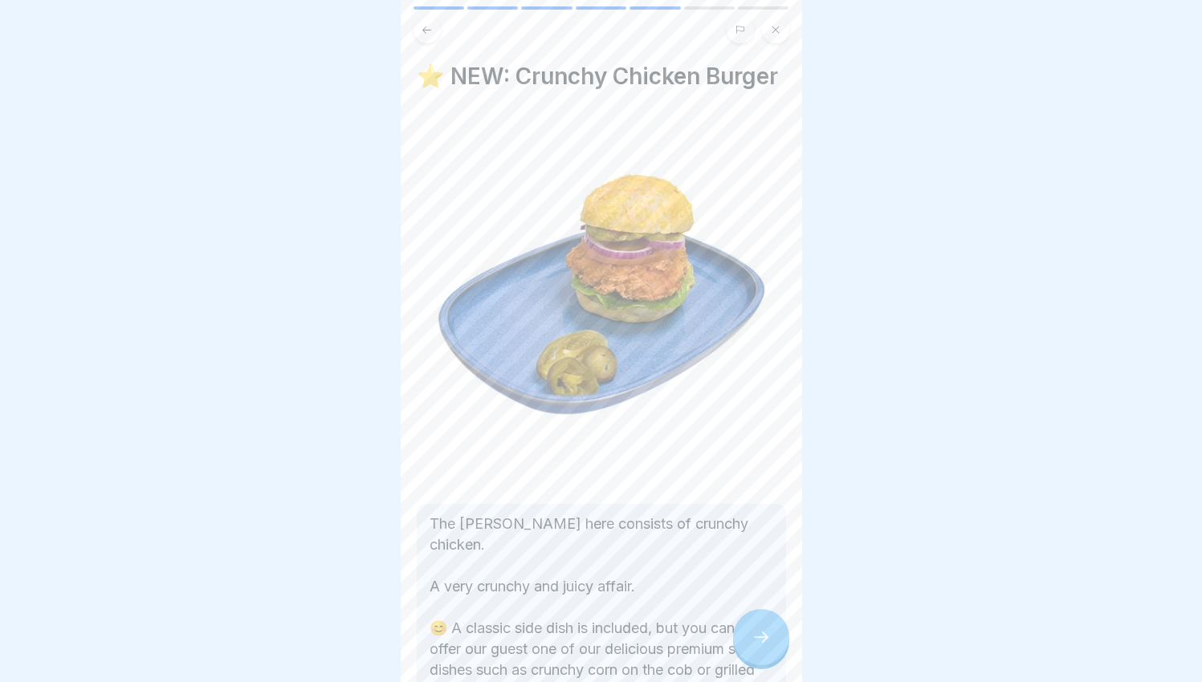
click at [758, 646] on icon at bounding box center [760, 637] width 19 height 19
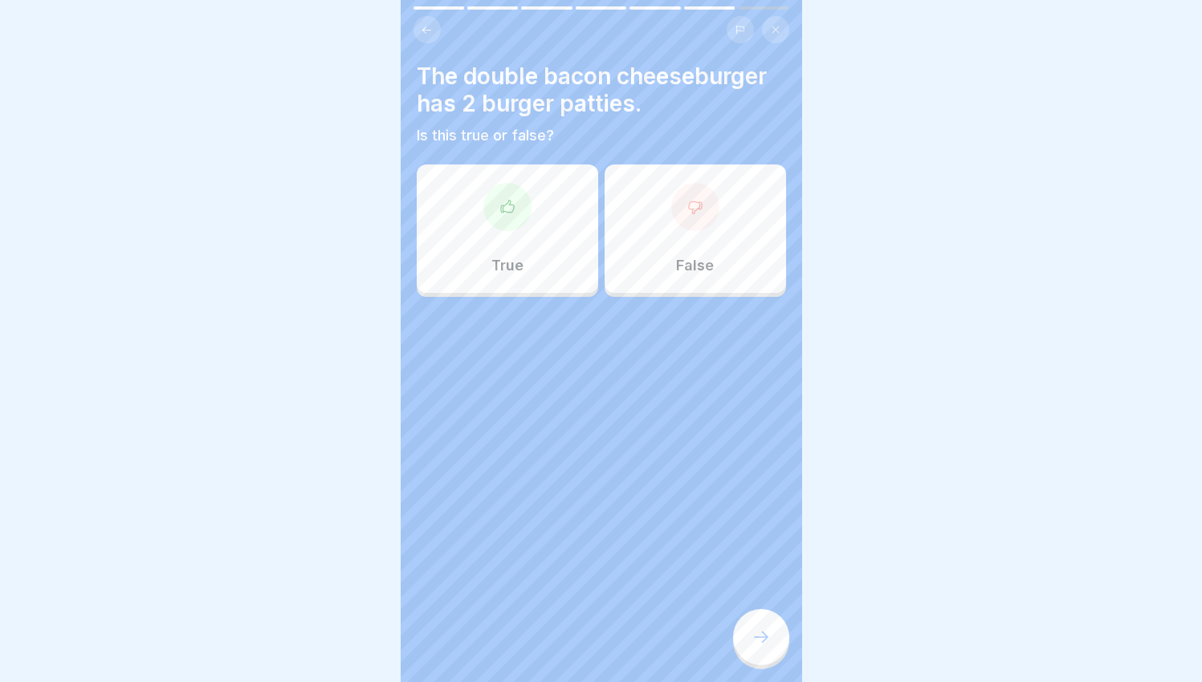
click at [542, 226] on div "True" at bounding box center [507, 229] width 181 height 128
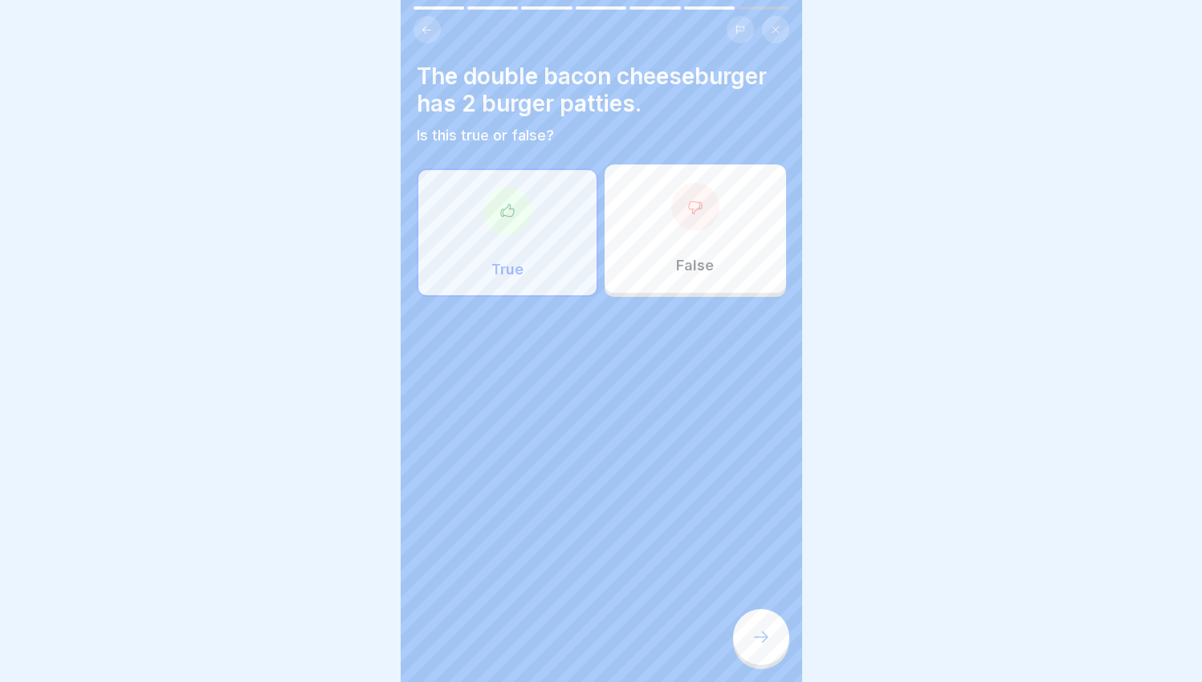
click at [764, 626] on div at bounding box center [761, 637] width 56 height 56
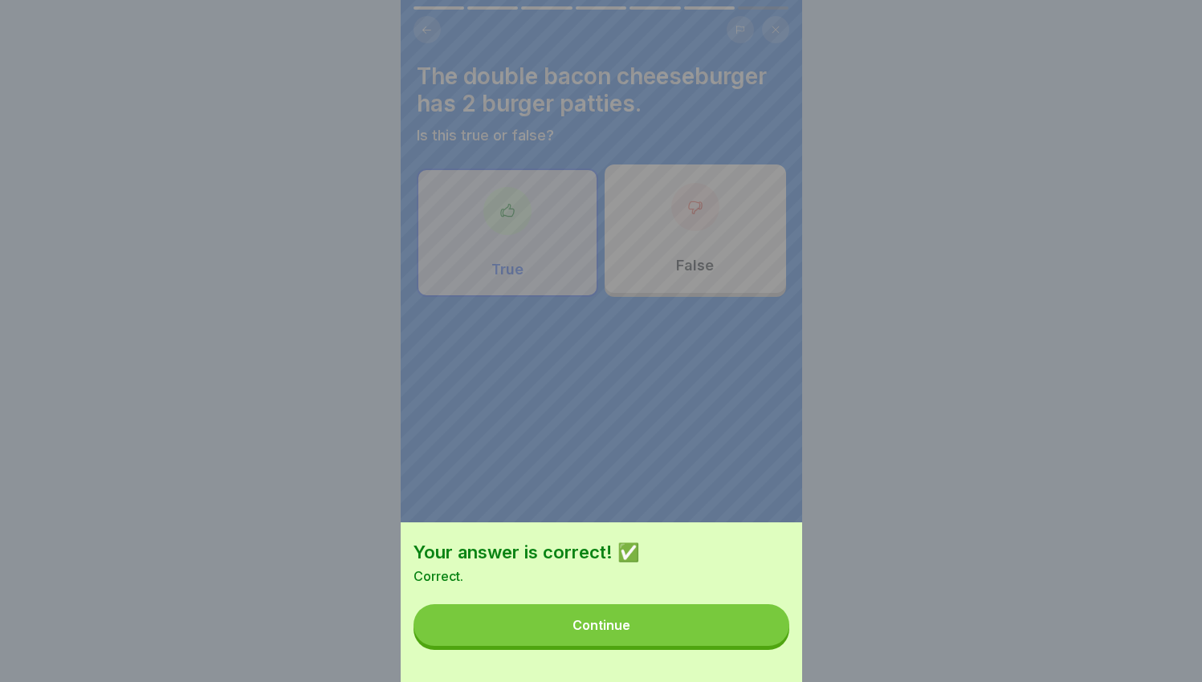
click at [721, 639] on button "Continue" at bounding box center [601, 626] width 376 height 42
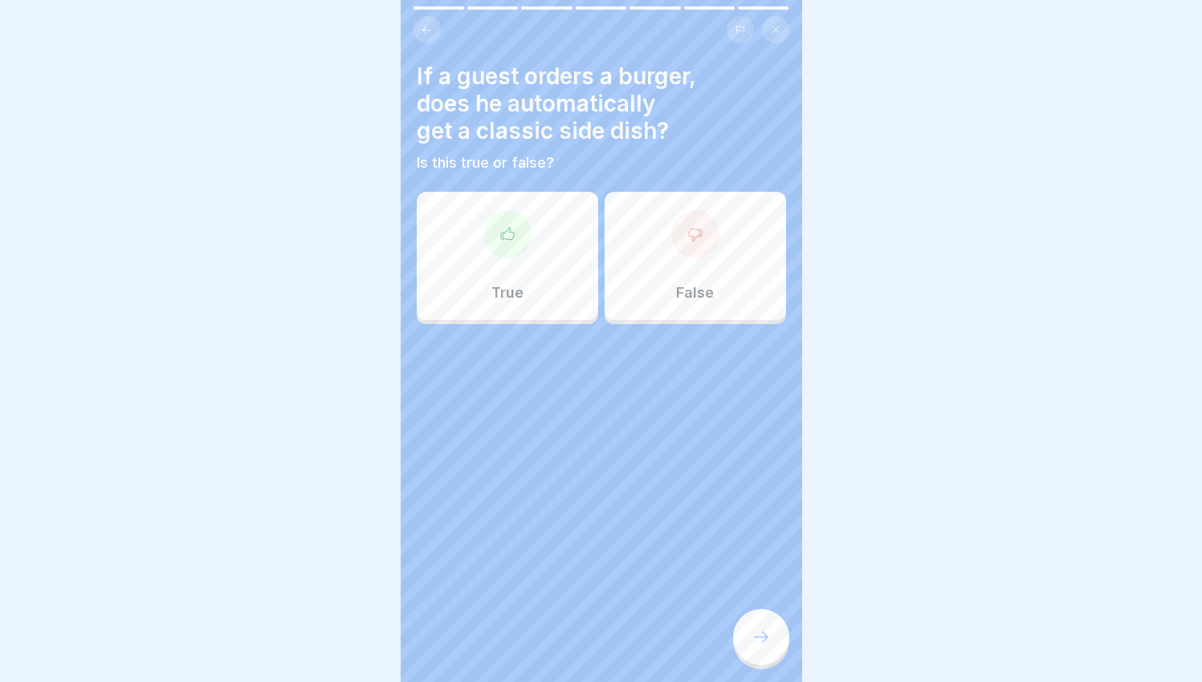
click at [531, 281] on div "True" at bounding box center [507, 256] width 181 height 128
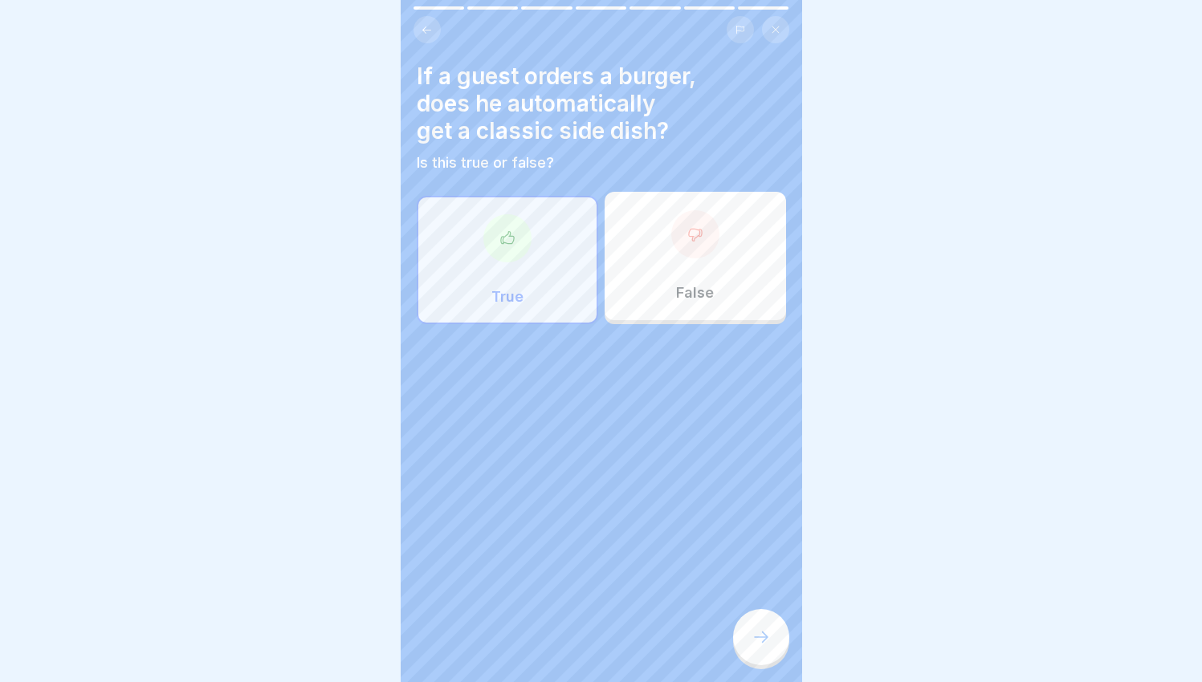
click at [788, 666] on div "If a guest orders a burger, does he automatically get a classic side dish? Is t…" at bounding box center [601, 341] width 401 height 682
click at [768, 647] on icon at bounding box center [760, 637] width 19 height 19
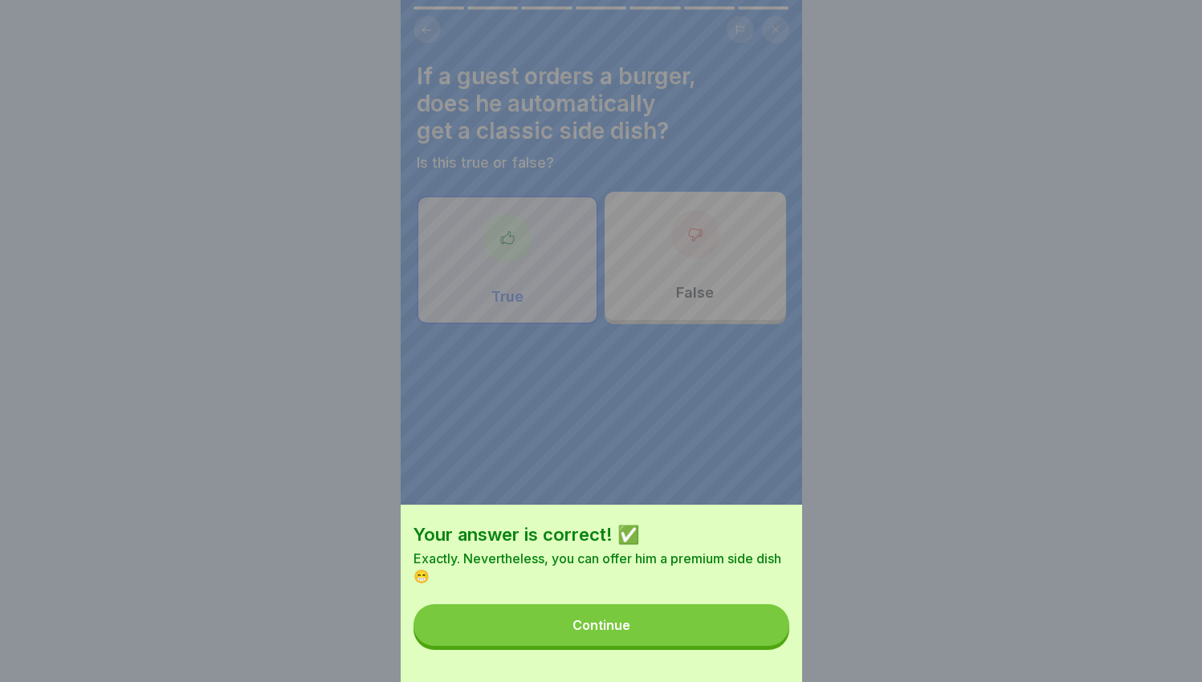
click at [753, 646] on button "Continue" at bounding box center [601, 626] width 376 height 42
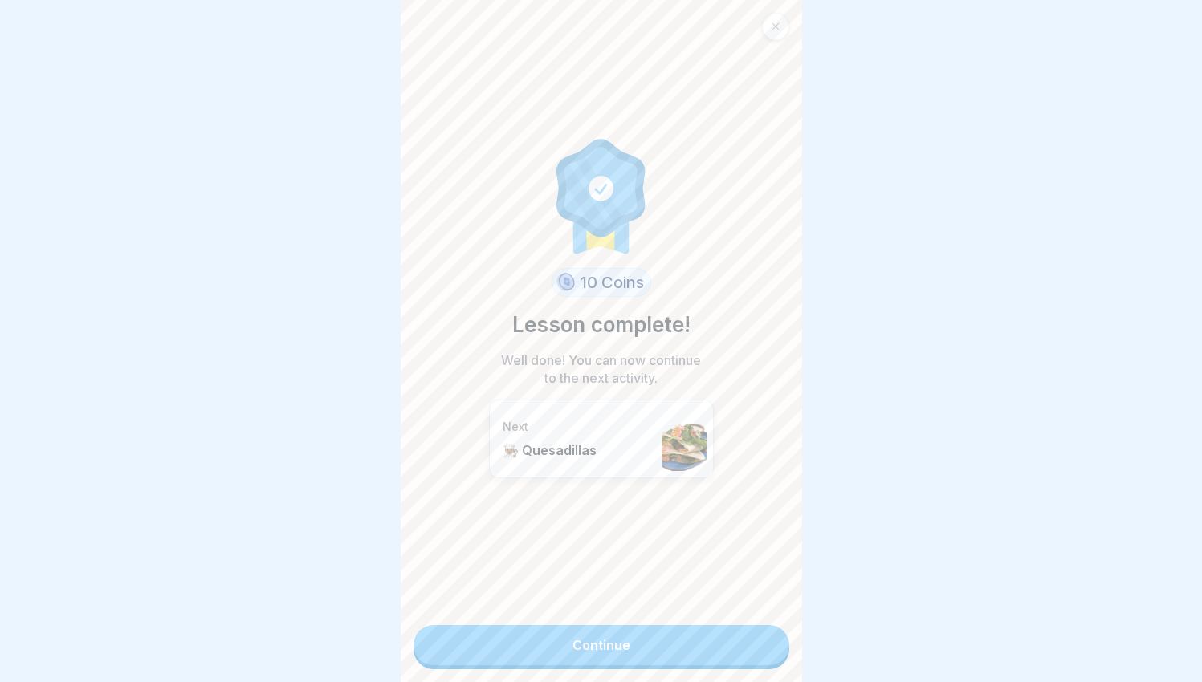
click at [675, 640] on link "Continue" at bounding box center [601, 645] width 376 height 40
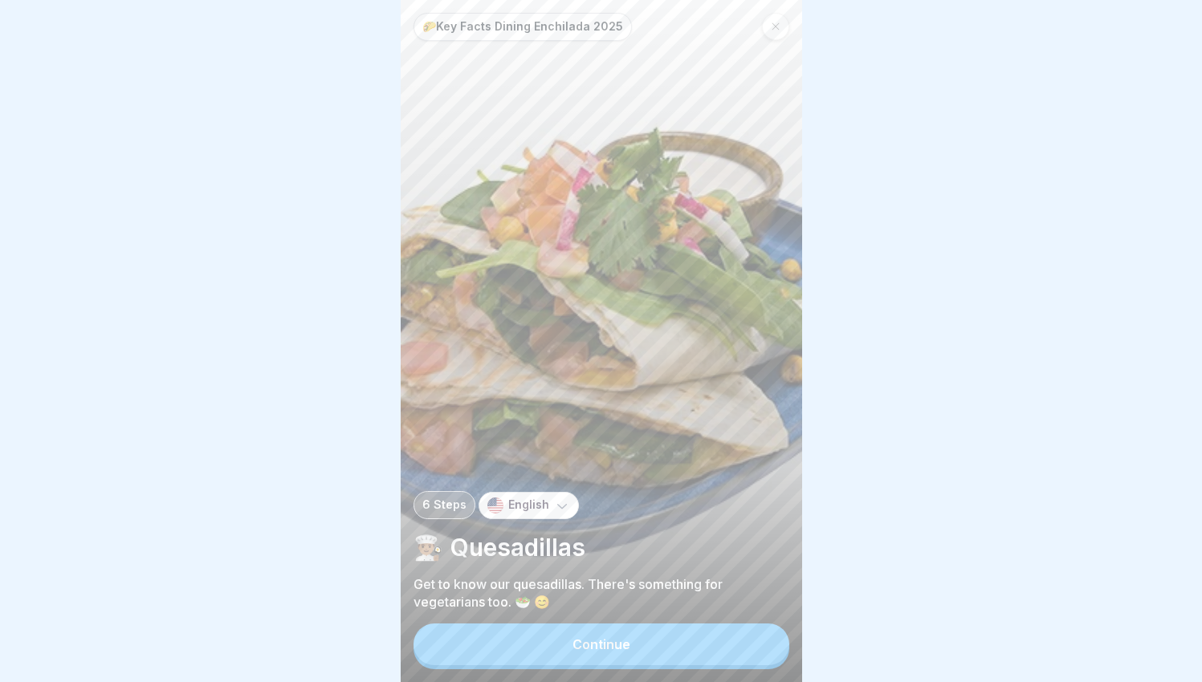
click at [597, 652] on div "Continue" at bounding box center [601, 644] width 58 height 14
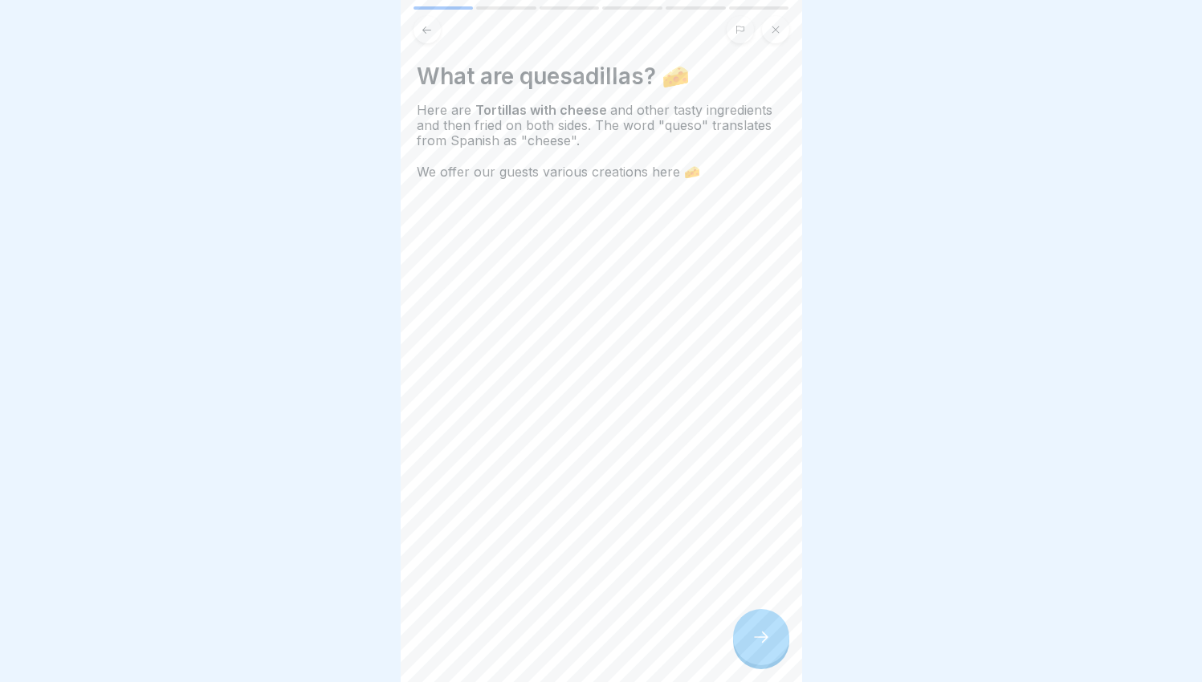
click at [758, 647] on icon at bounding box center [760, 637] width 19 height 19
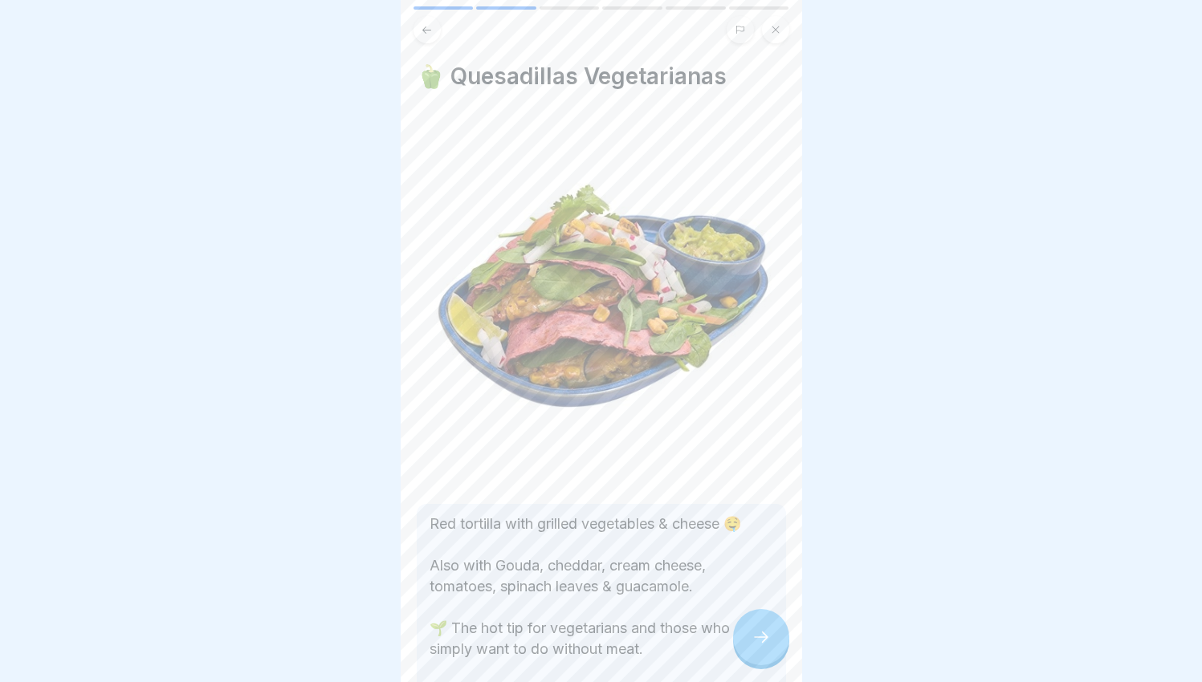
click at [759, 645] on icon at bounding box center [760, 637] width 19 height 19
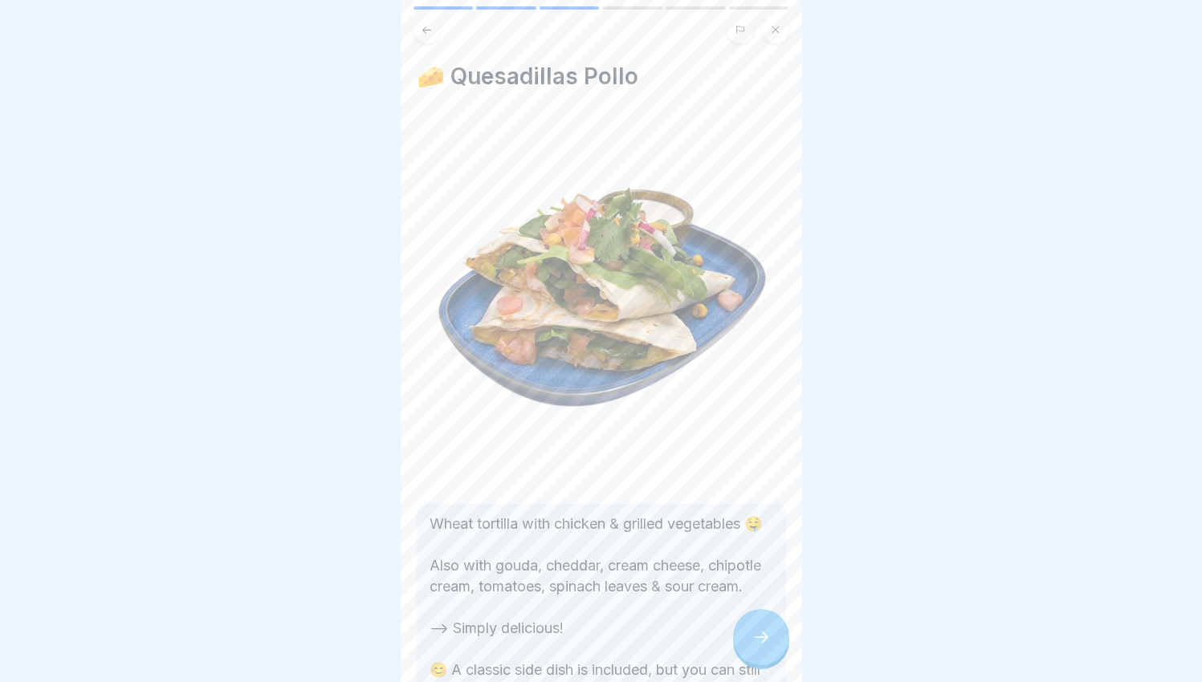
click at [759, 644] on icon at bounding box center [760, 637] width 19 height 19
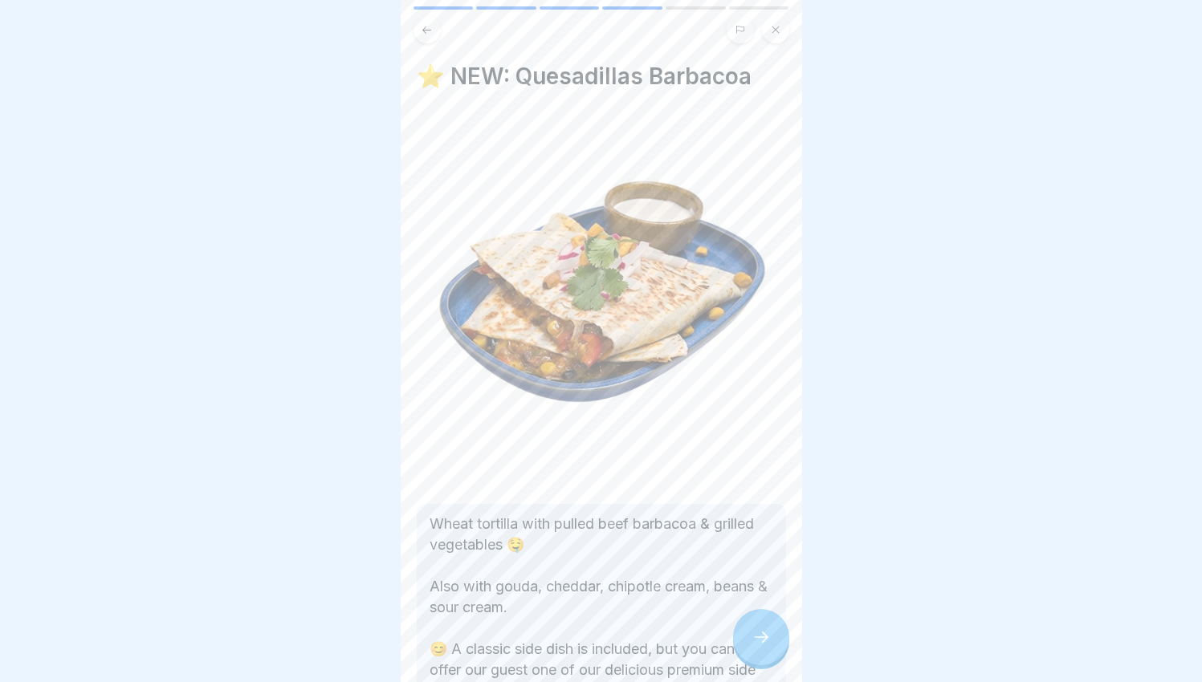
click at [759, 644] on icon at bounding box center [760, 637] width 19 height 19
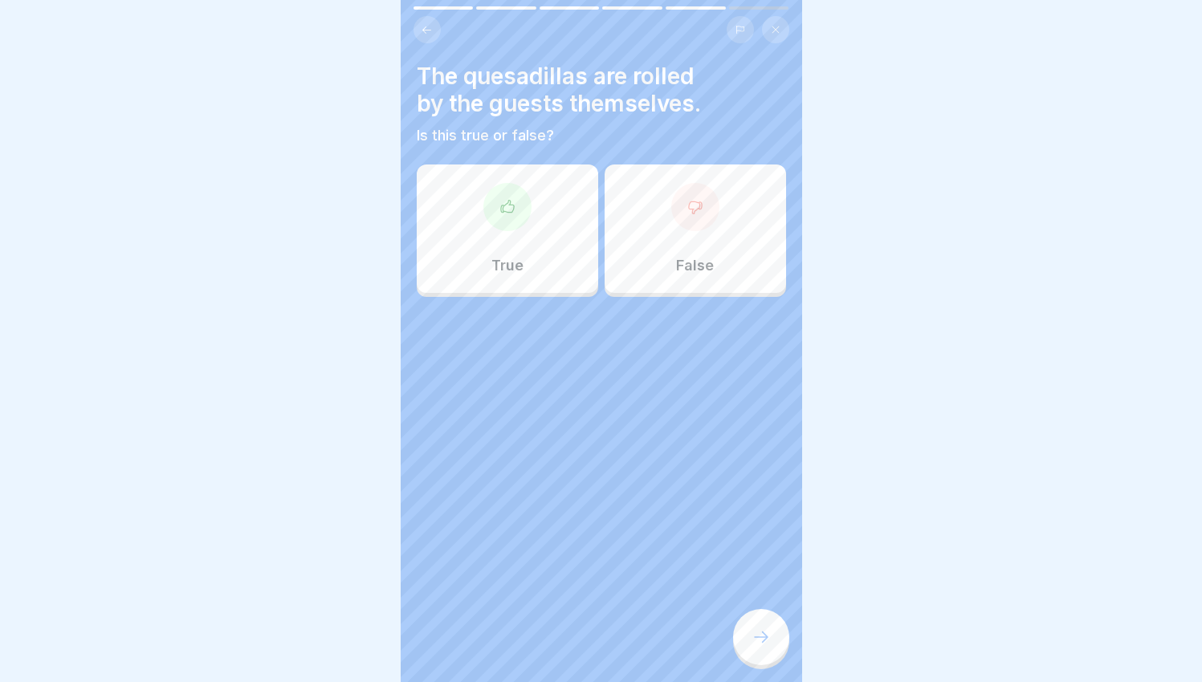
click at [631, 259] on div "False" at bounding box center [695, 229] width 181 height 128
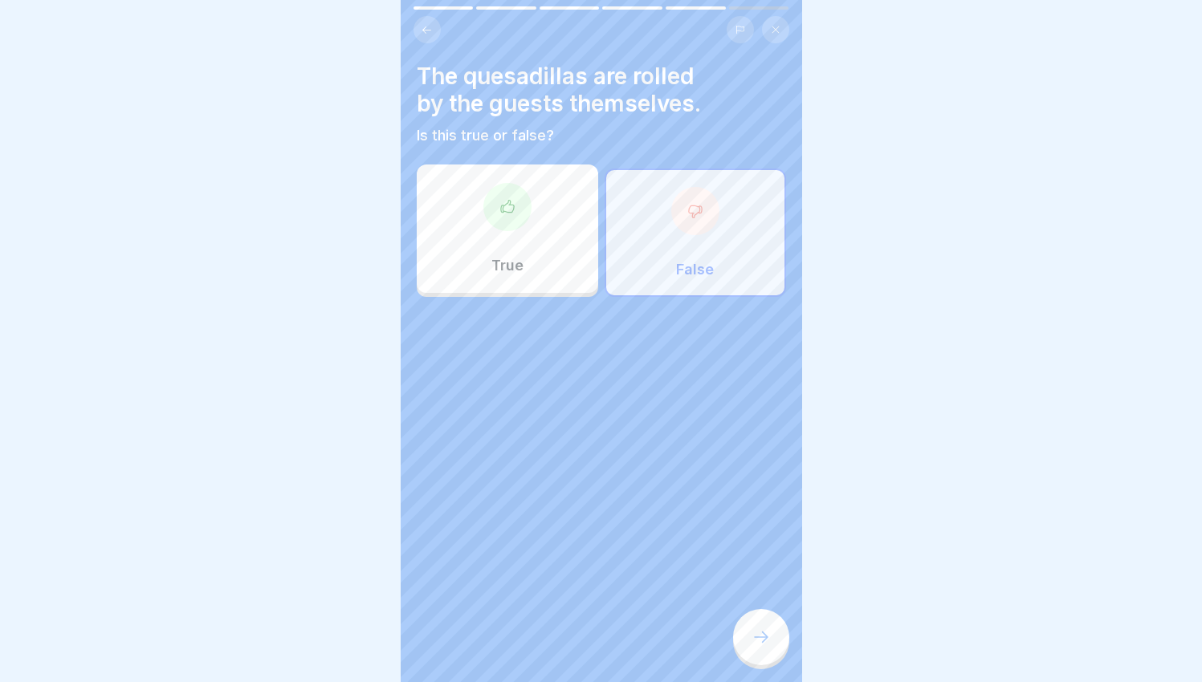
click at [757, 636] on div at bounding box center [761, 637] width 56 height 56
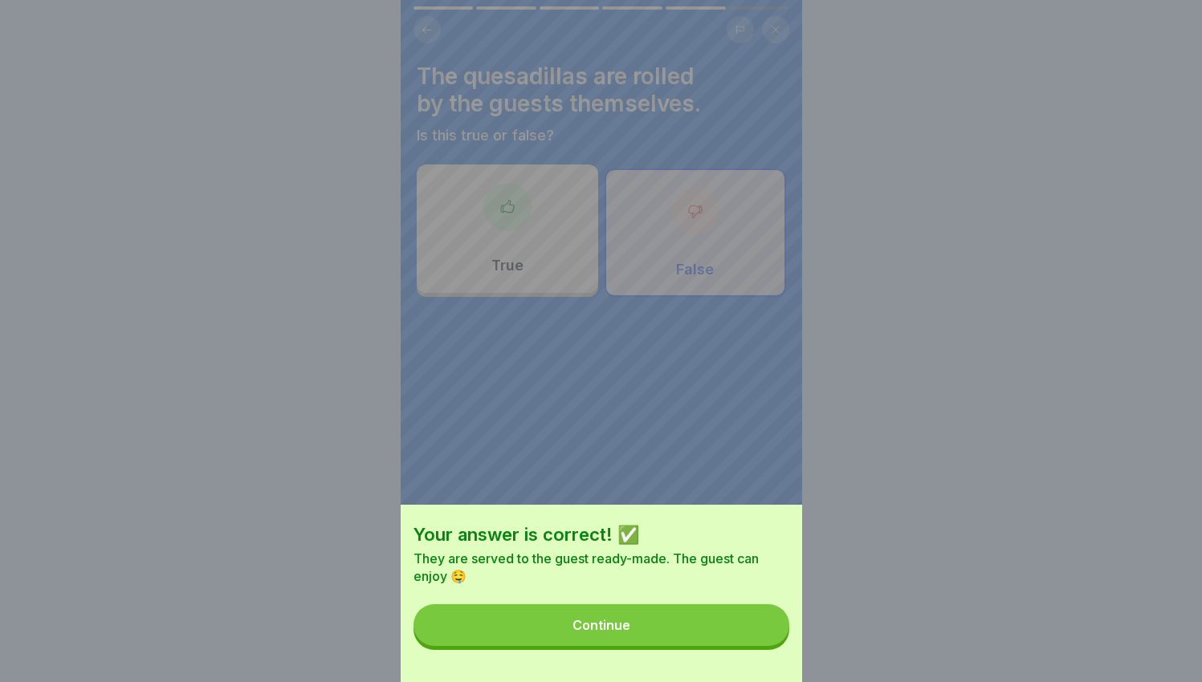
click at [672, 629] on button "Continue" at bounding box center [601, 626] width 376 height 42
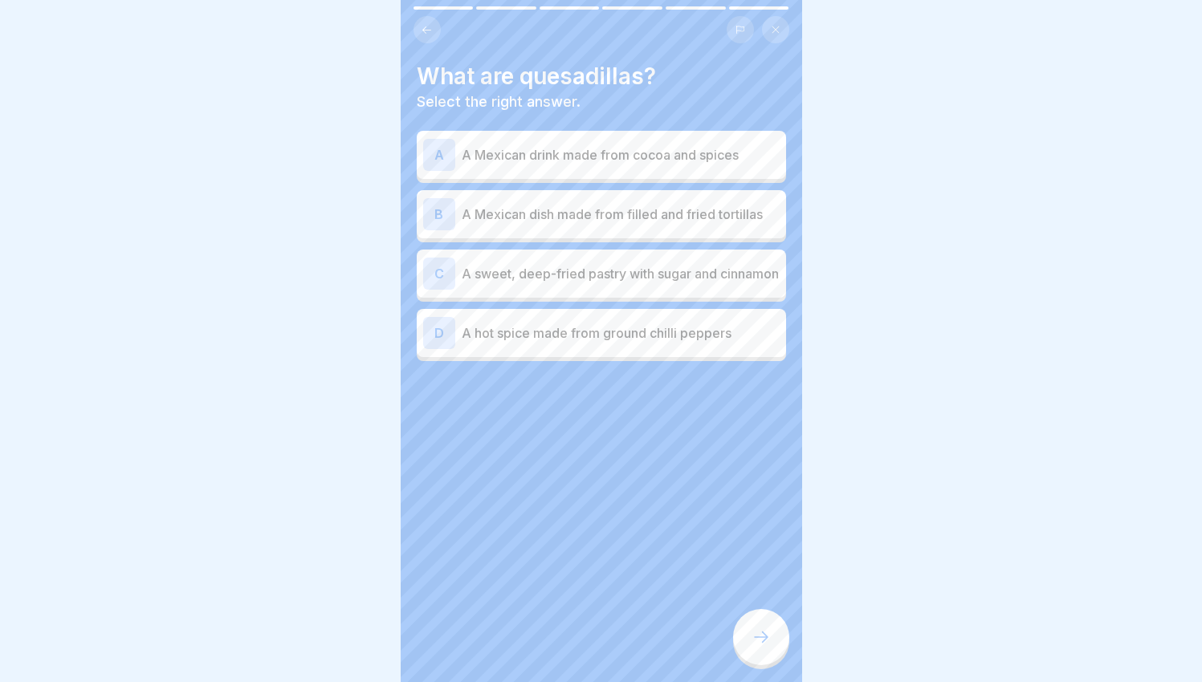
click at [726, 216] on p "A Mexican dish made from filled and fried tortillas" at bounding box center [621, 214] width 318 height 19
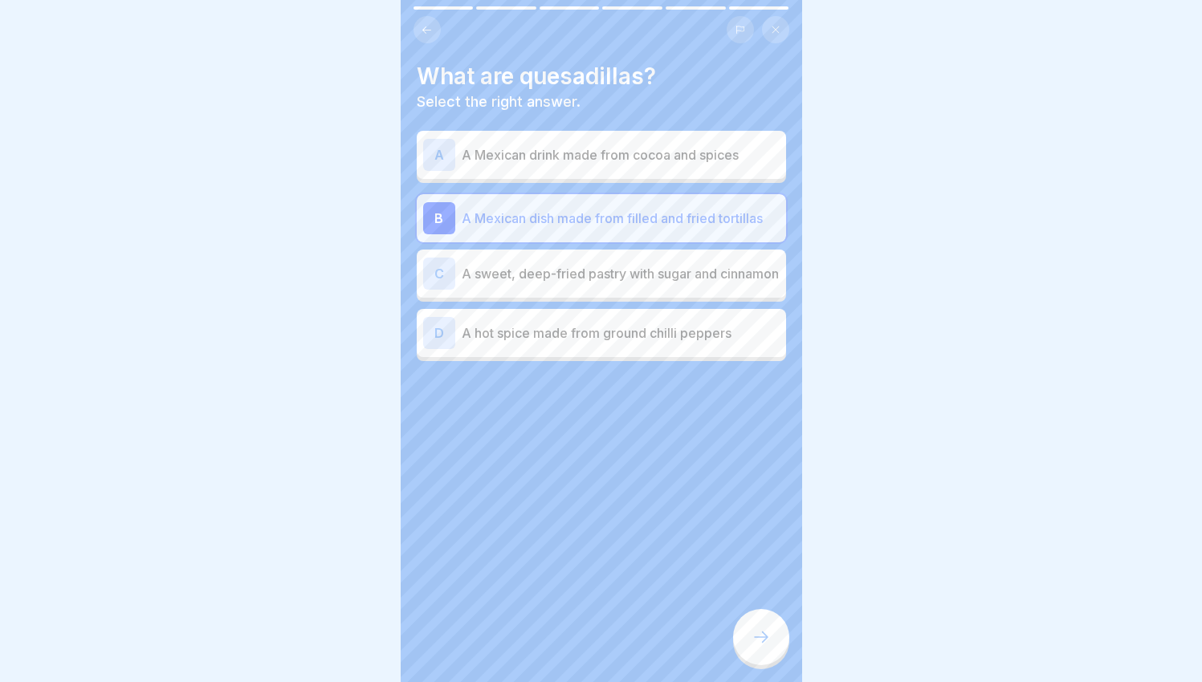
click at [750, 657] on div at bounding box center [761, 637] width 56 height 56
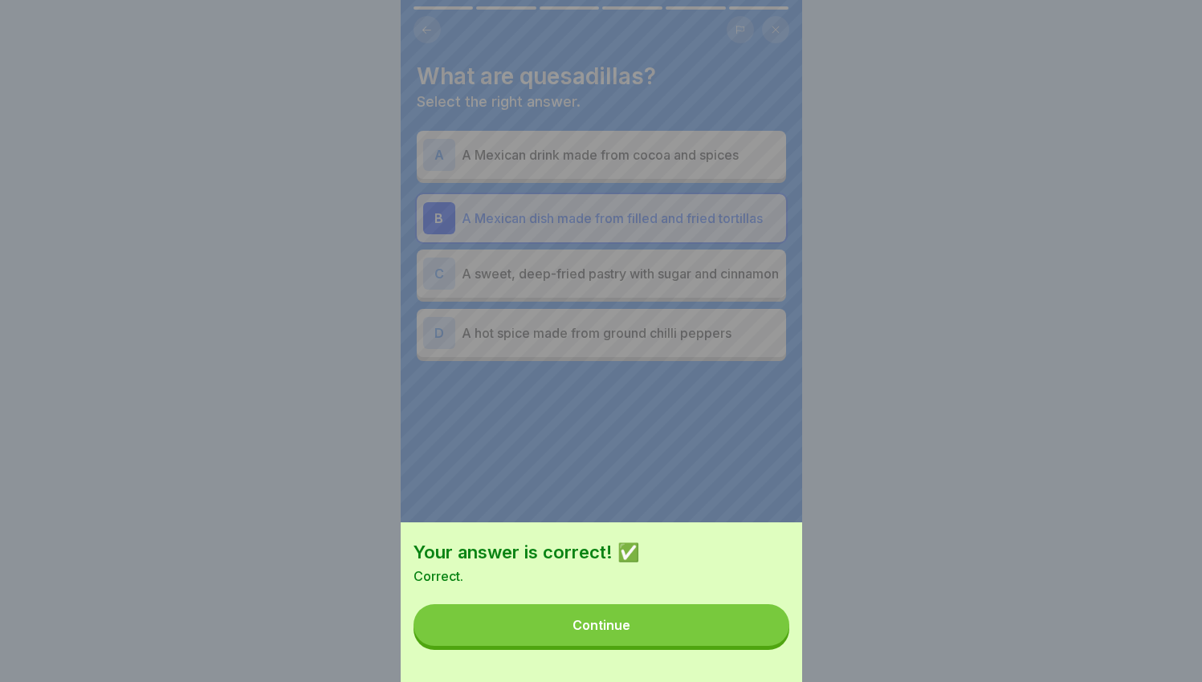
click at [751, 646] on button "Continue" at bounding box center [601, 626] width 376 height 42
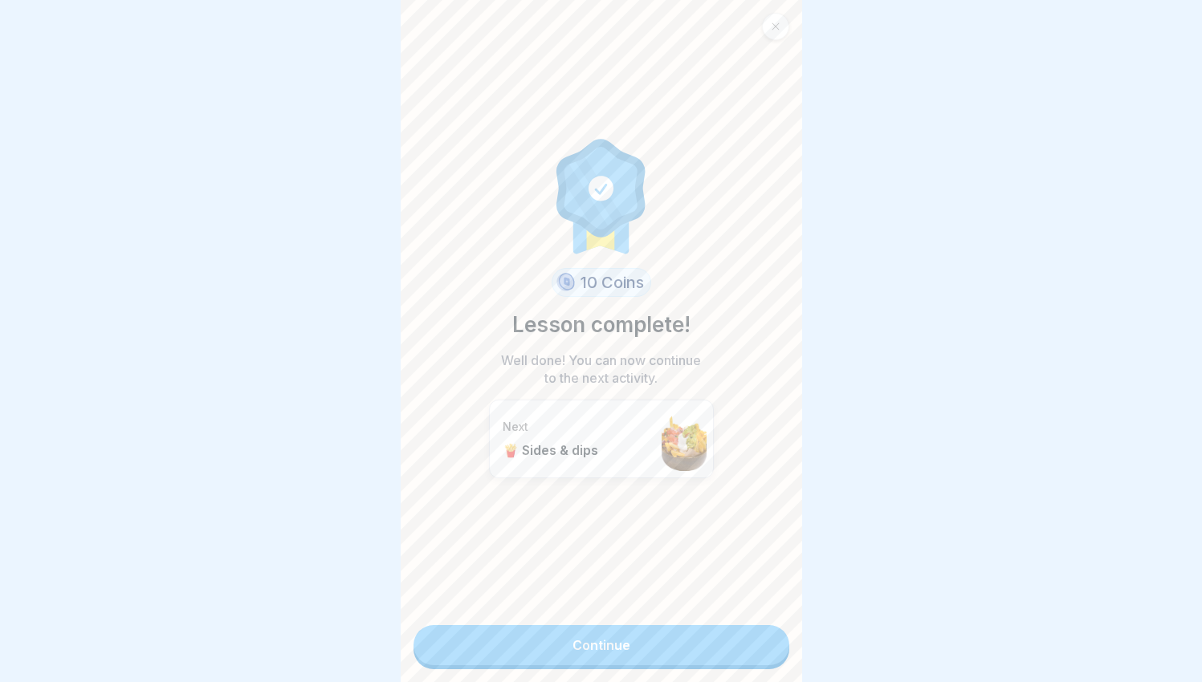
click at [751, 662] on link "Continue" at bounding box center [601, 645] width 376 height 40
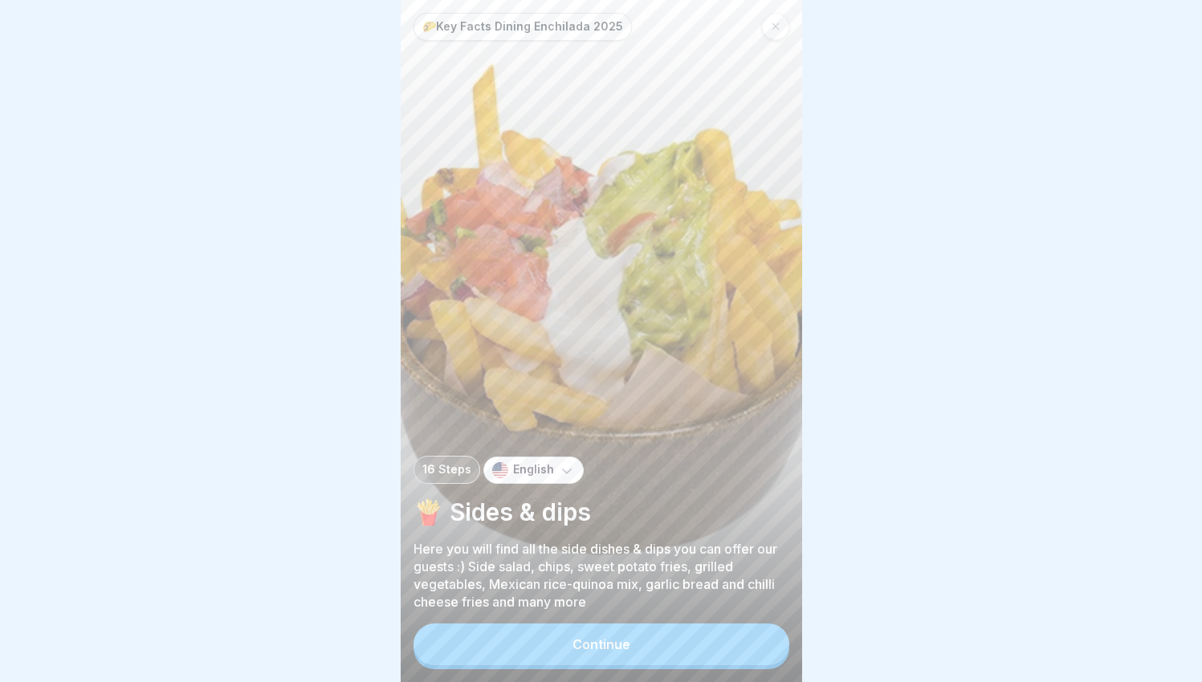
click at [751, 662] on button "Continue" at bounding box center [601, 645] width 376 height 42
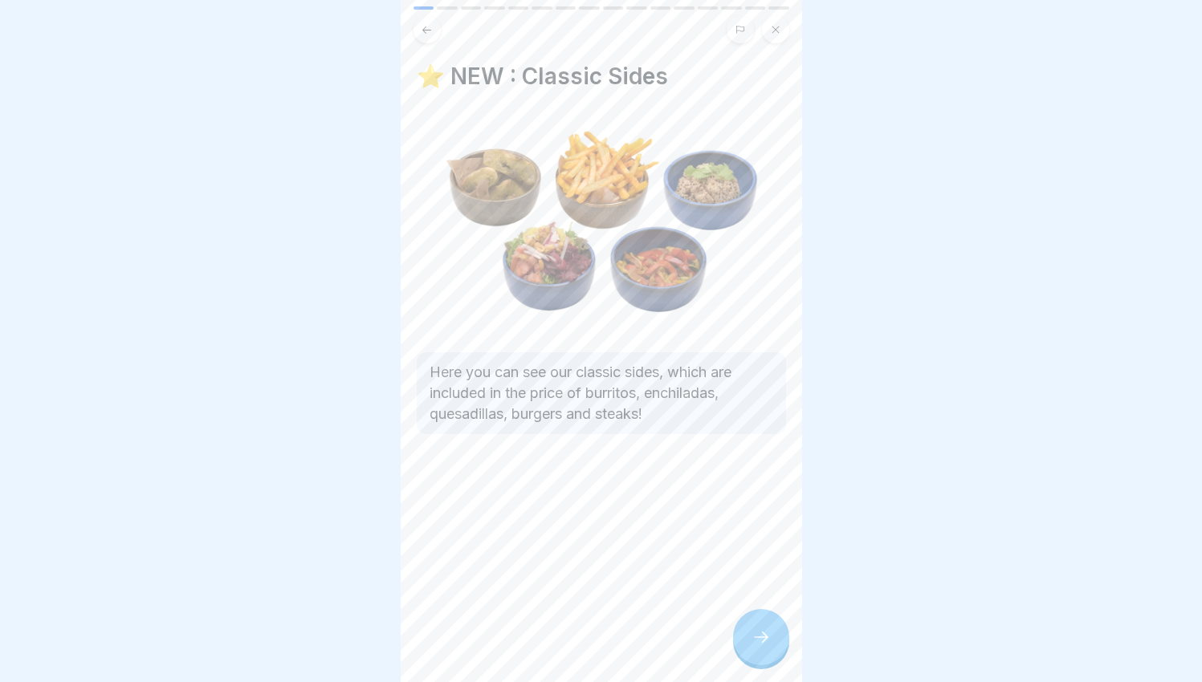
click at [751, 661] on div at bounding box center [761, 637] width 56 height 56
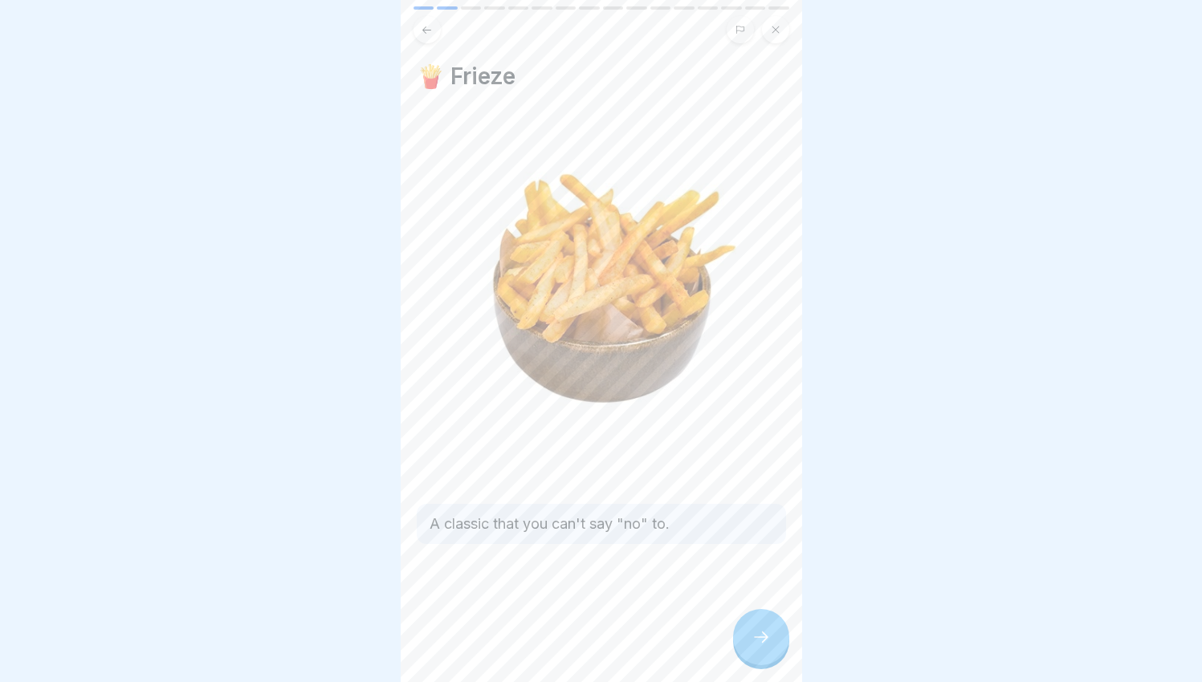
click at [751, 661] on div at bounding box center [761, 637] width 56 height 56
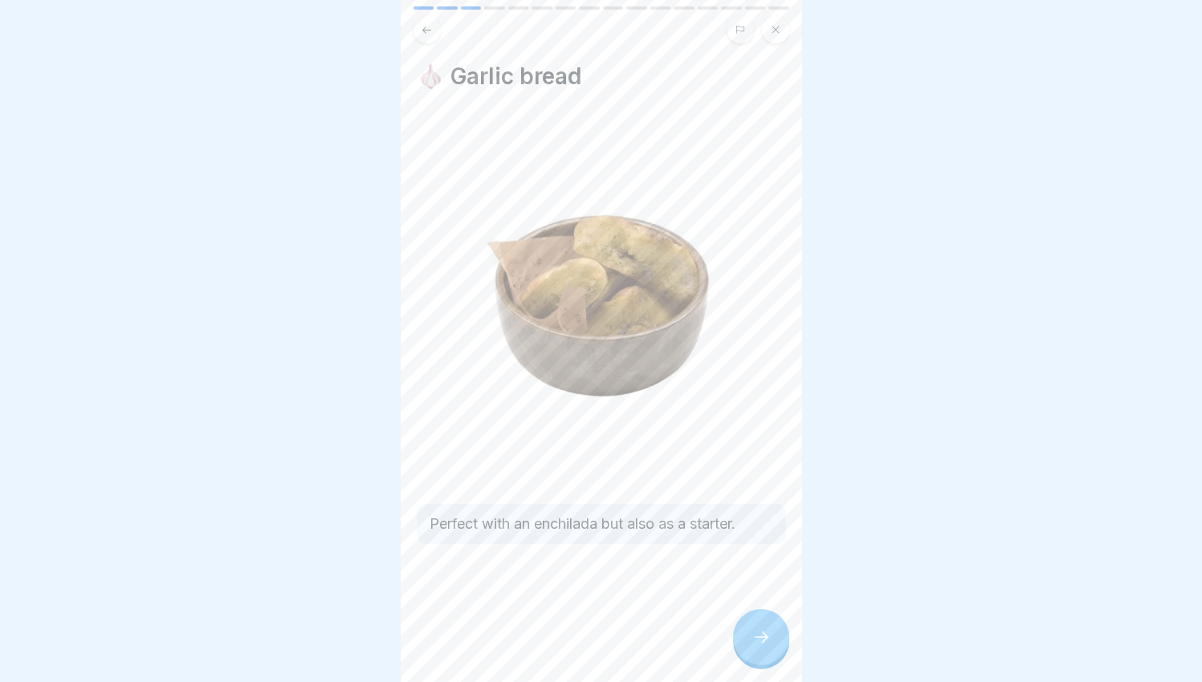
click at [751, 661] on div at bounding box center [761, 637] width 56 height 56
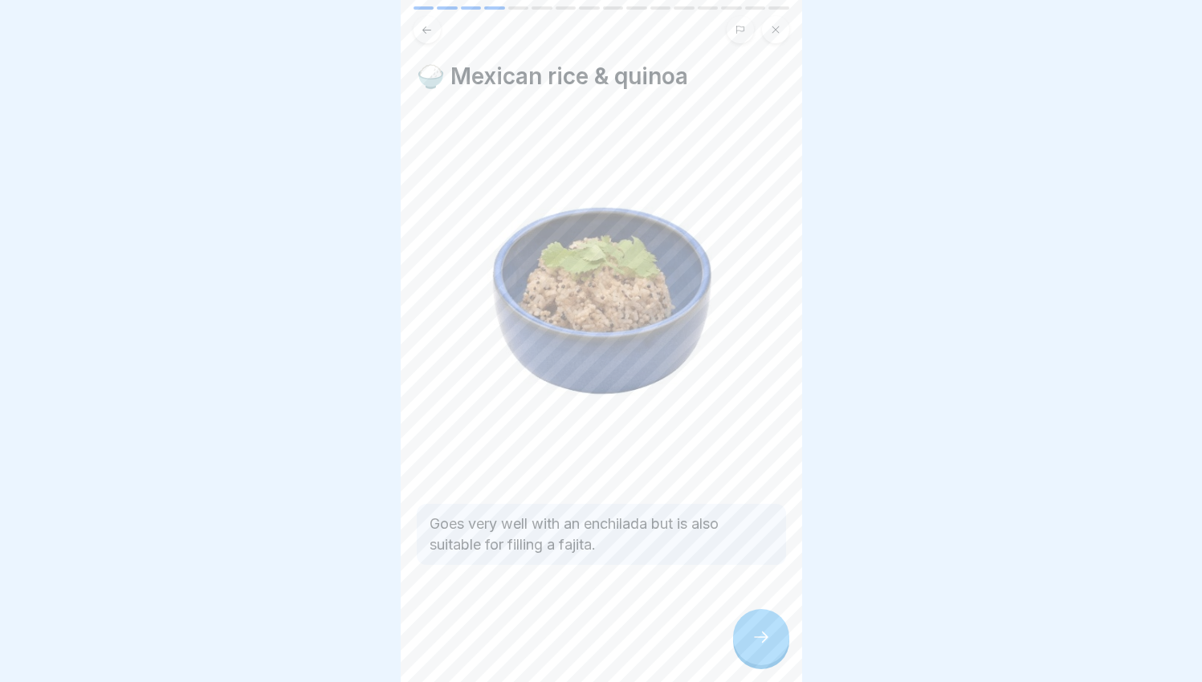
click at [751, 661] on div at bounding box center [761, 637] width 56 height 56
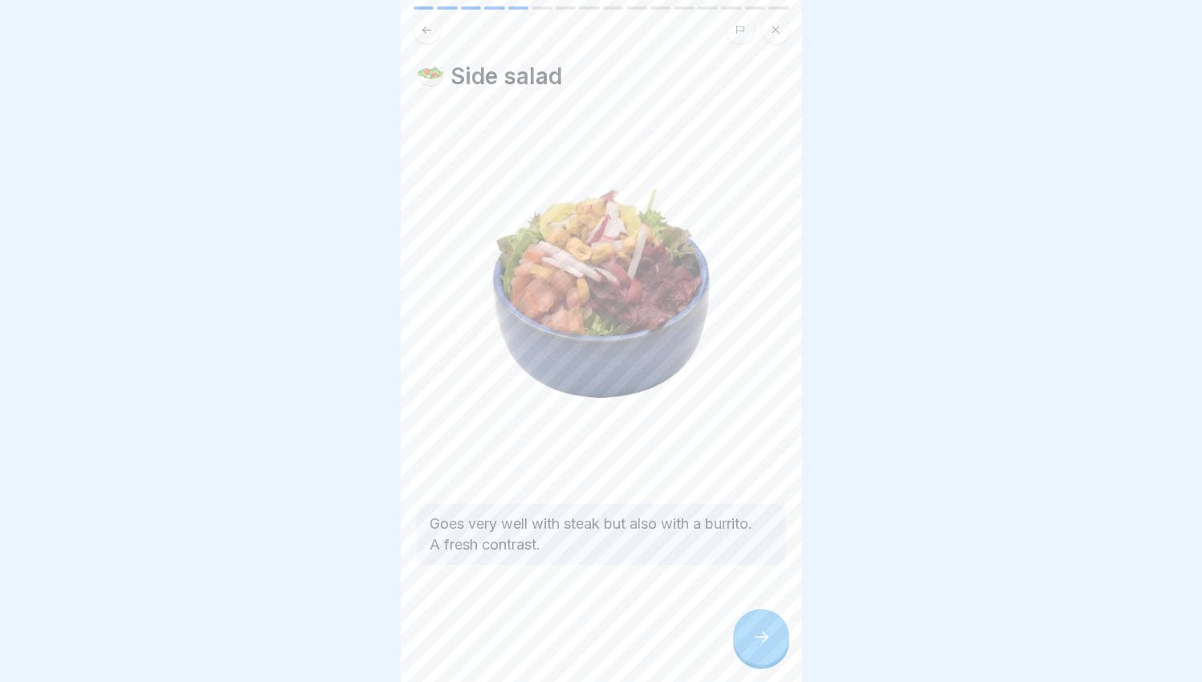
click at [751, 661] on div at bounding box center [761, 637] width 56 height 56
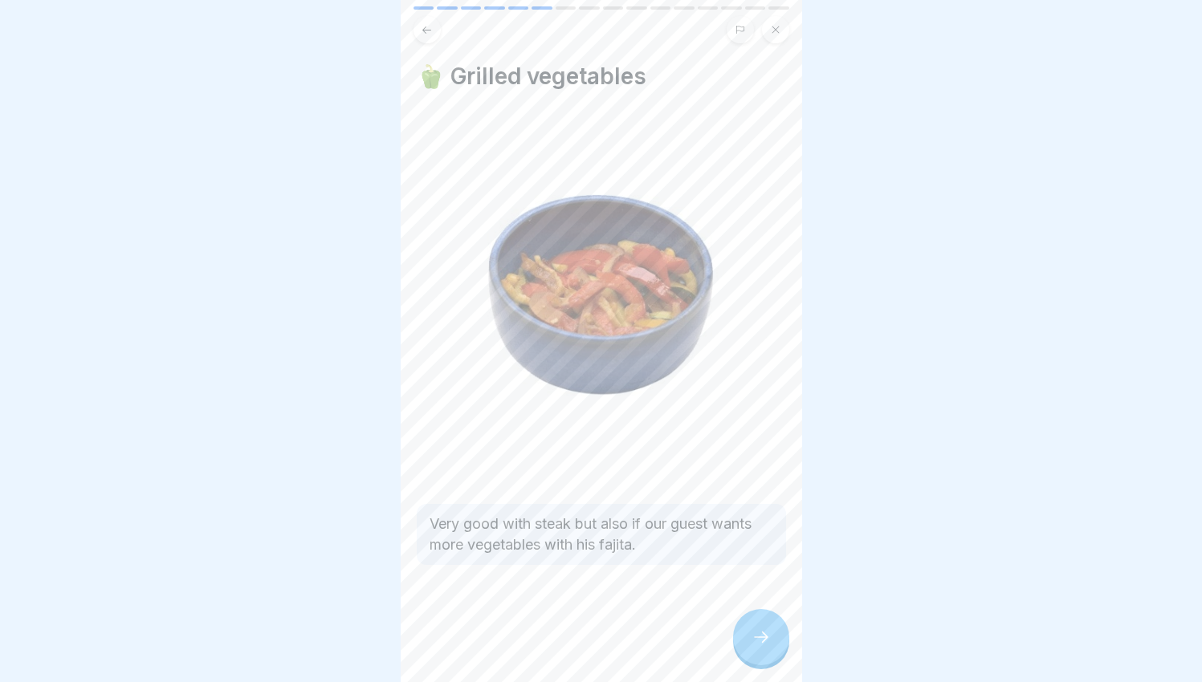
click at [751, 661] on div at bounding box center [761, 637] width 56 height 56
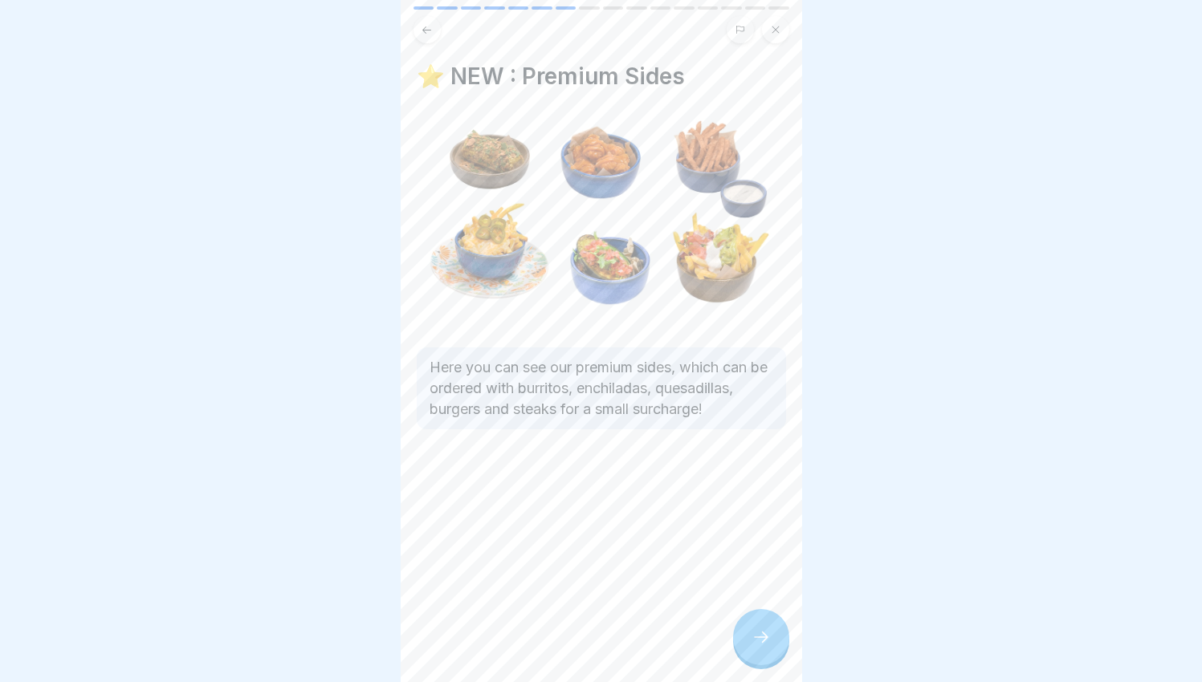
click at [751, 661] on div at bounding box center [761, 637] width 56 height 56
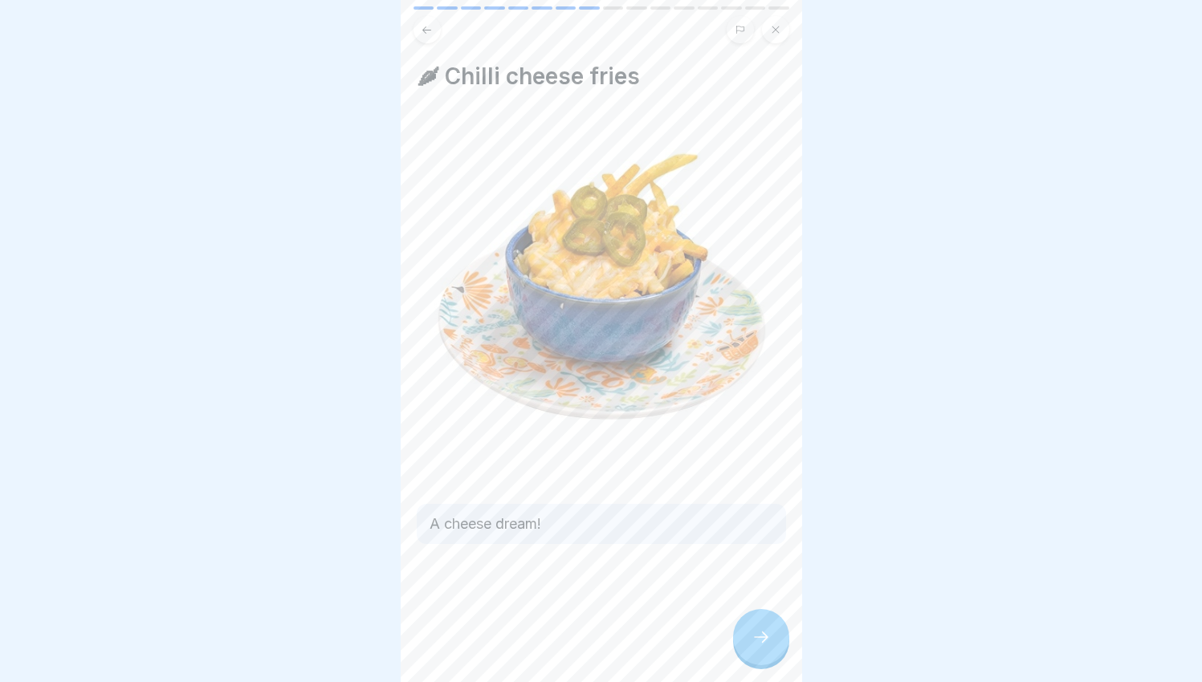
click at [751, 661] on div at bounding box center [761, 637] width 56 height 56
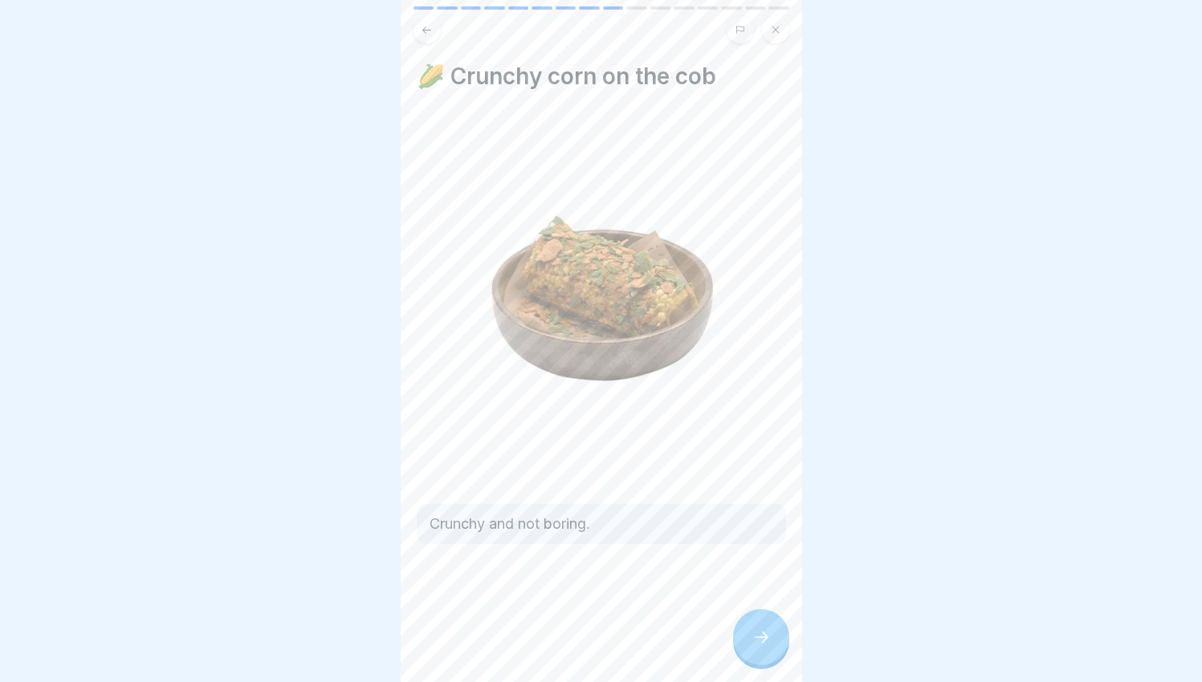
click at [751, 661] on div at bounding box center [761, 637] width 56 height 56
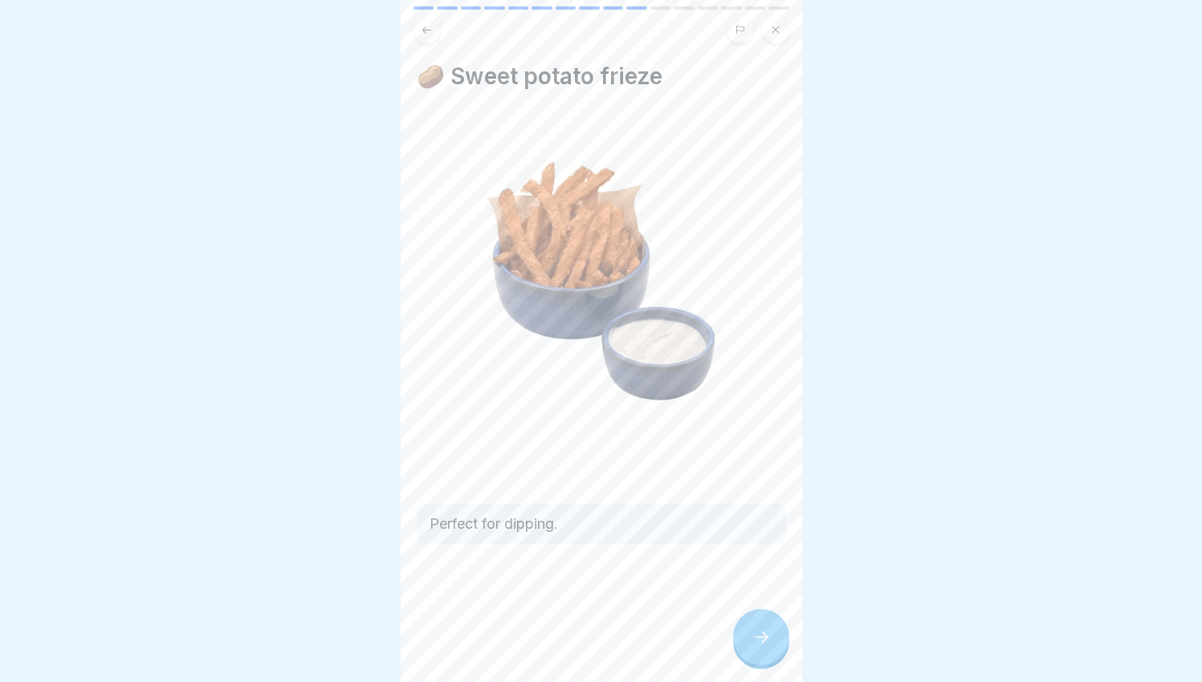
click at [751, 661] on div at bounding box center [761, 637] width 56 height 56
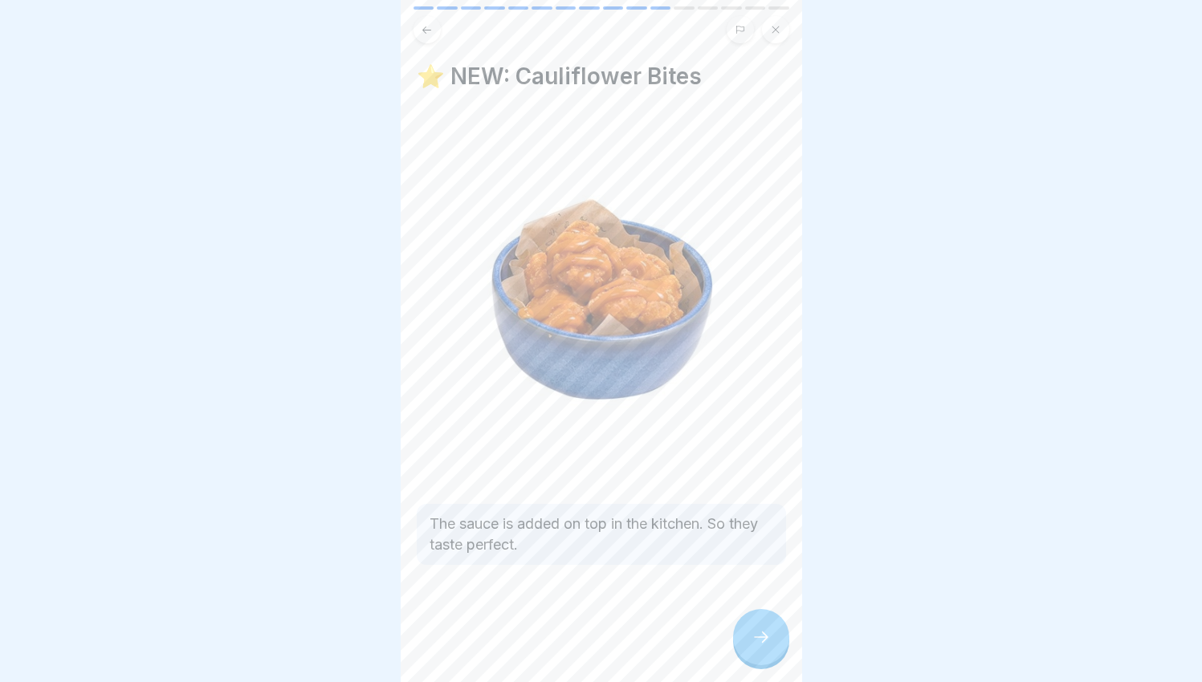
click at [751, 661] on div at bounding box center [761, 637] width 56 height 56
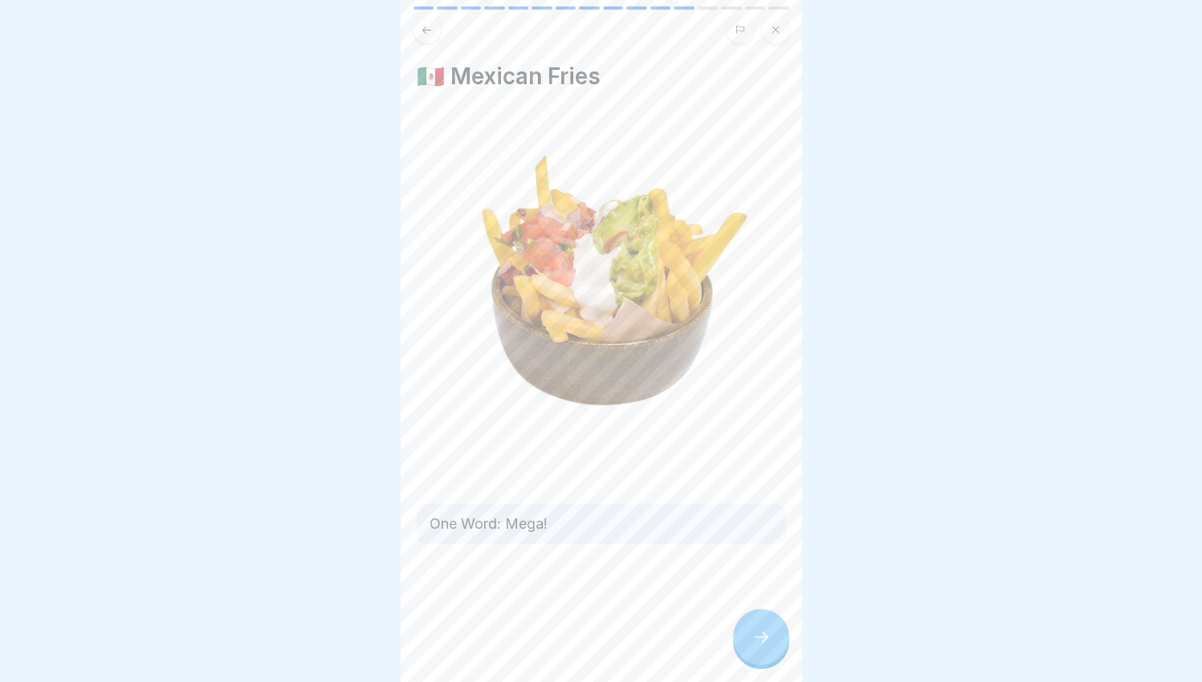
click at [751, 661] on div at bounding box center [761, 637] width 56 height 56
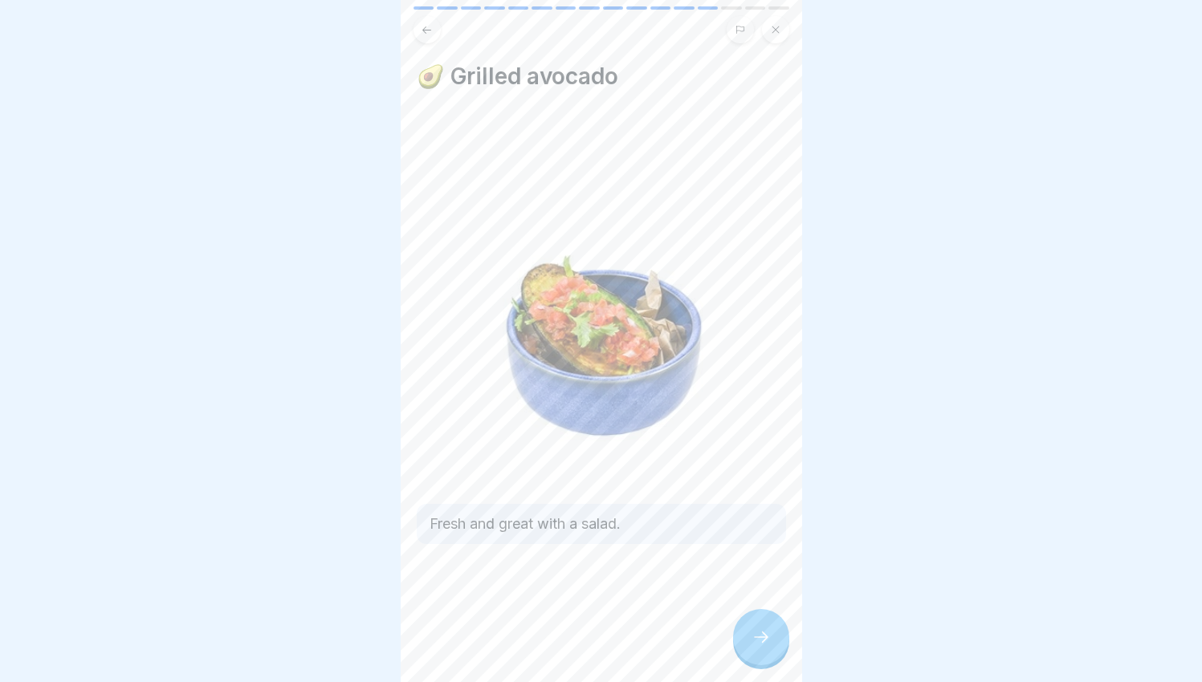
click at [751, 661] on div at bounding box center [761, 637] width 56 height 56
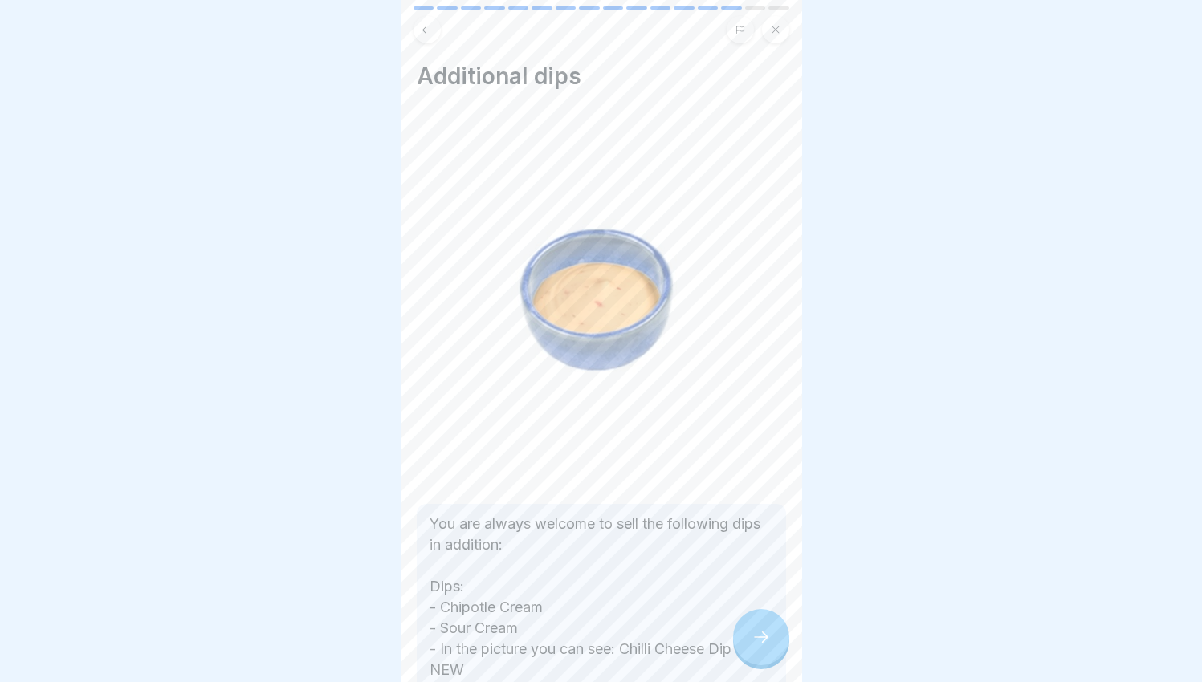
click at [749, 658] on div at bounding box center [761, 637] width 56 height 56
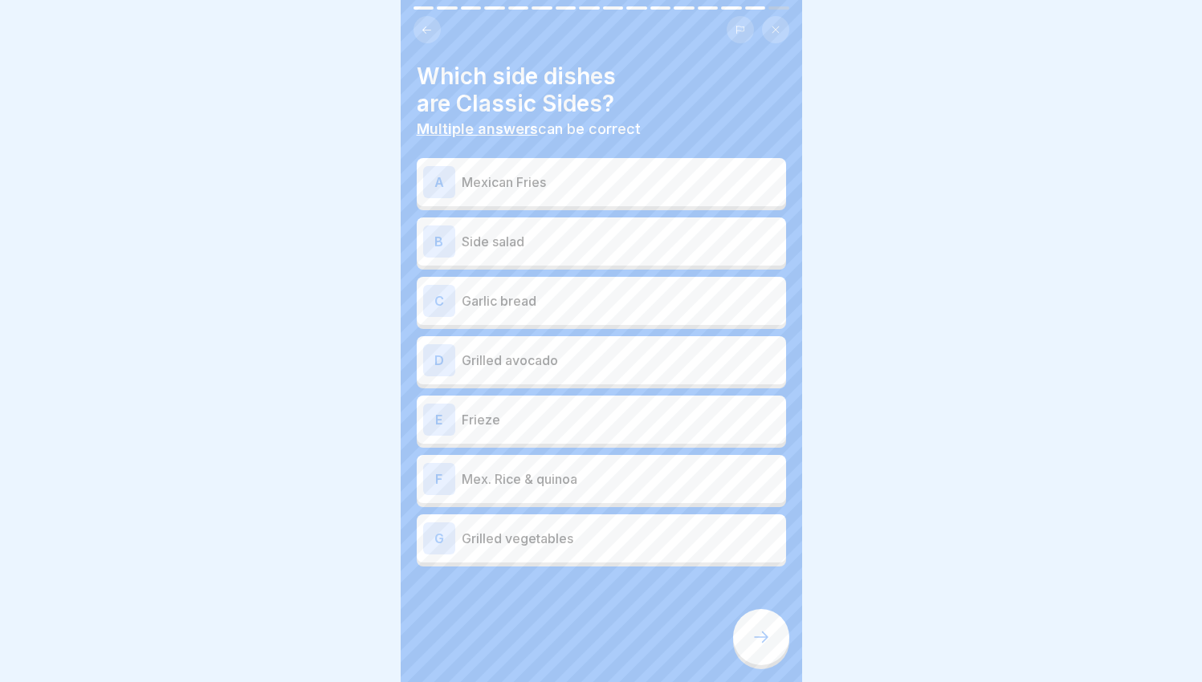
click at [537, 239] on p "Side salad" at bounding box center [621, 241] width 318 height 19
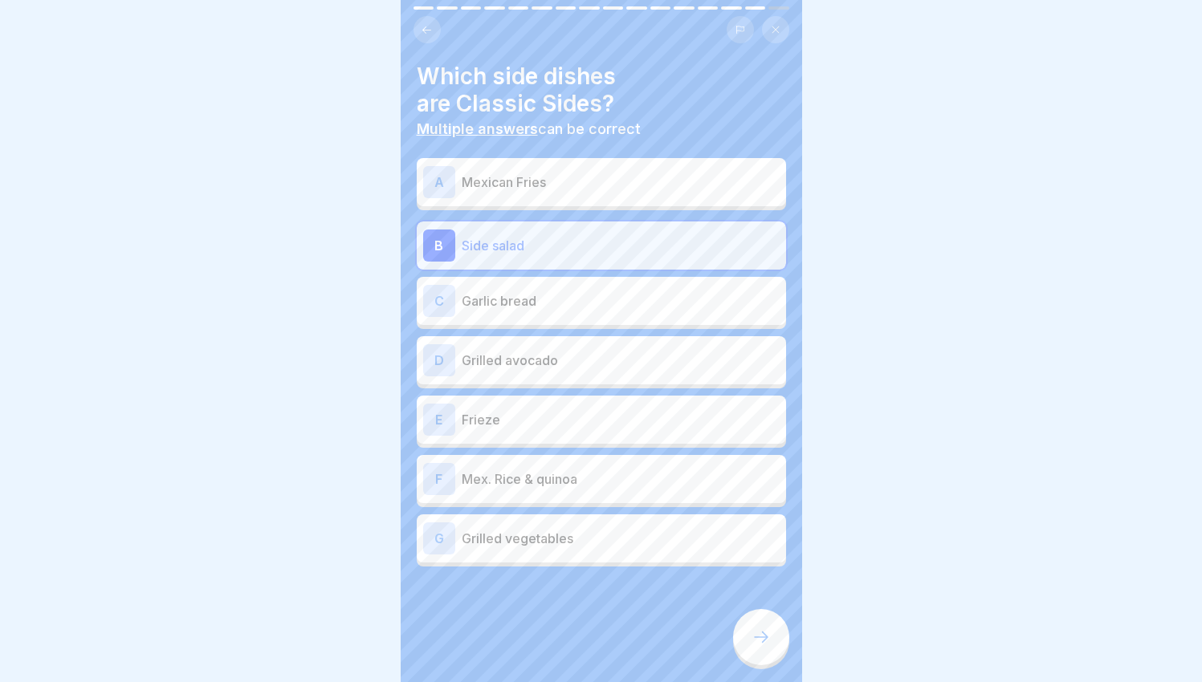
click at [531, 295] on p "Garlic bread" at bounding box center [621, 300] width 318 height 19
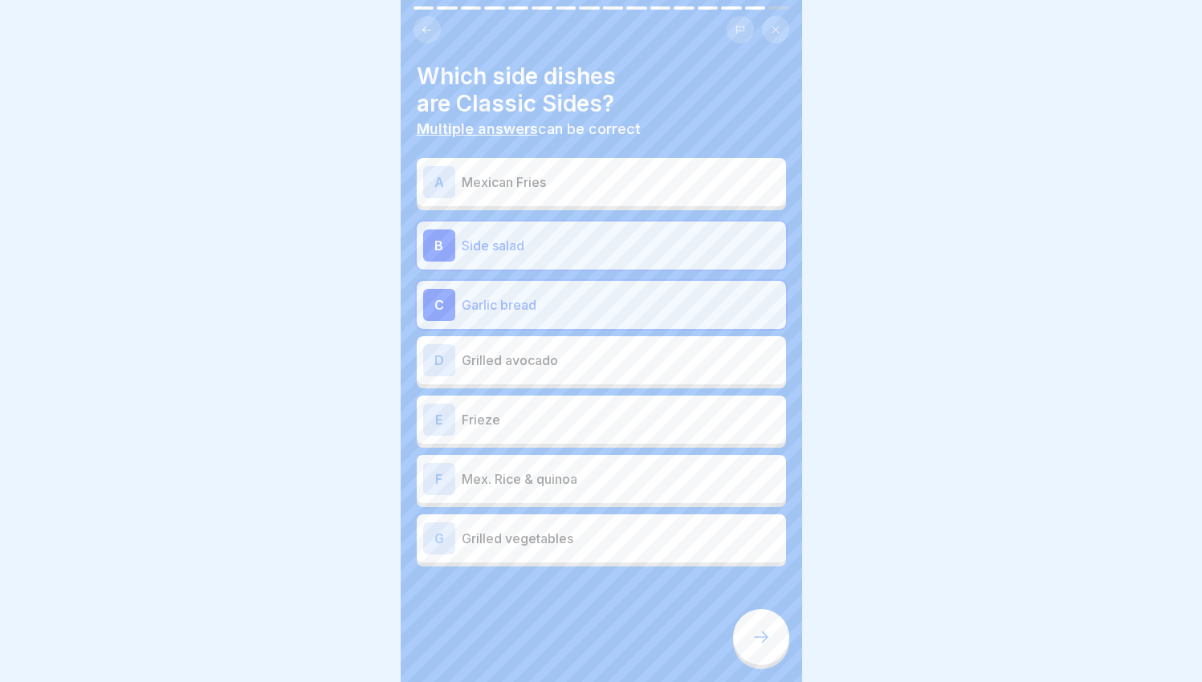
click at [526, 417] on p "Frieze" at bounding box center [621, 419] width 318 height 19
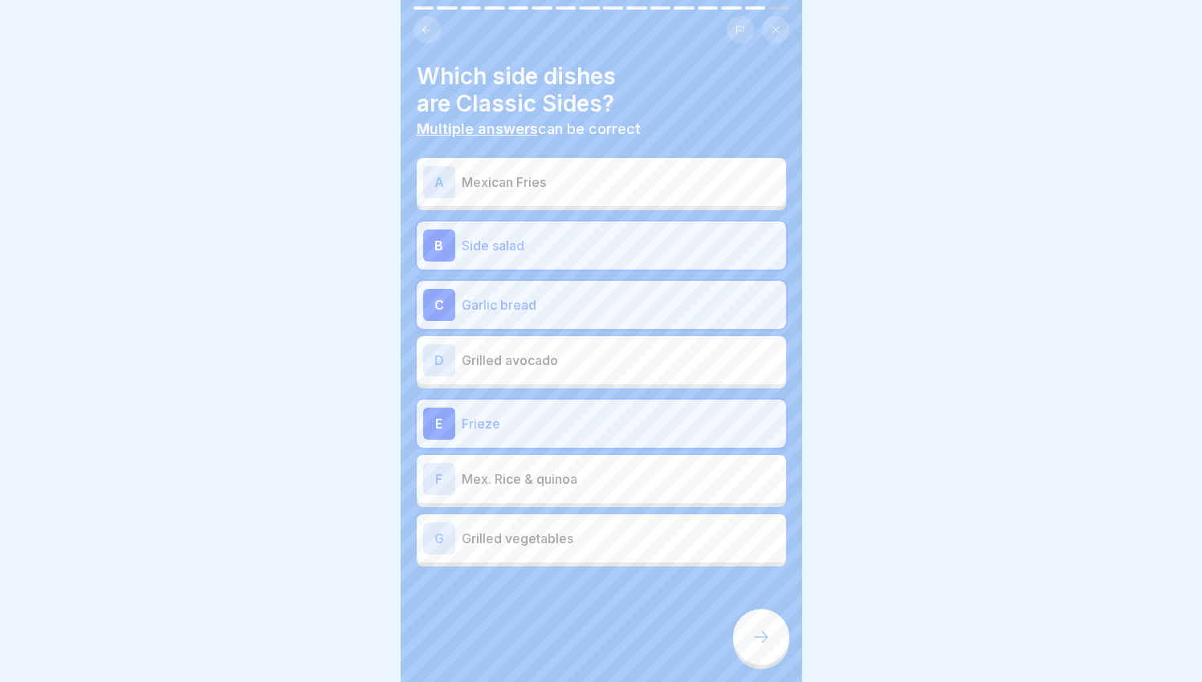
click at [556, 479] on p "Mex. Rice & quinoa" at bounding box center [621, 479] width 318 height 19
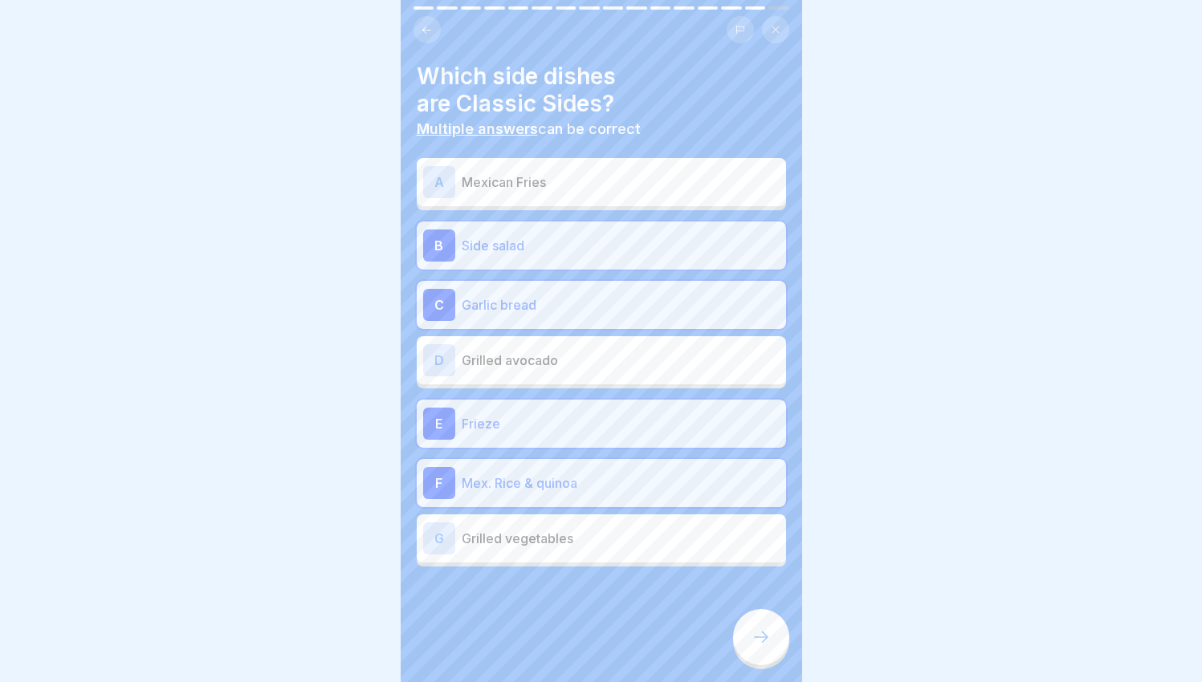
click at [574, 544] on p "Grilled vegetables" at bounding box center [621, 538] width 318 height 19
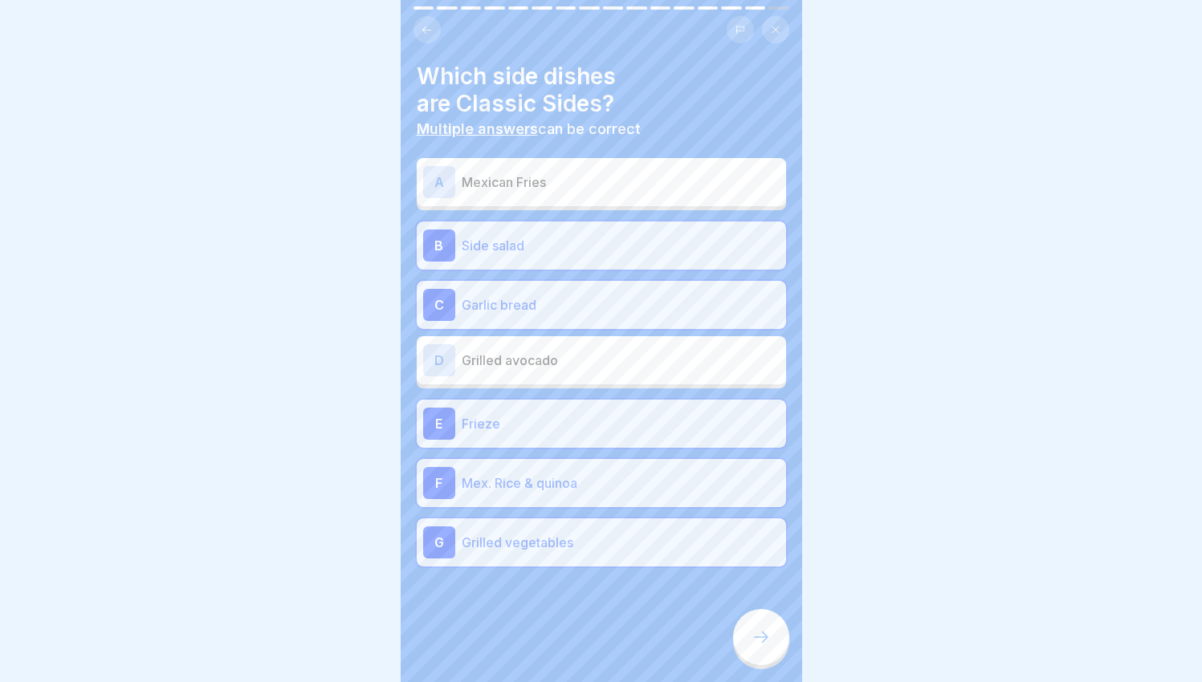
click at [753, 645] on icon at bounding box center [760, 637] width 19 height 19
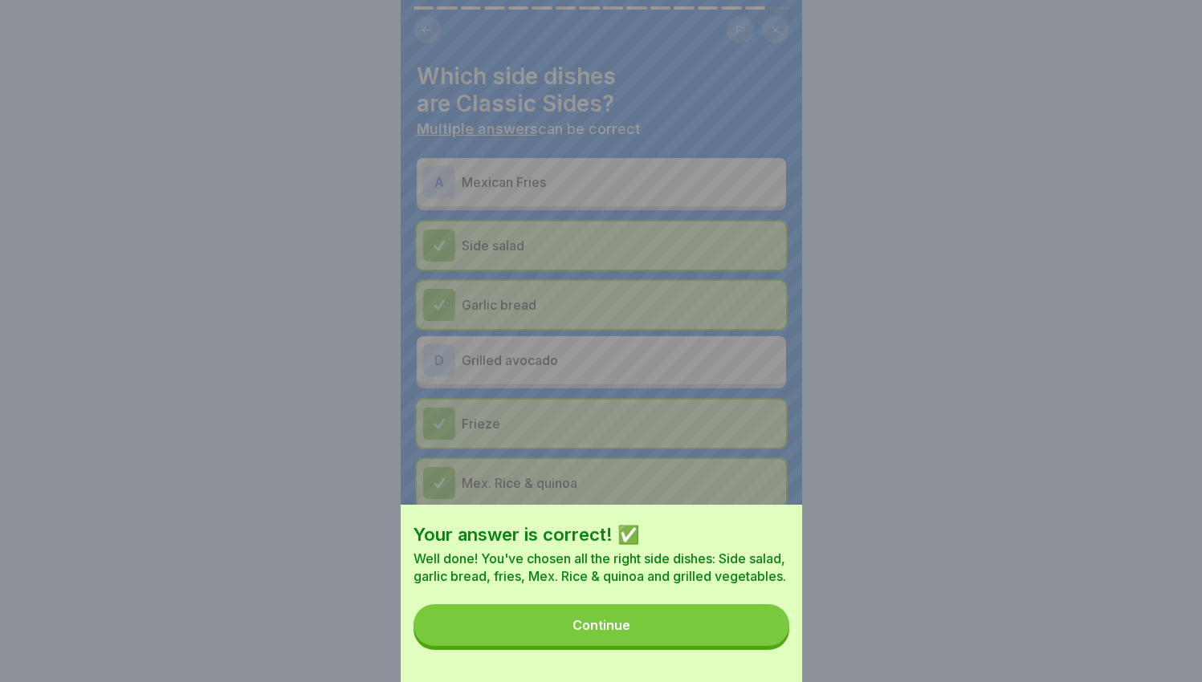
click at [750, 641] on button "Continue" at bounding box center [601, 626] width 376 height 42
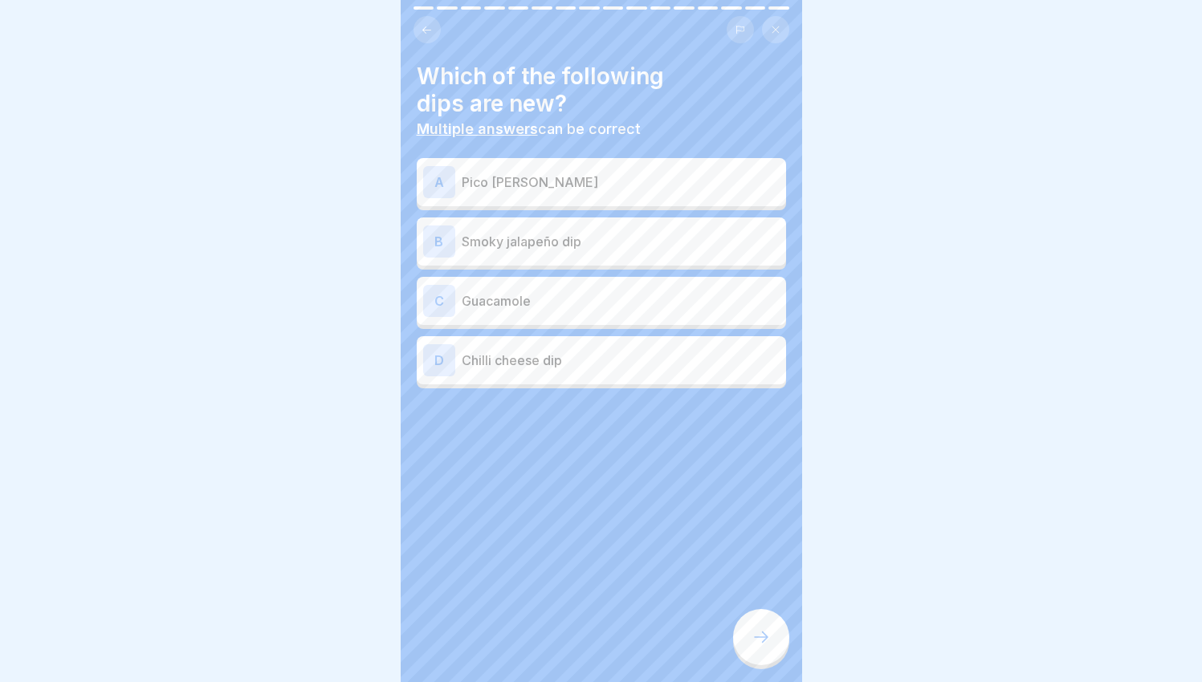
click at [540, 250] on div "B Smoky jalapeño dip" at bounding box center [601, 242] width 356 height 32
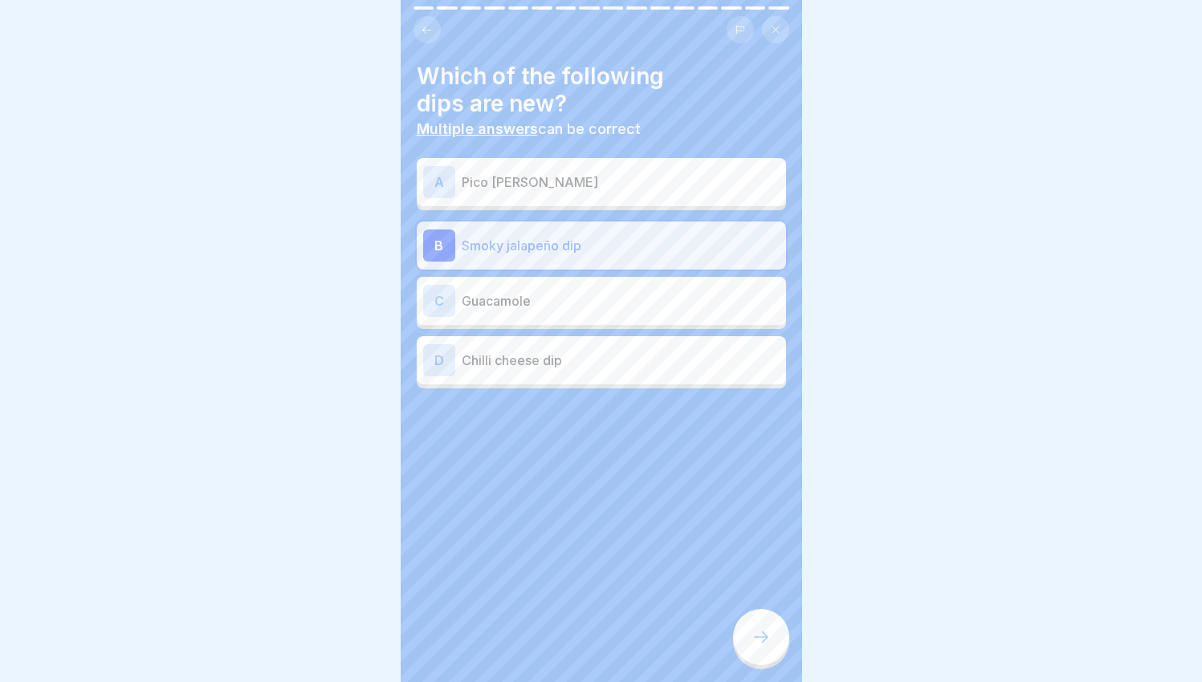
click at [745, 621] on div "Which of the following dips are new? Multiple answers can be correct A Pico [PE…" at bounding box center [601, 341] width 401 height 682
click at [768, 659] on div at bounding box center [761, 637] width 56 height 56
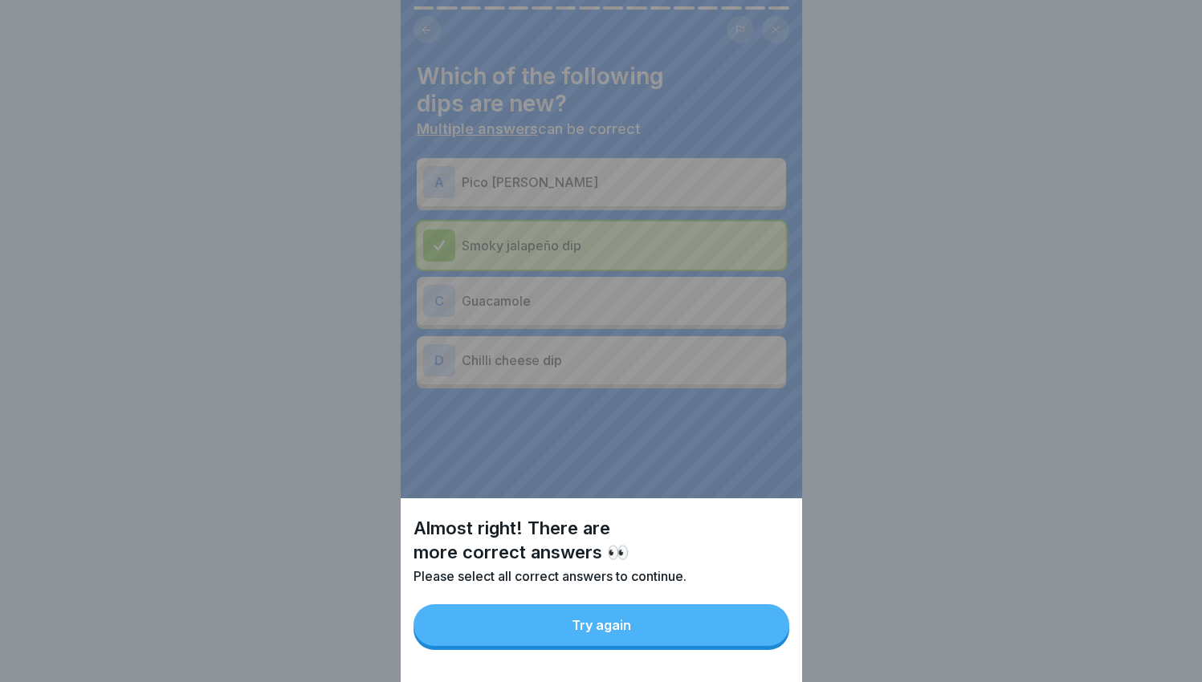
click at [756, 646] on button "Try again" at bounding box center [601, 626] width 376 height 42
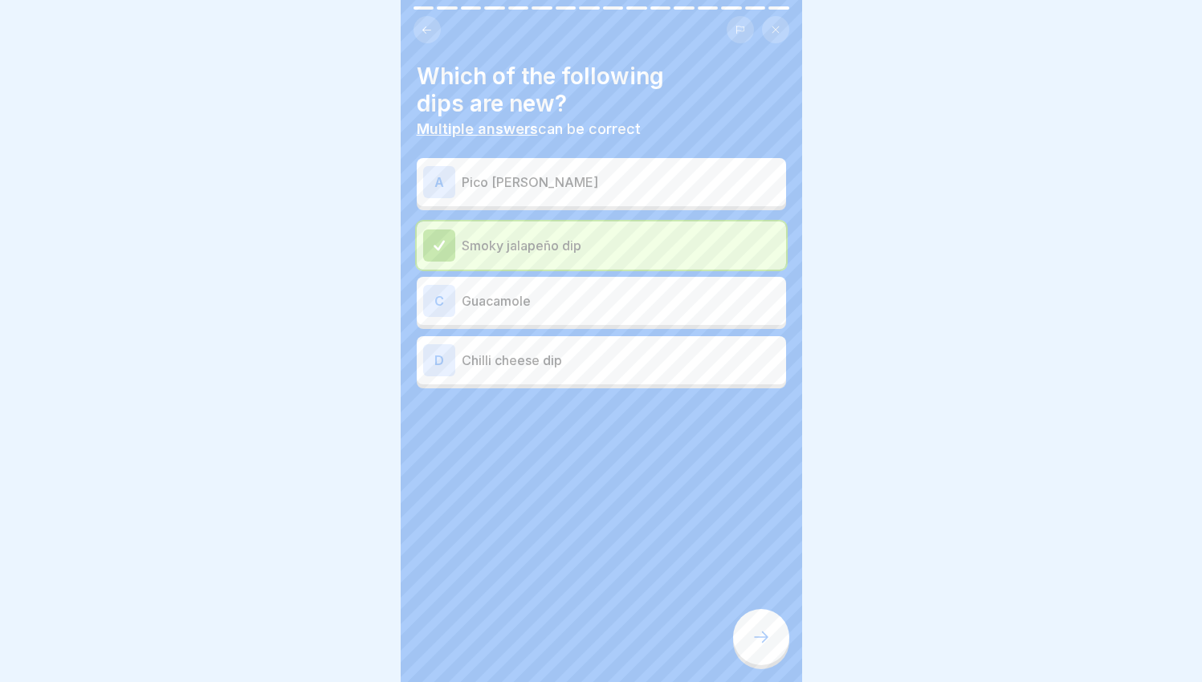
click at [548, 360] on p "Chilli cheese dip" at bounding box center [621, 360] width 318 height 19
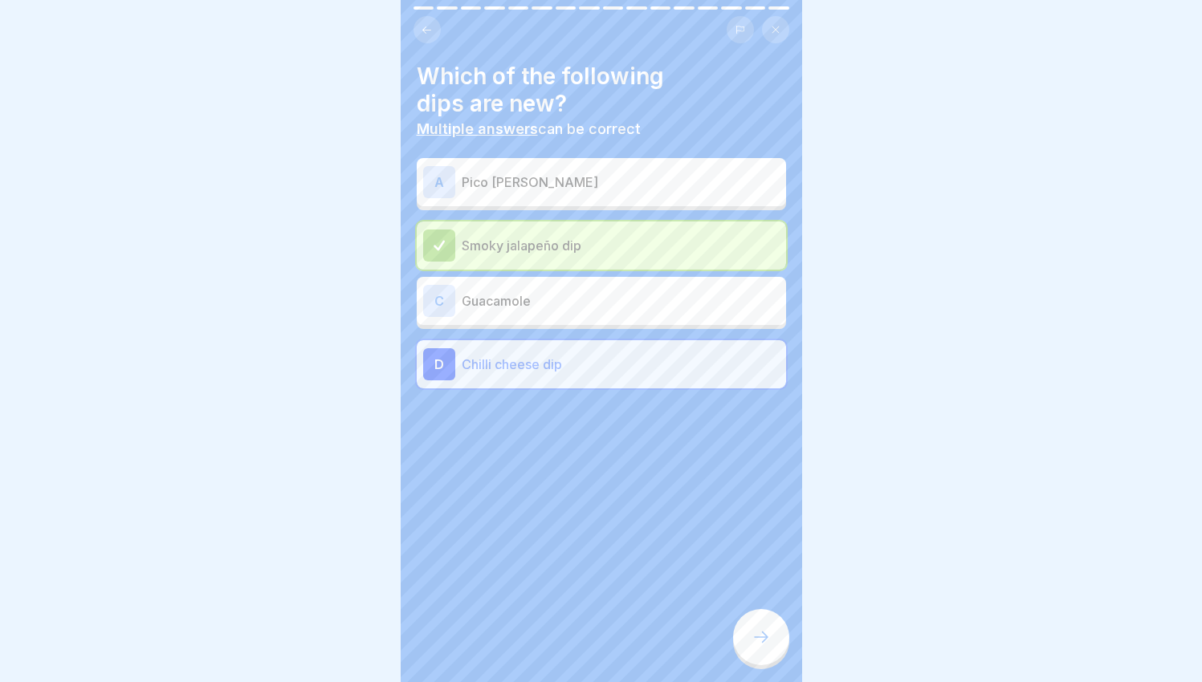
click at [763, 647] on icon at bounding box center [760, 637] width 19 height 19
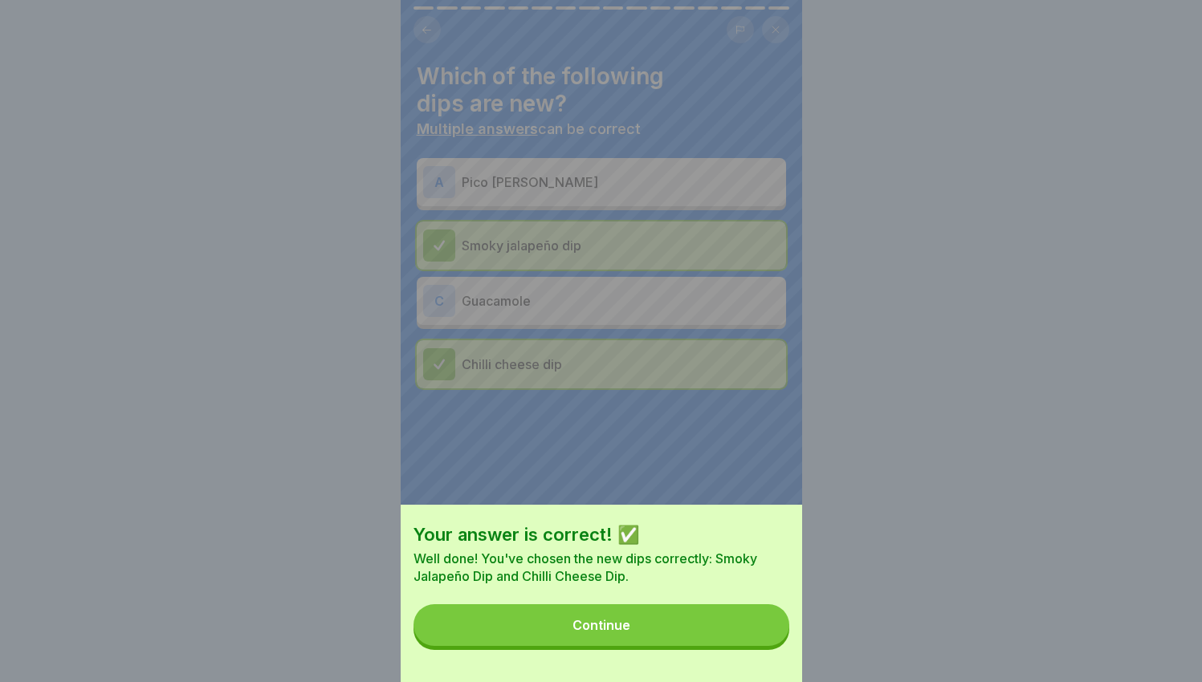
click at [719, 633] on button "Continue" at bounding box center [601, 626] width 376 height 42
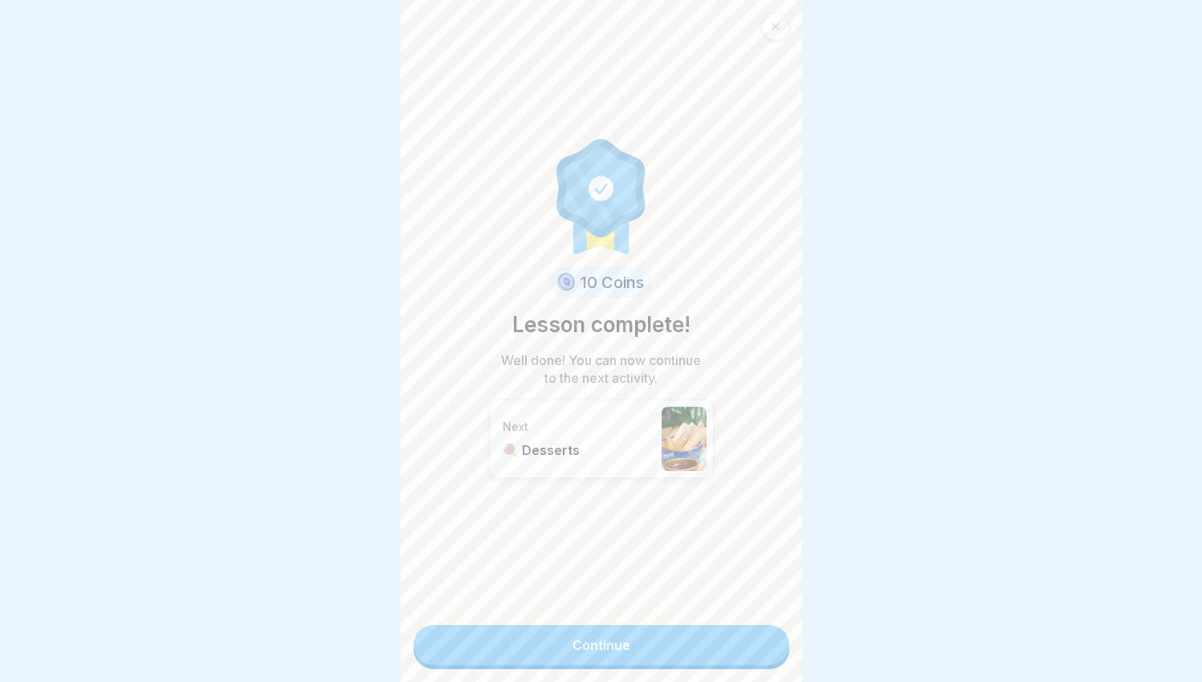
click at [702, 655] on link "Continue" at bounding box center [601, 645] width 376 height 40
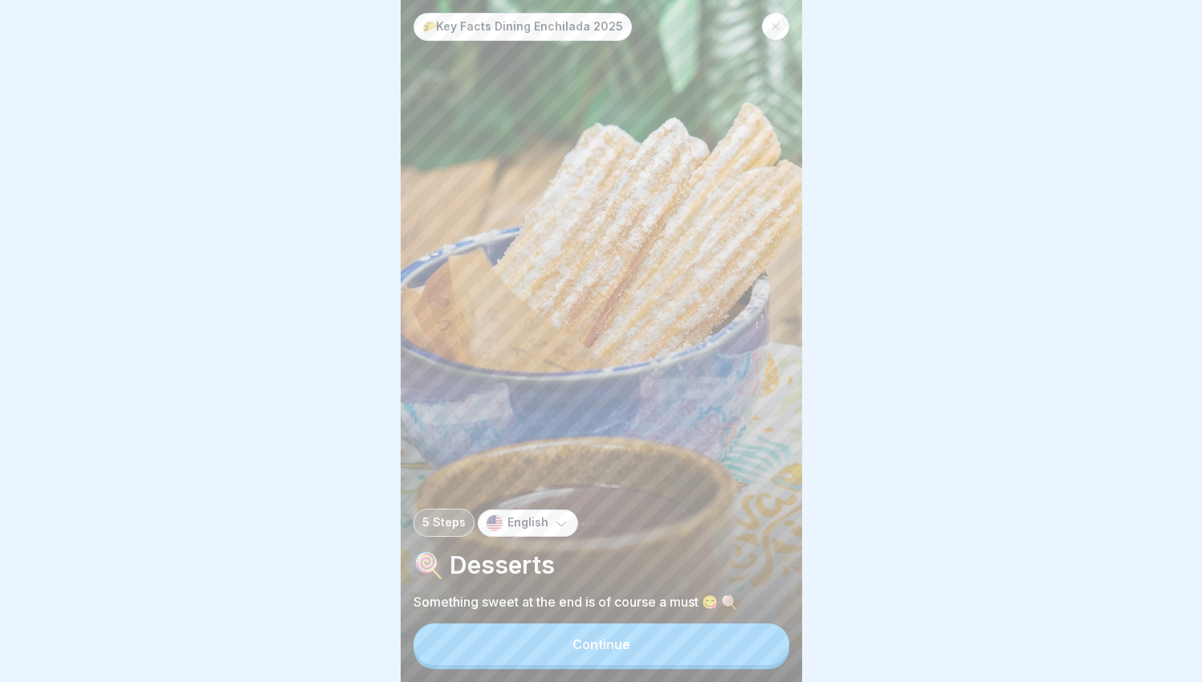
click at [681, 647] on button "Continue" at bounding box center [601, 645] width 376 height 42
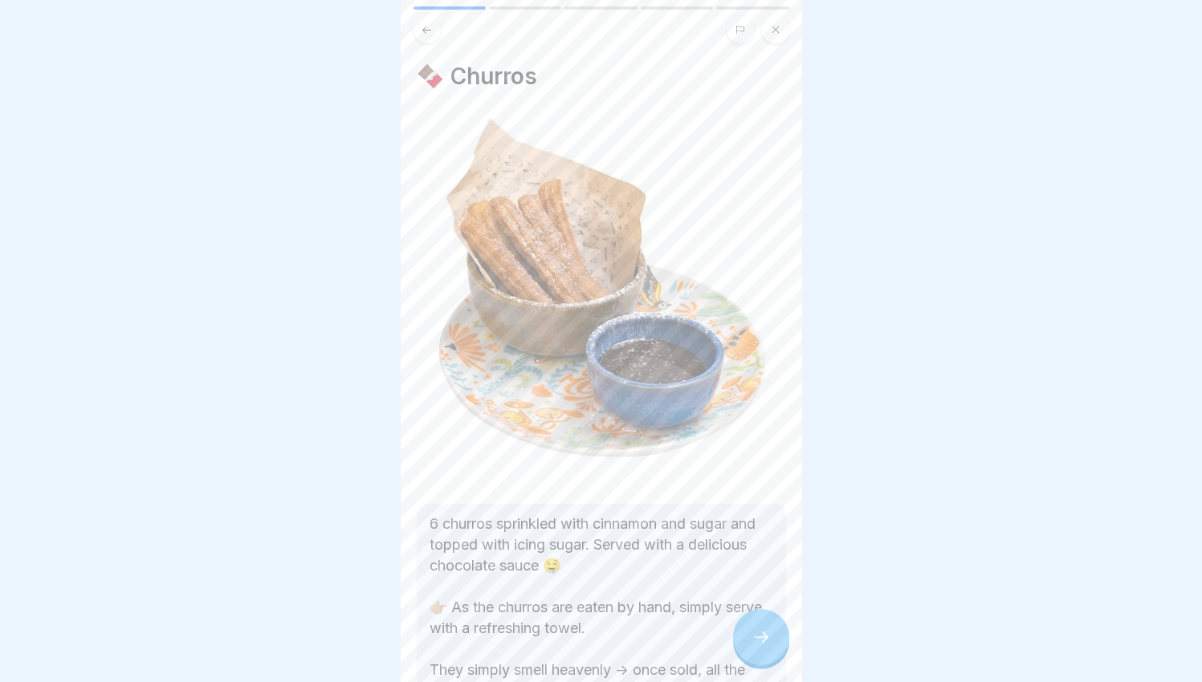
click at [772, 659] on div at bounding box center [761, 637] width 56 height 56
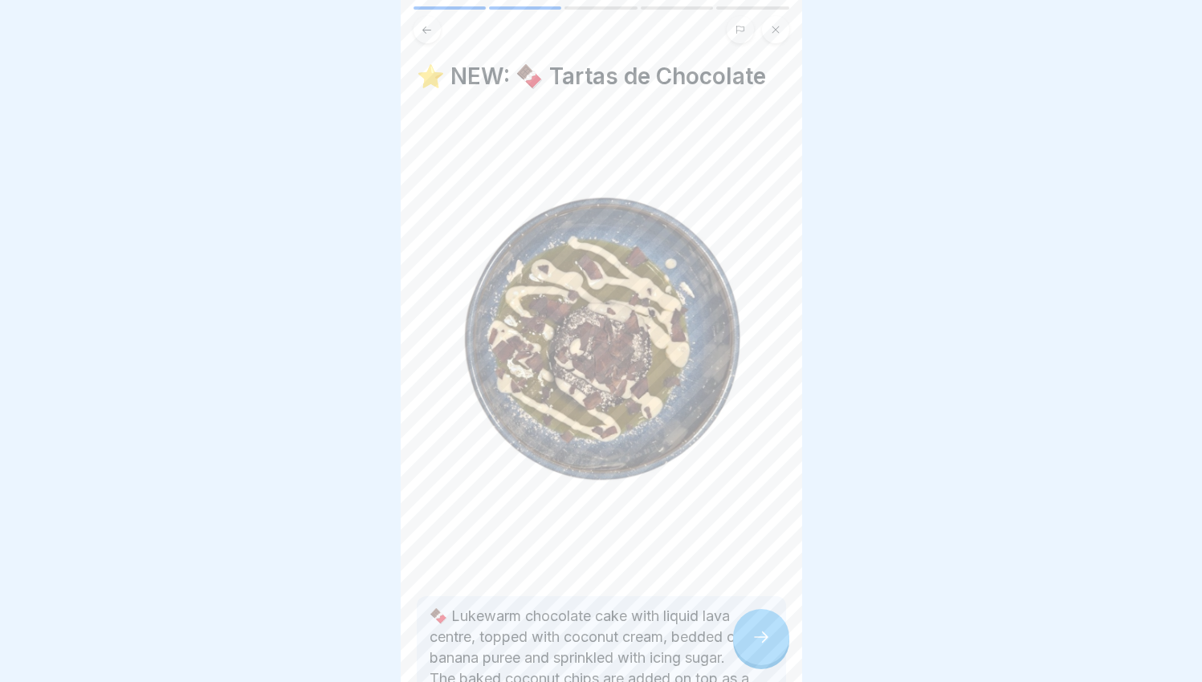
click at [729, 664] on p "🍫 Lukewarm chocolate cake with liquid lava centre, topped with coconut cream, b…" at bounding box center [602, 689] width 344 height 167
click at [739, 651] on div at bounding box center [761, 637] width 56 height 56
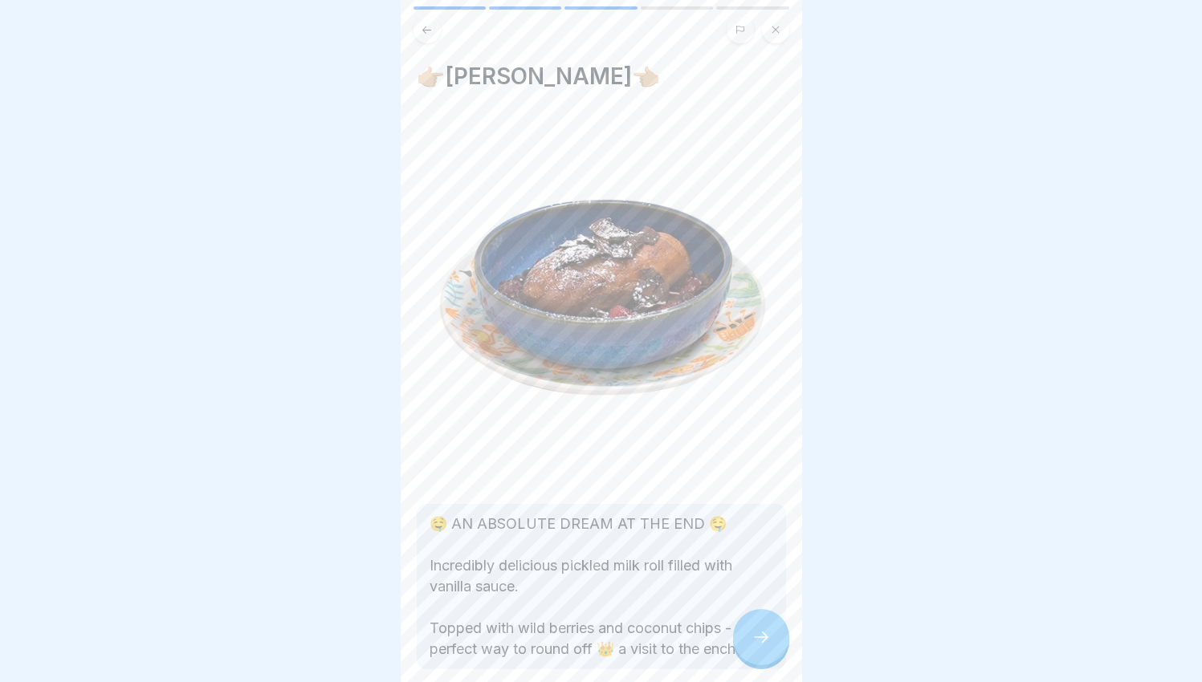
click at [751, 645] on icon at bounding box center [760, 637] width 19 height 19
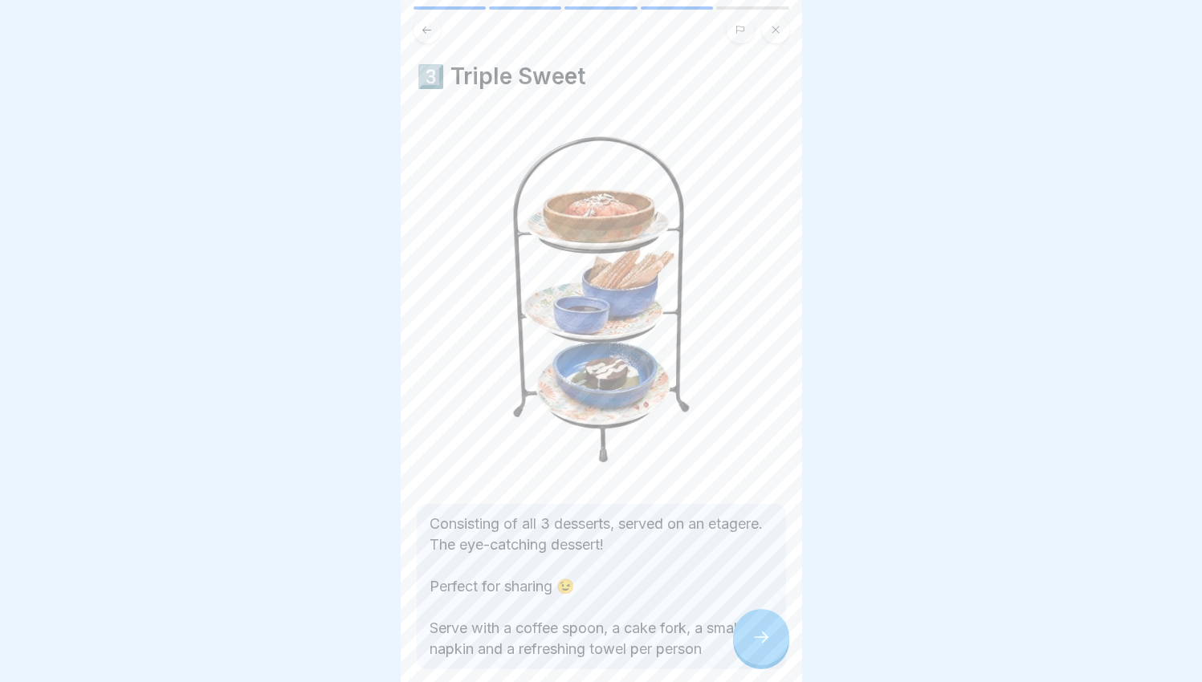
click at [749, 642] on div at bounding box center [761, 637] width 56 height 56
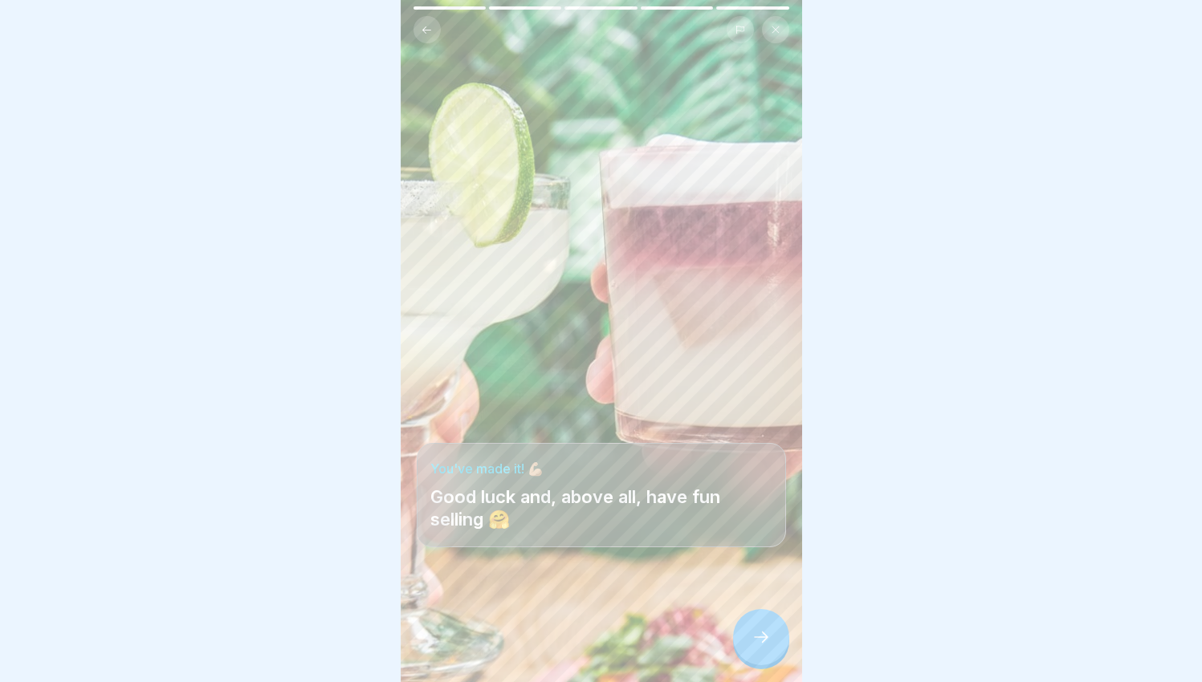
click at [749, 642] on div at bounding box center [761, 637] width 56 height 56
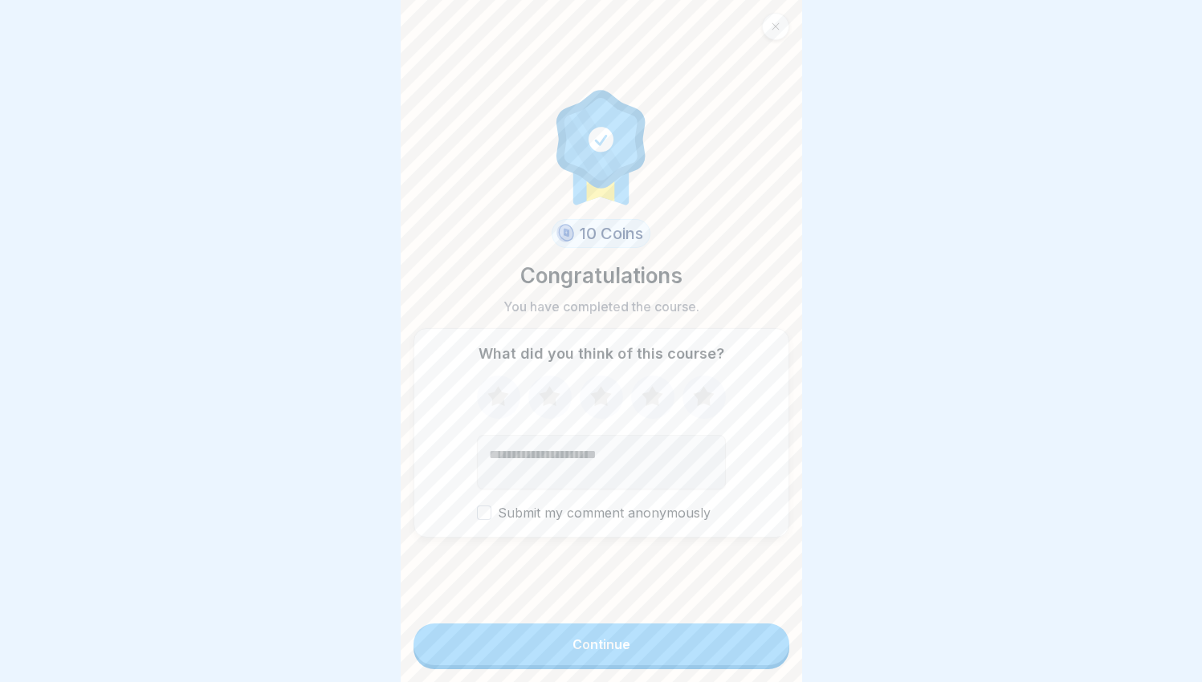
click at [708, 418] on icon at bounding box center [703, 398] width 43 height 42
click at [700, 410] on icon at bounding box center [703, 398] width 43 height 42
click at [598, 518] on label "Submit my comment anonymously" at bounding box center [601, 513] width 249 height 15
click at [491, 518] on button "Submit my comment anonymously" at bounding box center [484, 513] width 14 height 14
click at [599, 518] on label "Submit my comment anonymously" at bounding box center [601, 513] width 249 height 15
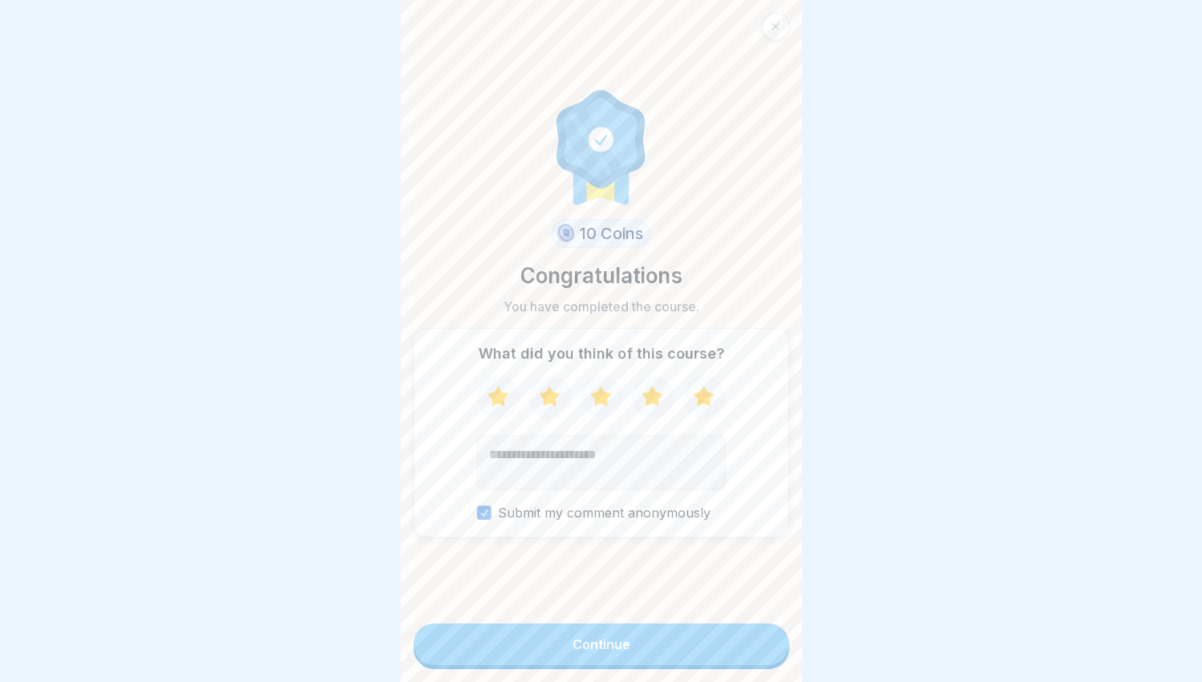
click at [491, 518] on button "Submit my comment anonymously" at bounding box center [484, 513] width 14 height 14
click at [607, 665] on button "Continue" at bounding box center [601, 645] width 376 height 42
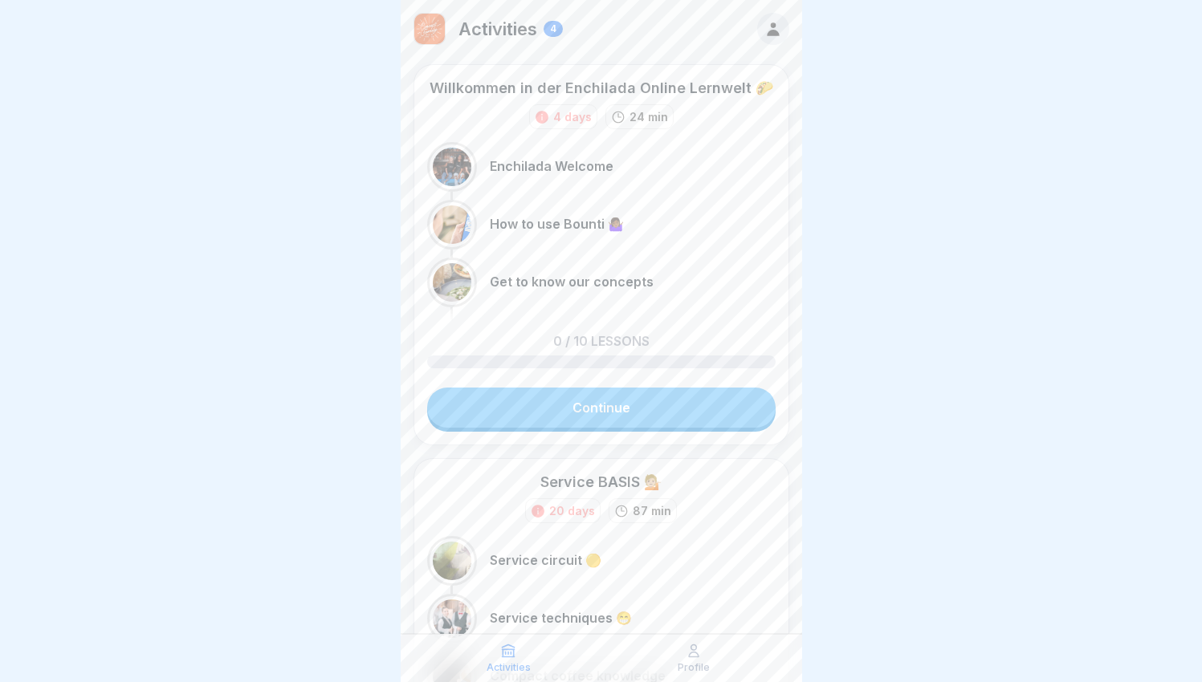
click at [443, 156] on div at bounding box center [452, 167] width 39 height 39
click at [525, 164] on p "Enchilada Welcome" at bounding box center [552, 166] width 124 height 15
